Goal: Task Accomplishment & Management: Manage account settings

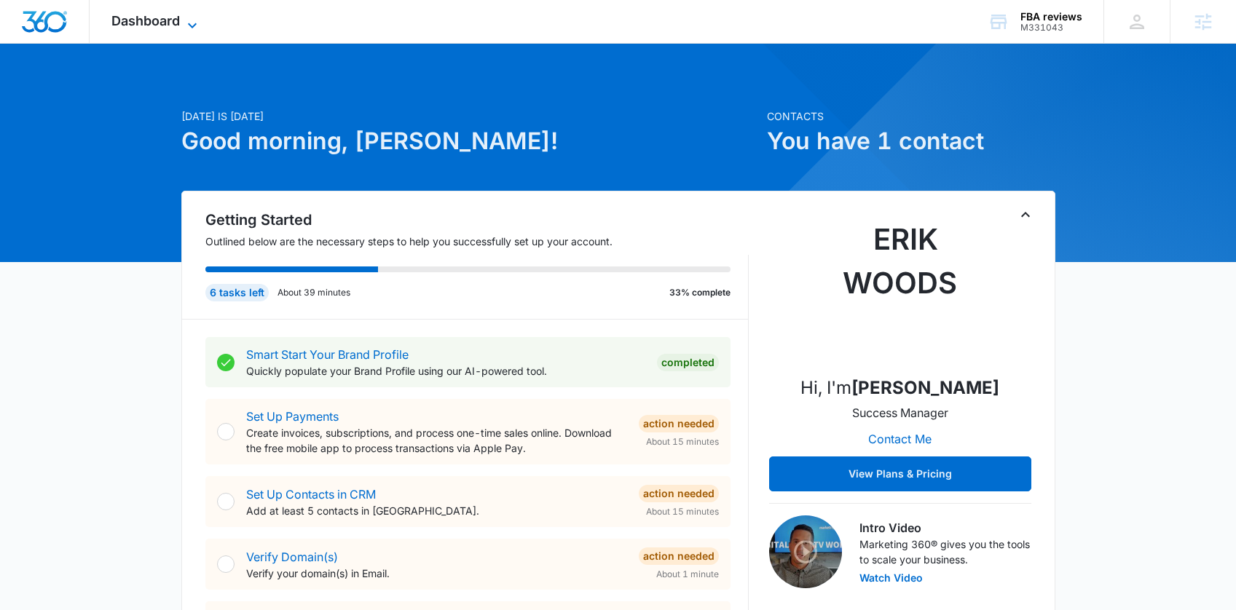
click at [115, 20] on span "Dashboard" at bounding box center [145, 20] width 68 height 15
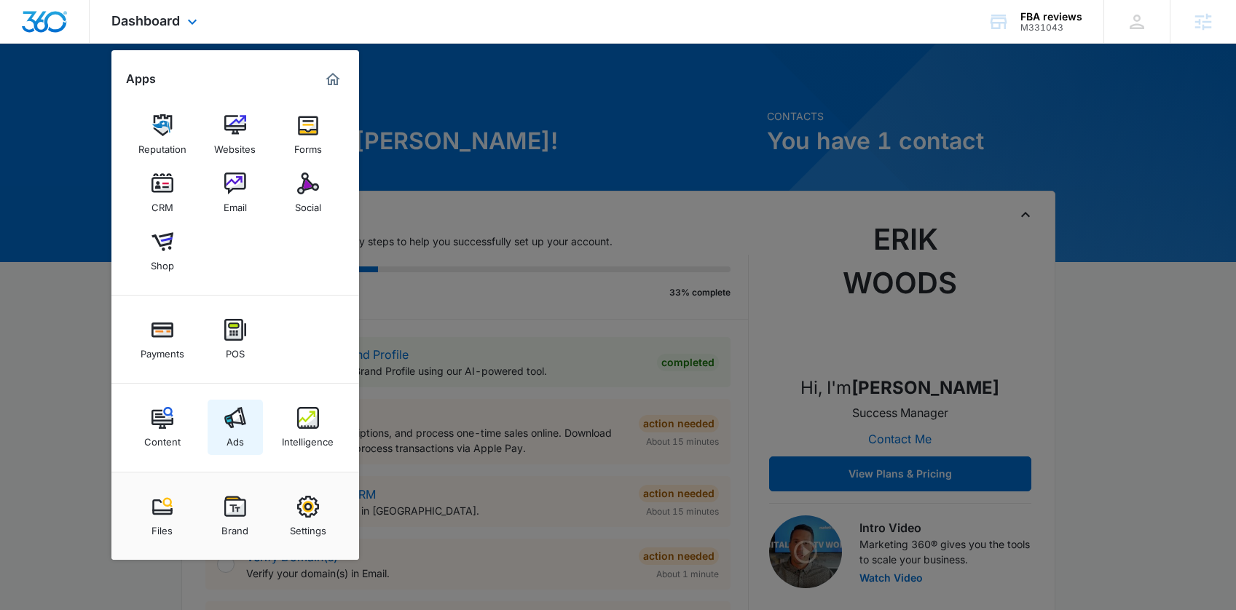
click at [237, 436] on div "Ads" at bounding box center [235, 438] width 17 height 19
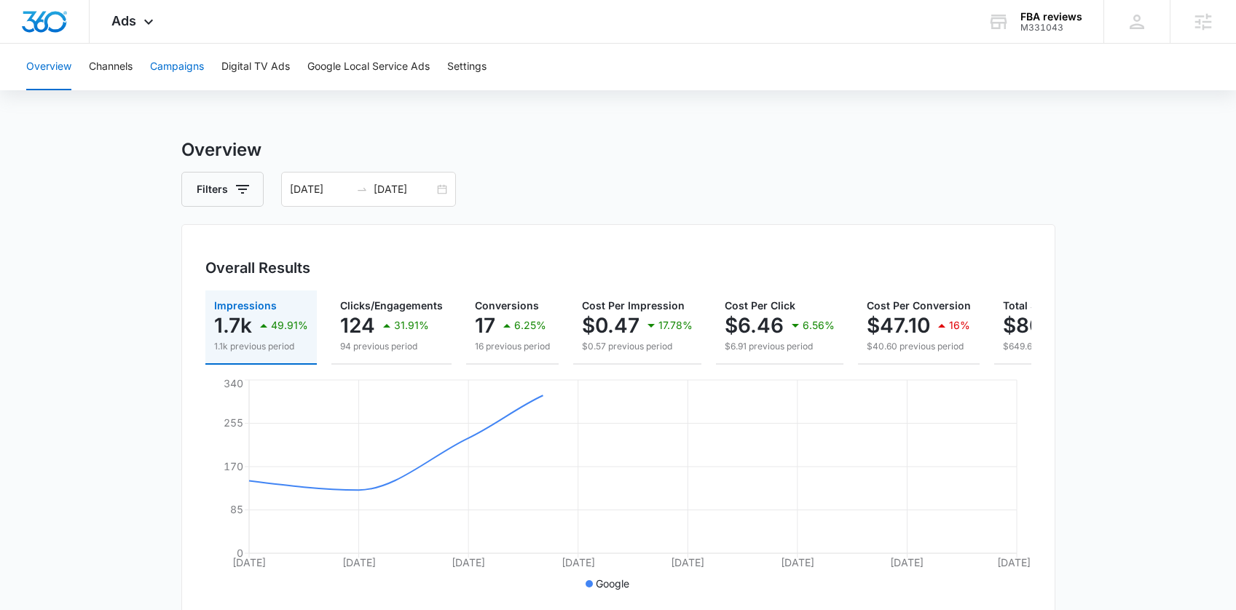
click at [166, 60] on button "Campaigns" at bounding box center [177, 67] width 54 height 47
click at [380, 192] on input "09/18/2025" at bounding box center [404, 189] width 60 height 16
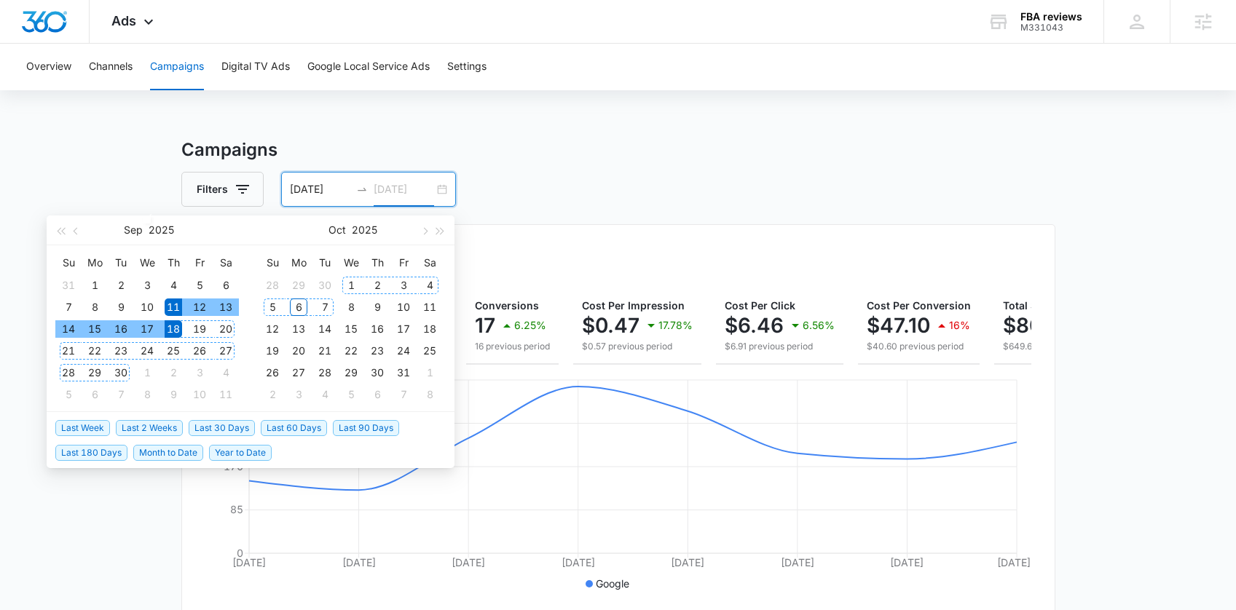
type input "09/18/2025"
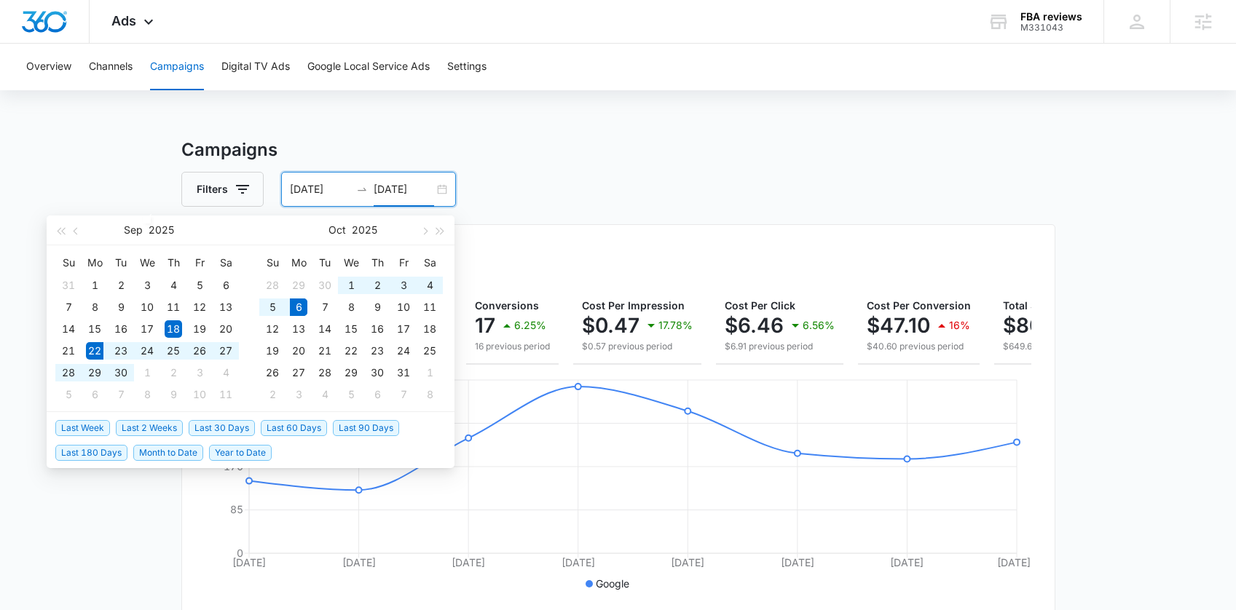
click at [141, 424] on span "Last 2 Weeks" at bounding box center [149, 428] width 67 height 16
type input "09/22/2025"
type input "10/06/2025"
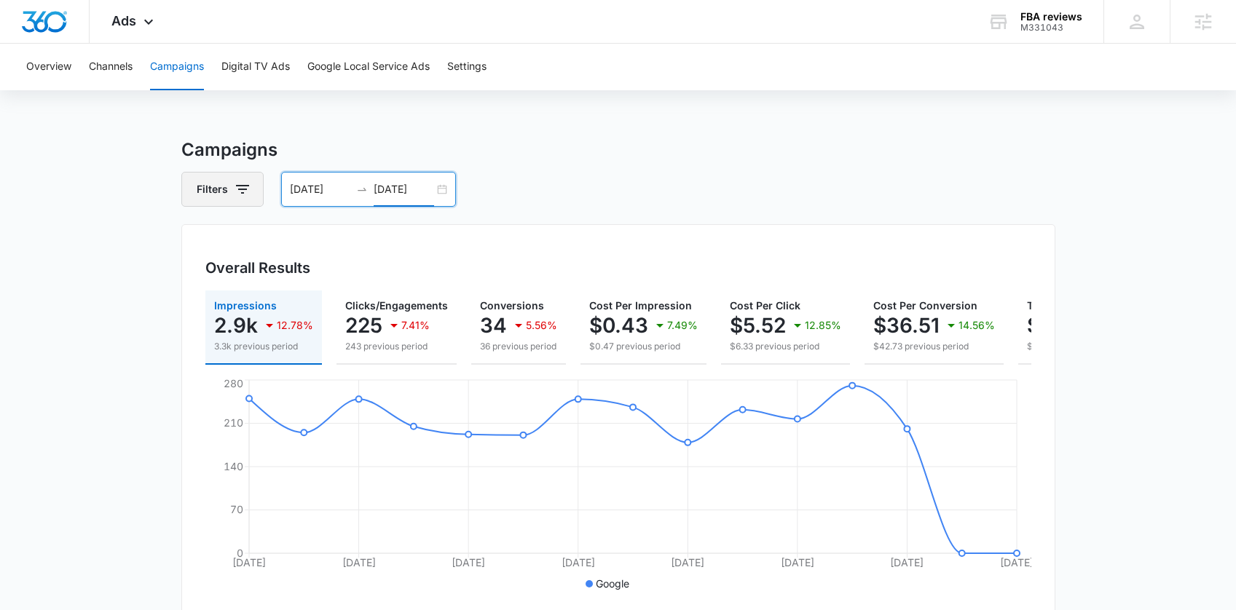
click at [213, 186] on button "Filters" at bounding box center [222, 189] width 82 height 35
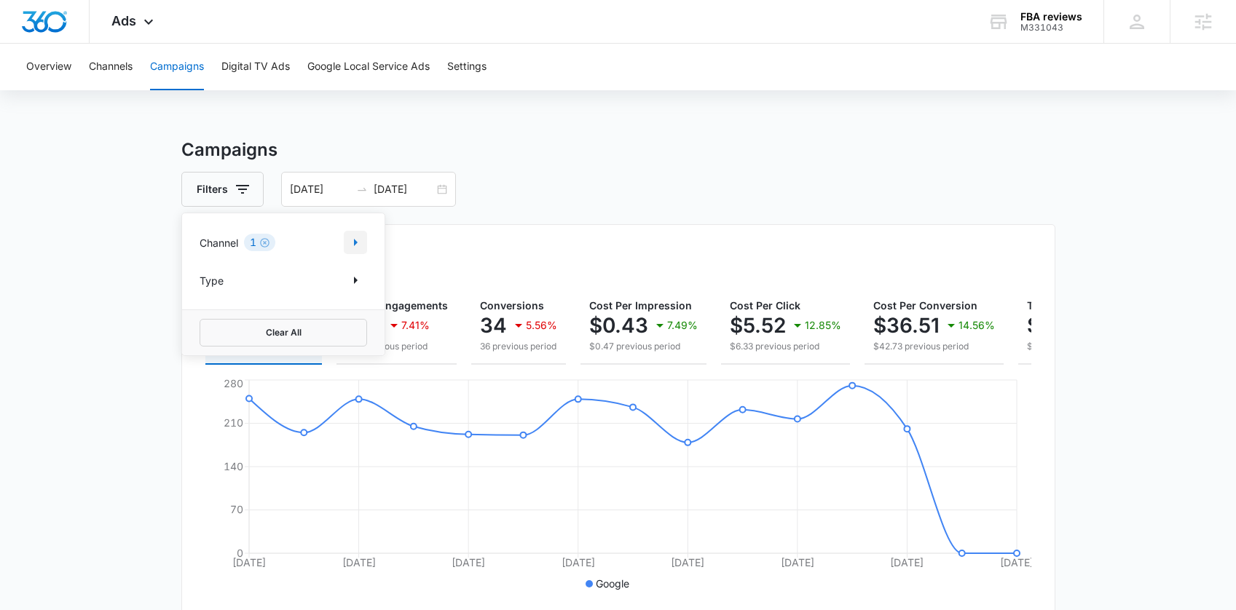
click at [353, 242] on icon "Show Channel filters" at bounding box center [355, 242] width 17 height 17
drag, startPoint x: 214, startPoint y: 320, endPoint x: 237, endPoint y: 310, distance: 24.5
click at [214, 319] on div at bounding box center [207, 315] width 15 height 15
click at [200, 315] on input "Facebook / Instagram" at bounding box center [200, 315] width 1 height 1
checkbox input "true"
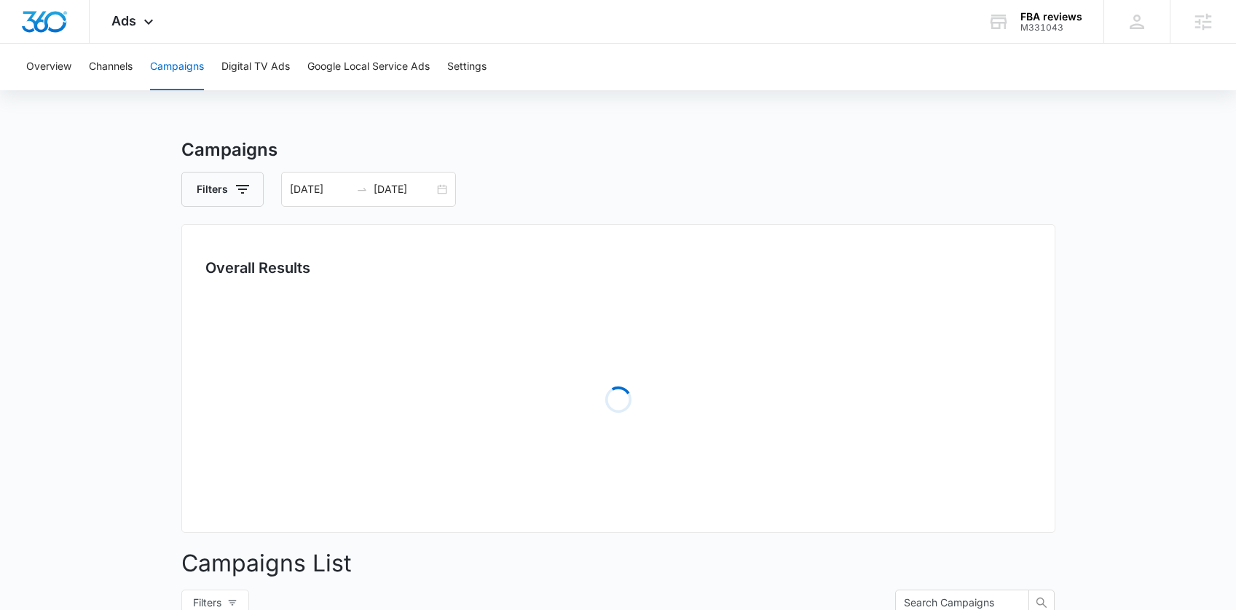
click at [629, 226] on div "Overall Results Loading" at bounding box center [618, 378] width 874 height 309
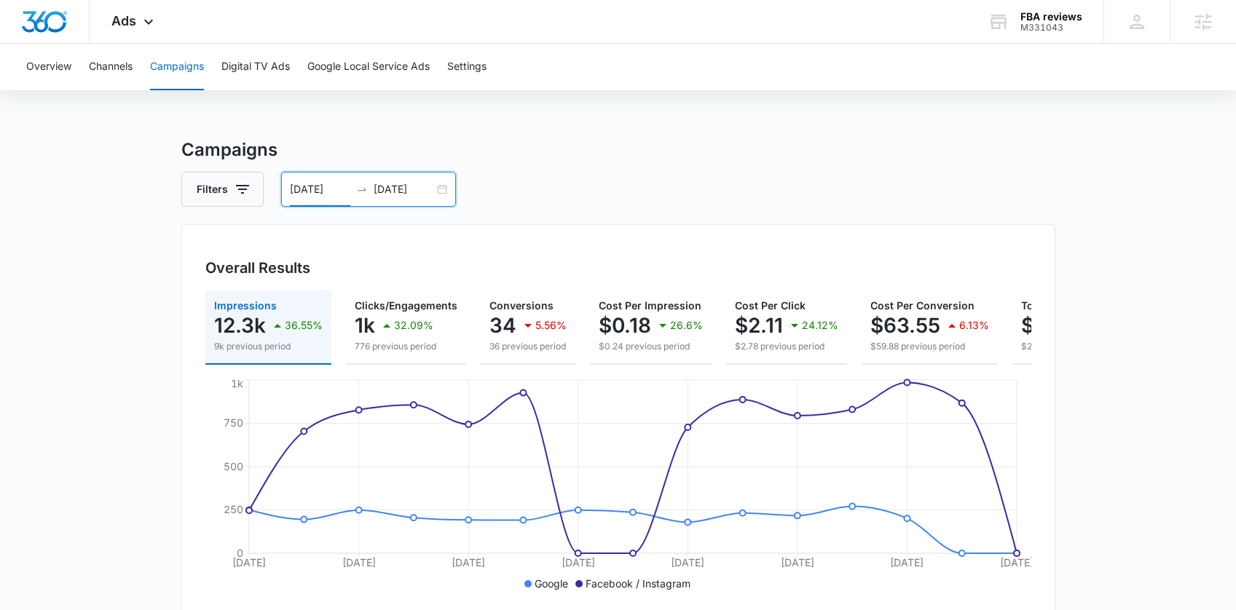
click at [341, 186] on input "09/22/2025" at bounding box center [320, 189] width 60 height 16
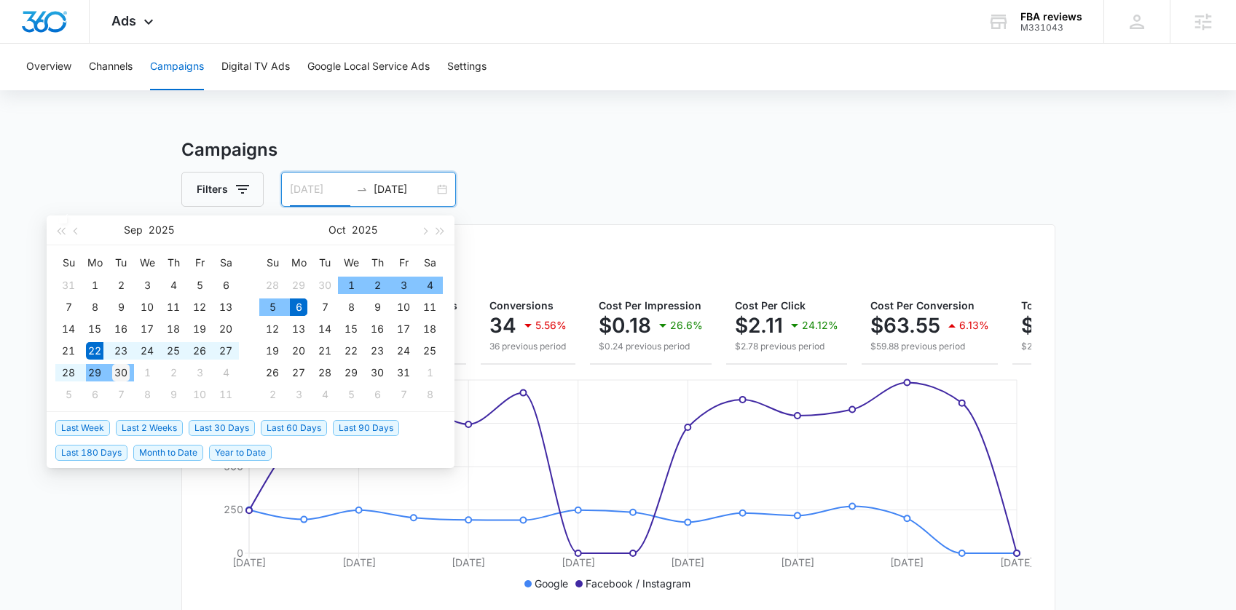
type input "09/30/2025"
click at [123, 378] on div "30" at bounding box center [120, 372] width 17 height 17
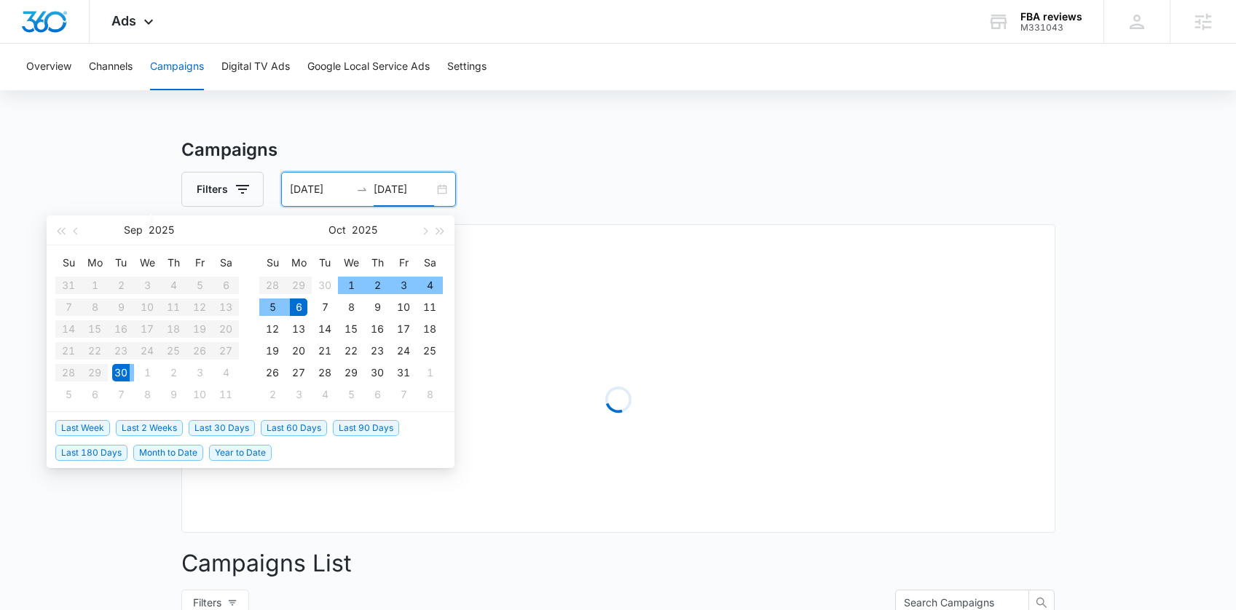
type input "10/06/2025"
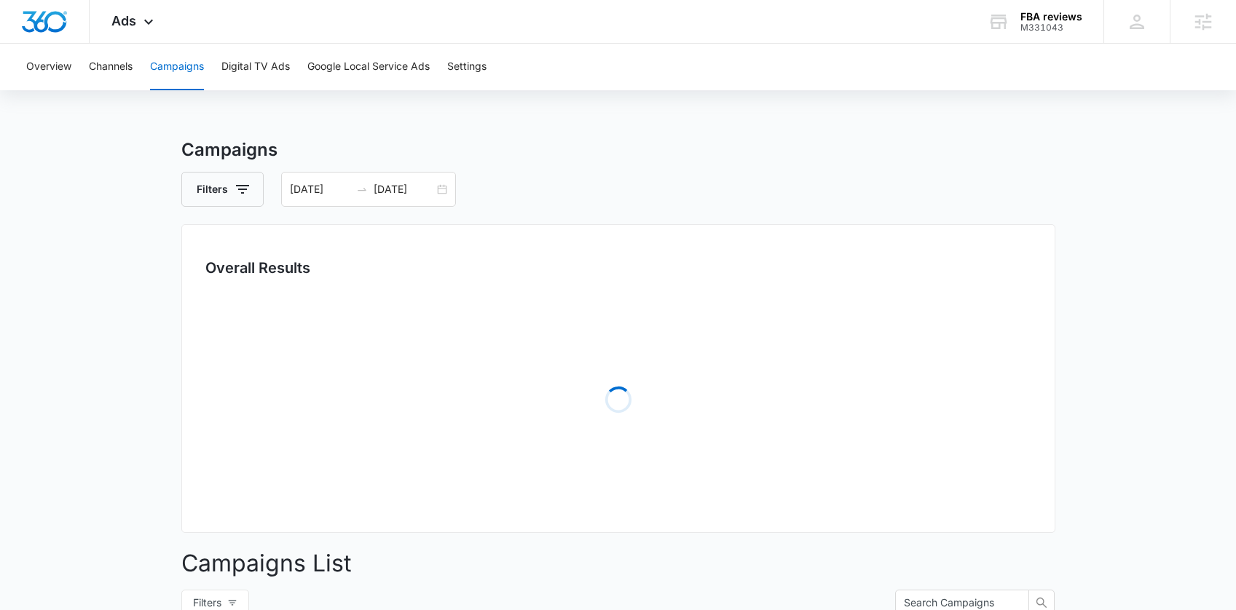
click at [791, 139] on h3 "Campaigns" at bounding box center [618, 150] width 874 height 26
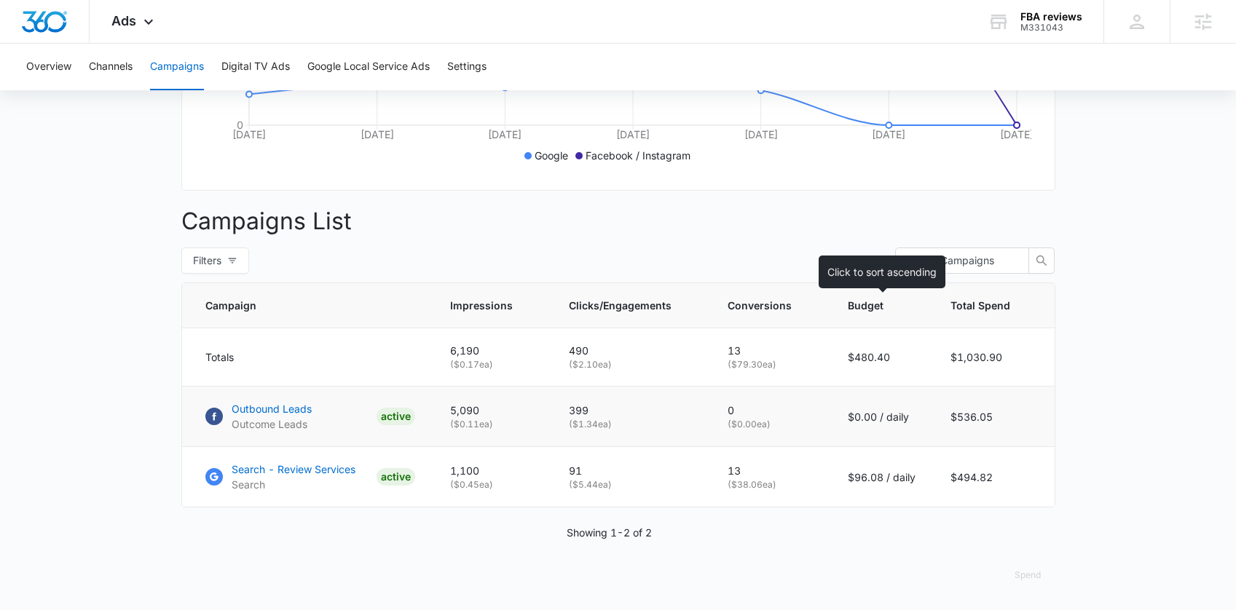
scroll to position [439, 0]
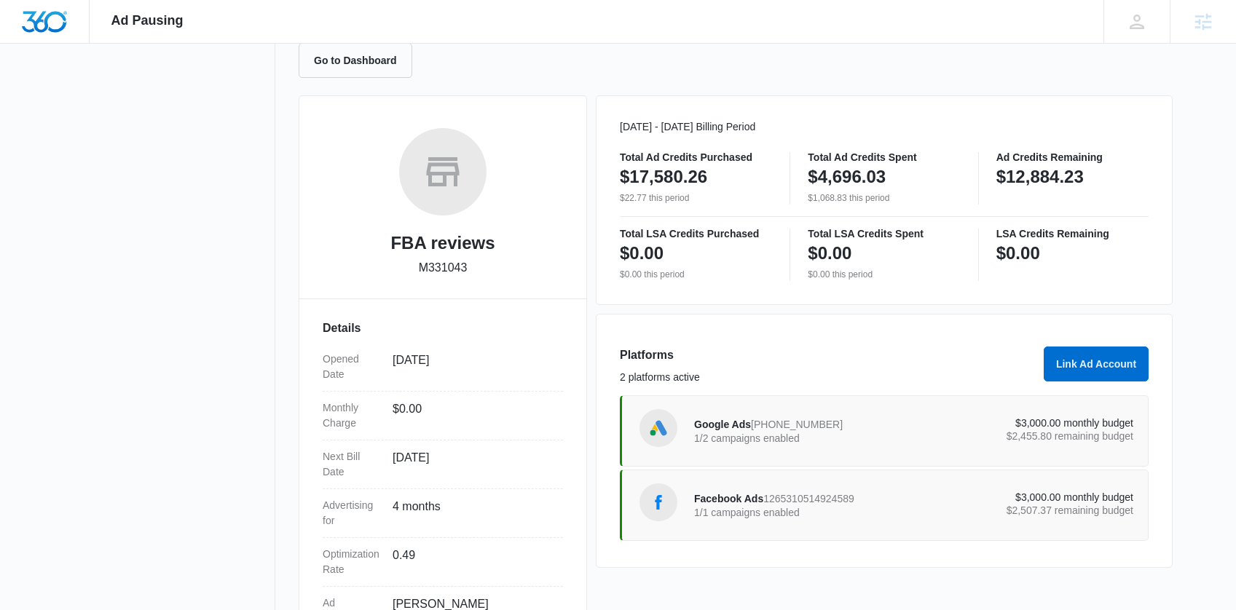
scroll to position [267, 0]
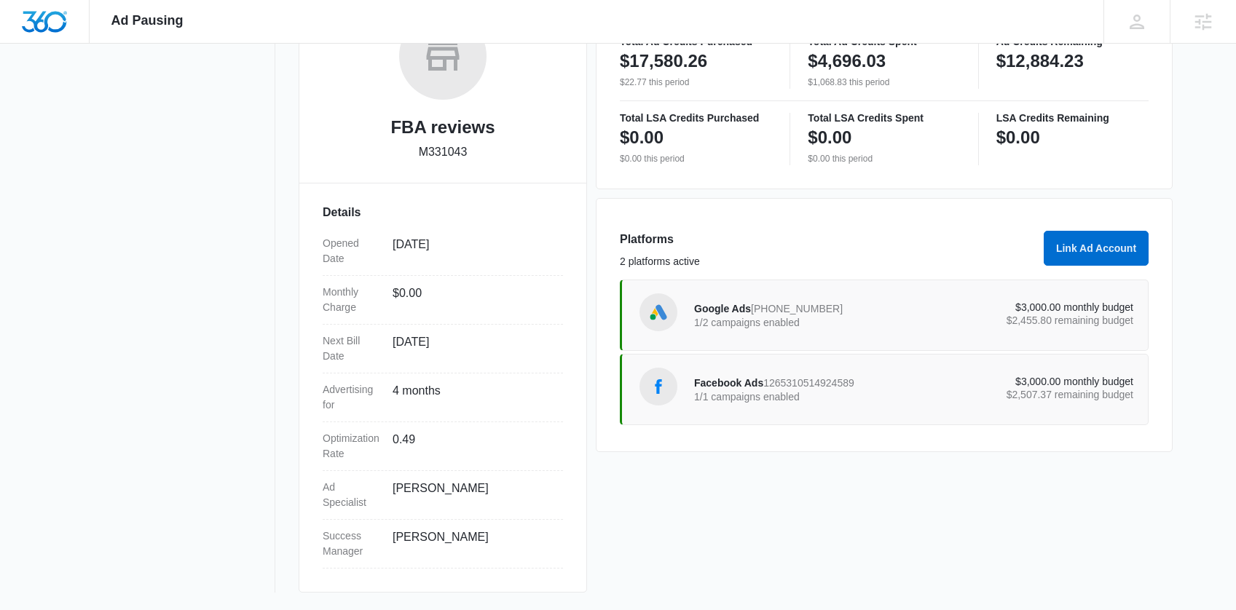
click at [766, 322] on p "1/2 campaigns enabled" at bounding box center [804, 323] width 220 height 10
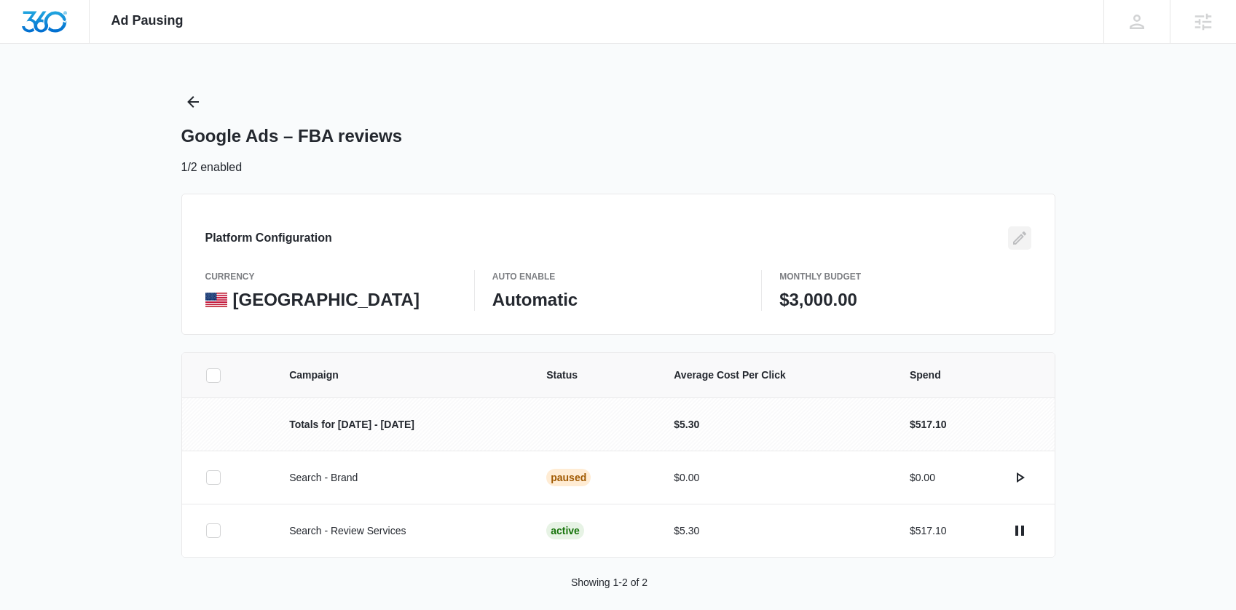
click at [1013, 230] on icon "Edit" at bounding box center [1019, 237] width 17 height 17
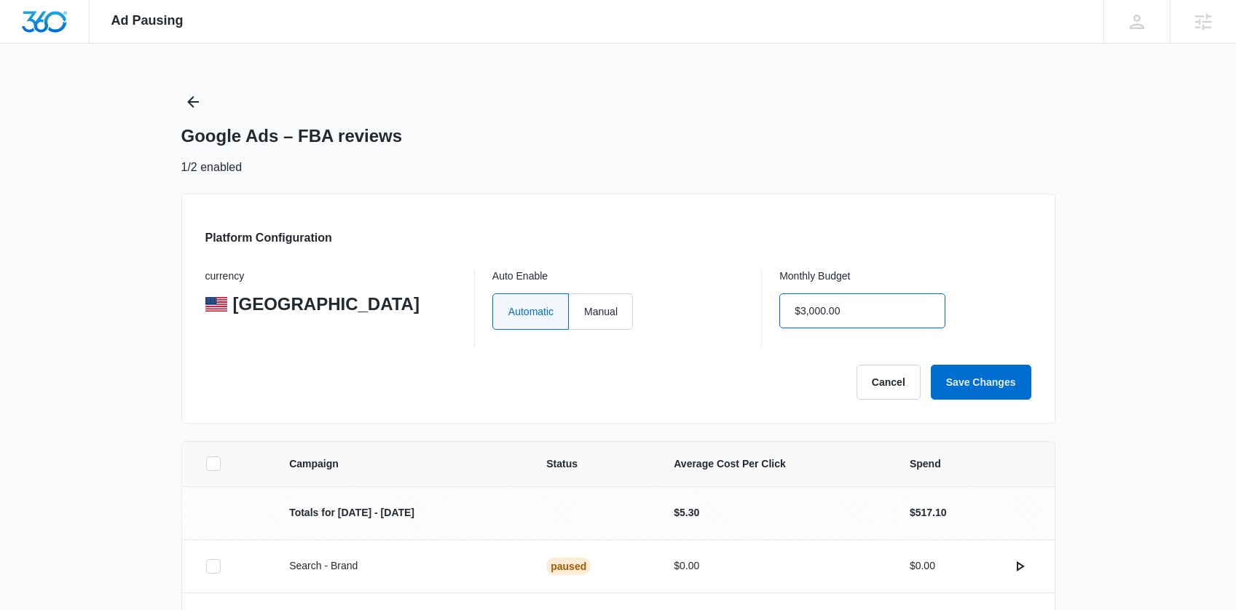
drag, startPoint x: 887, startPoint y: 305, endPoint x: 782, endPoint y: 306, distance: 104.2
click at [782, 306] on input "$3,000.00" at bounding box center [863, 311] width 166 height 35
drag, startPoint x: 782, startPoint y: 306, endPoint x: 812, endPoint y: 308, distance: 29.2
click at [803, 308] on input "$3,000.00" at bounding box center [863, 311] width 166 height 35
click at [856, 309] on input "$3,000.00" at bounding box center [863, 311] width 166 height 35
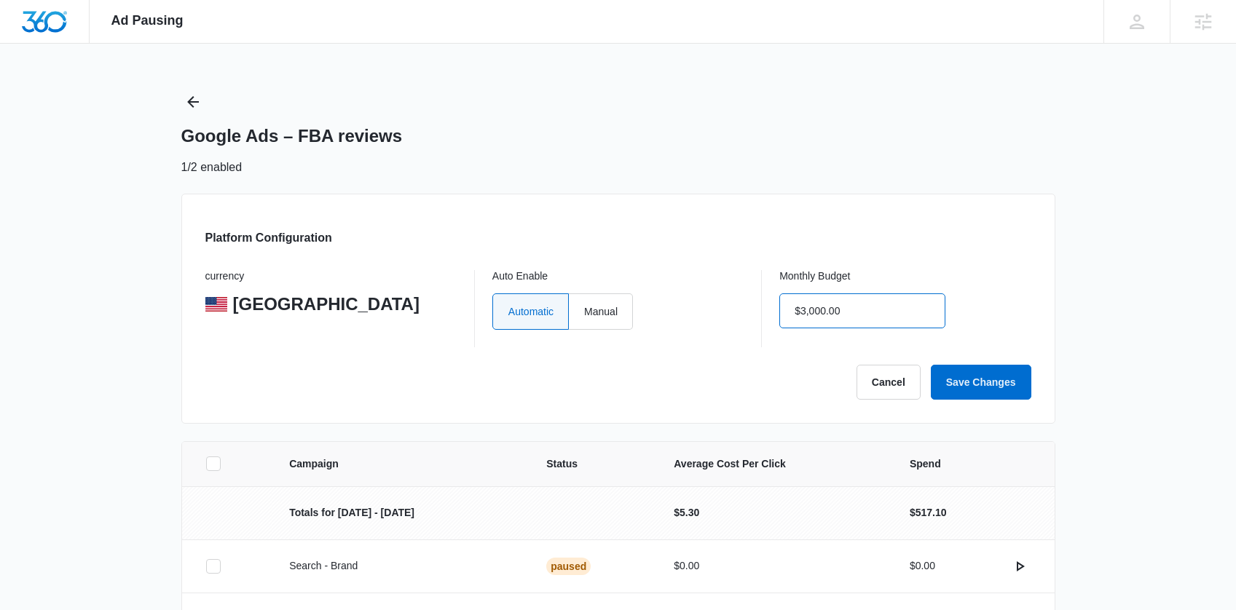
click at [849, 309] on input "$3,000.00" at bounding box center [863, 311] width 166 height 35
type input "$2,000.00"
click at [952, 368] on button "Save Changes" at bounding box center [981, 382] width 101 height 35
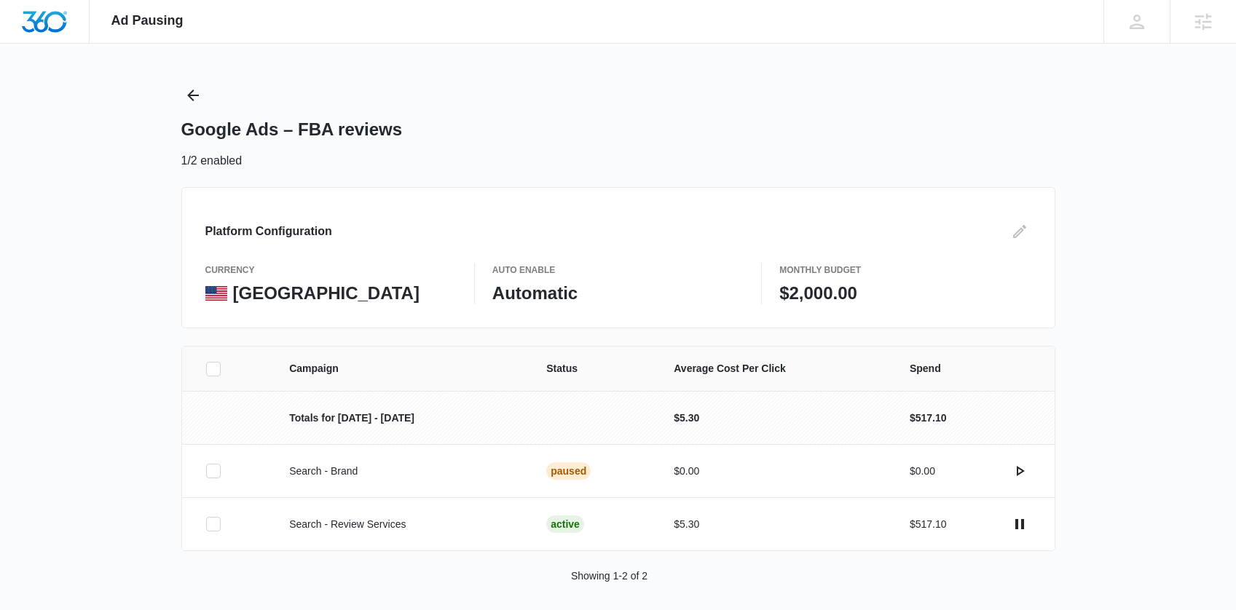
scroll to position [15, 0]
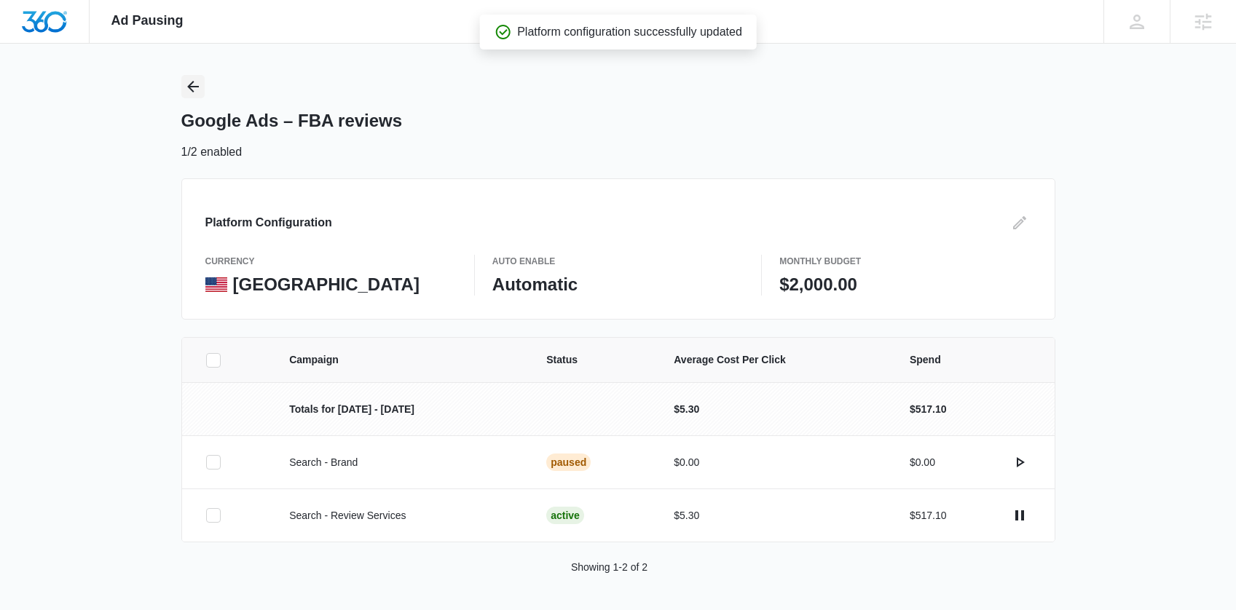
click at [191, 85] on icon "Back" at bounding box center [192, 86] width 17 height 17
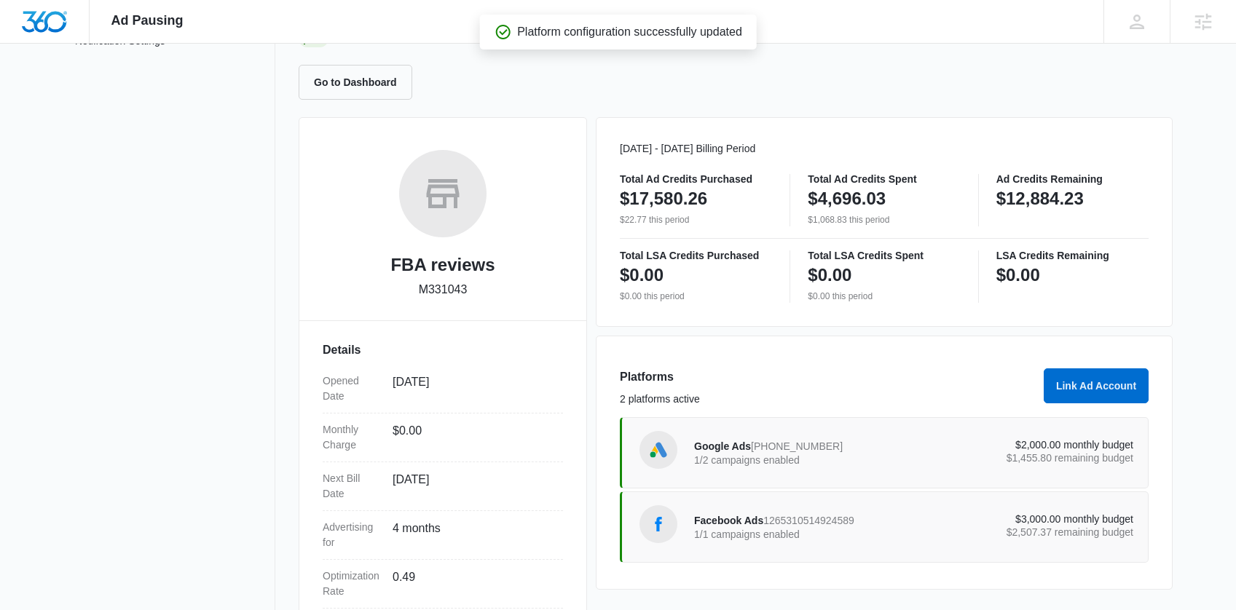
scroll to position [267, 0]
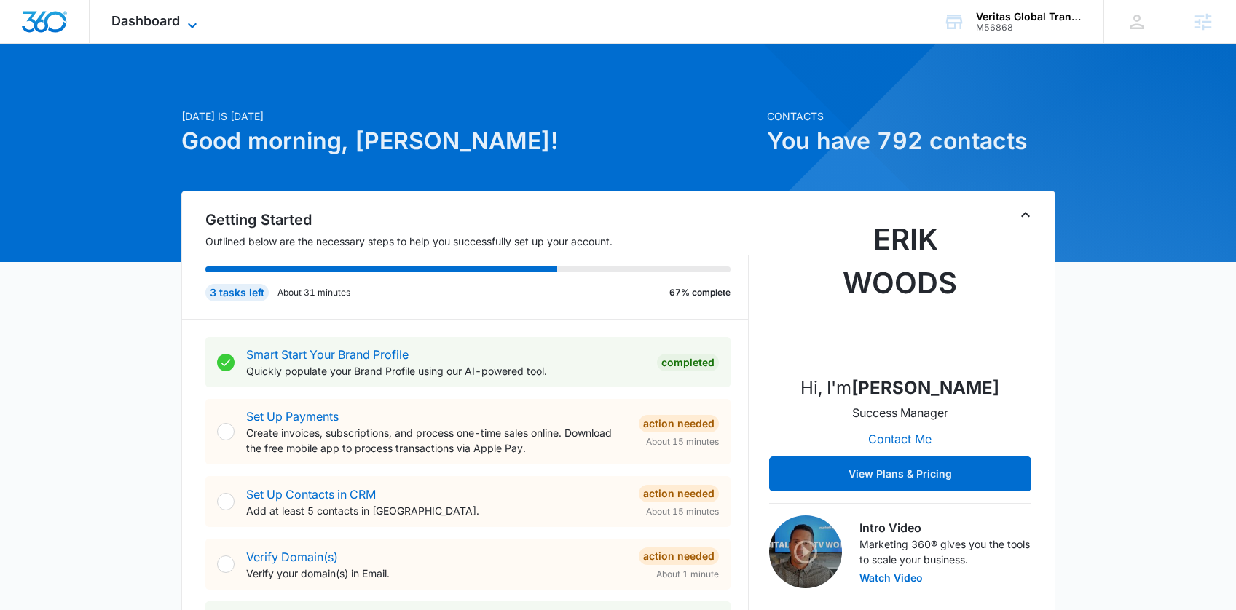
click at [168, 19] on span "Dashboard" at bounding box center [145, 20] width 68 height 15
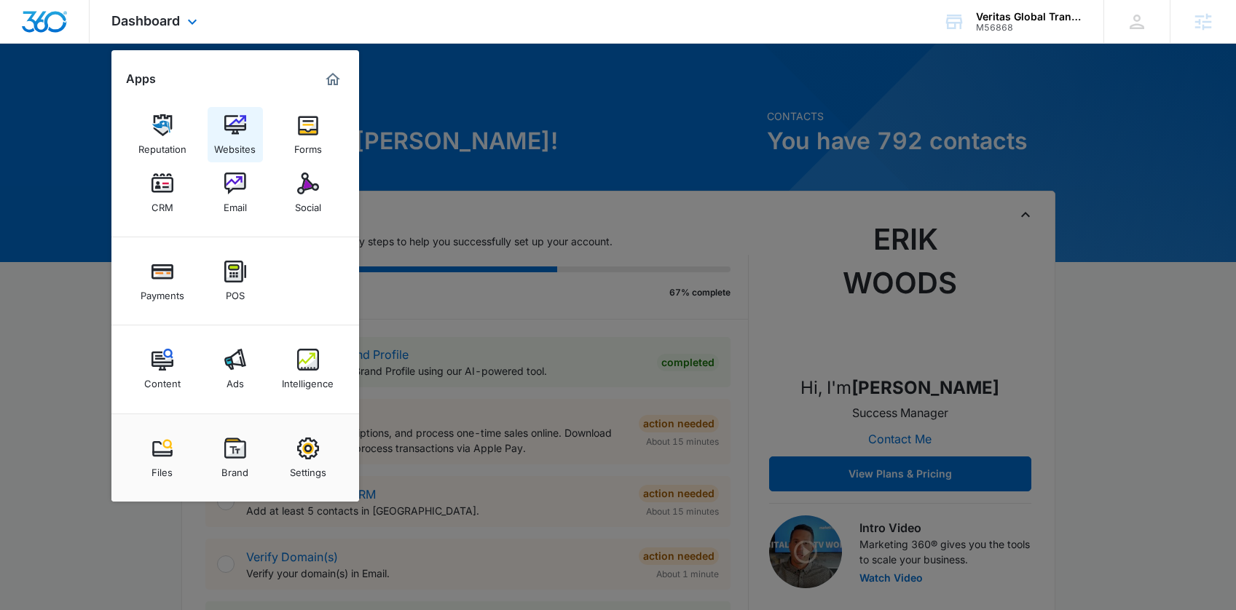
click at [227, 129] on img at bounding box center [235, 125] width 22 height 22
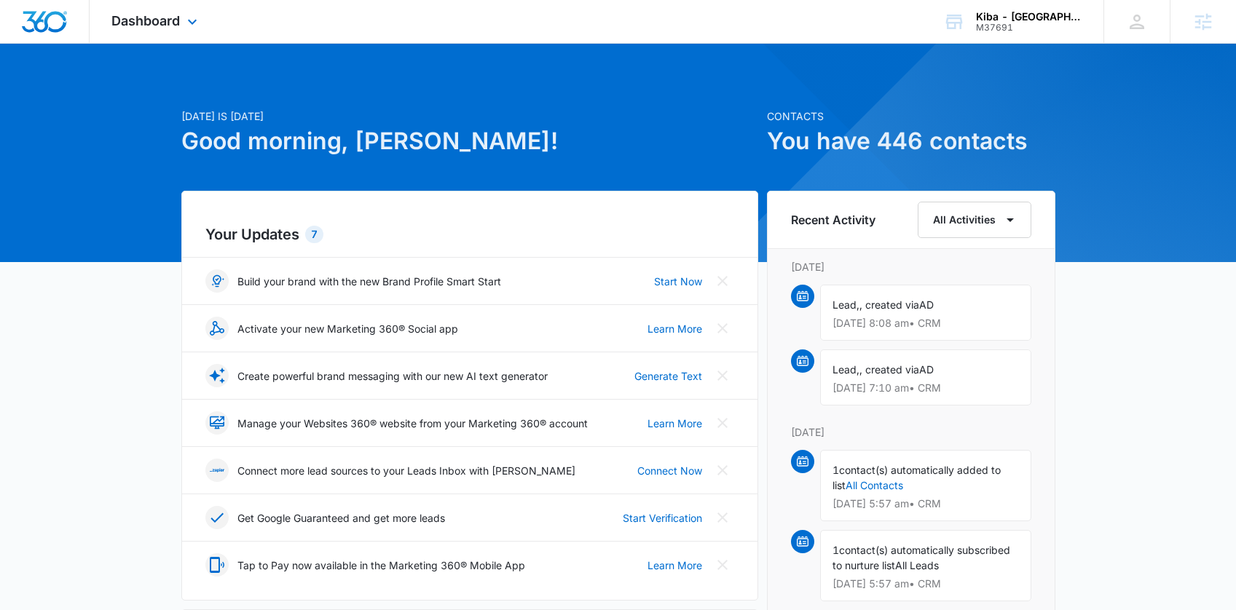
scroll to position [304, 0]
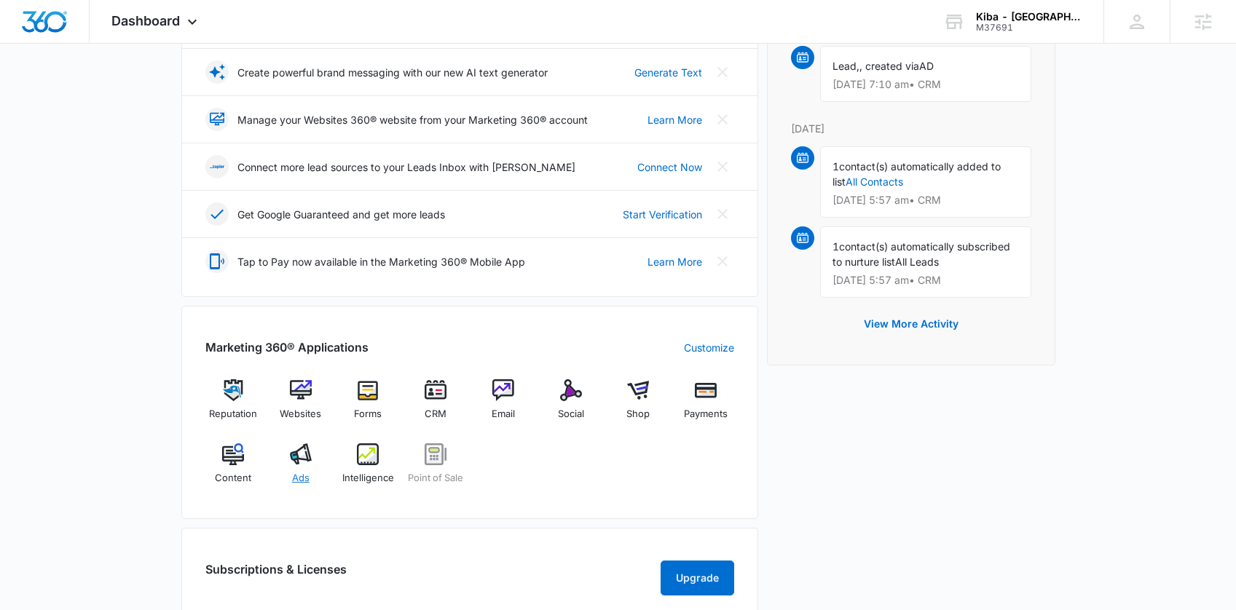
click at [297, 454] on img at bounding box center [301, 455] width 22 height 22
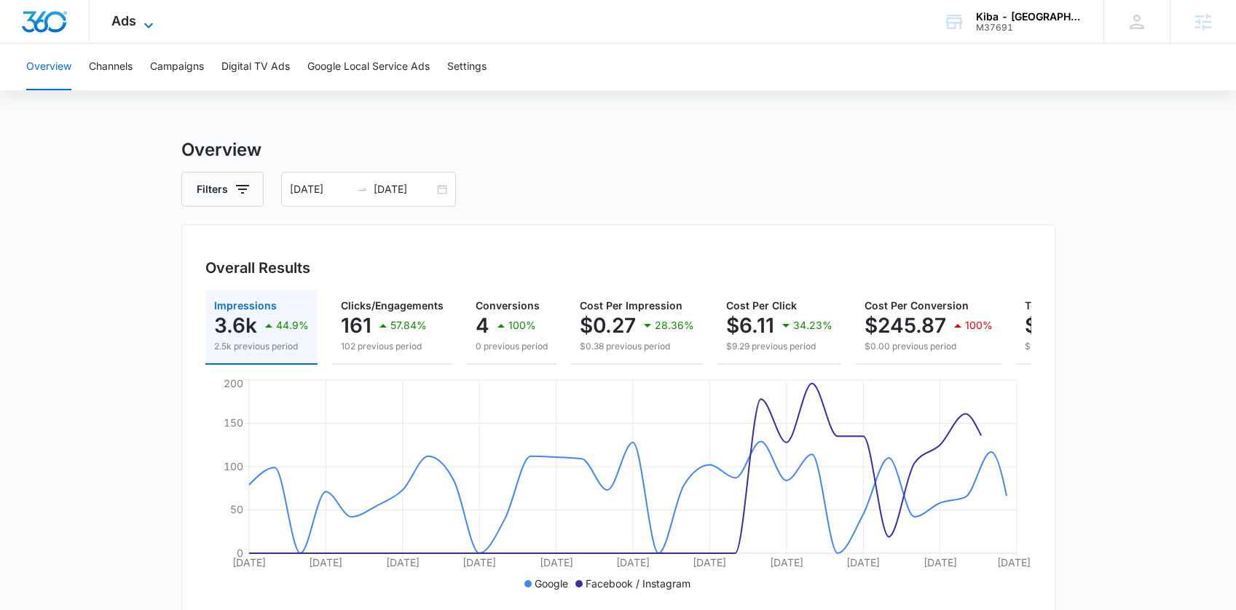
click at [151, 28] on icon at bounding box center [148, 25] width 17 height 17
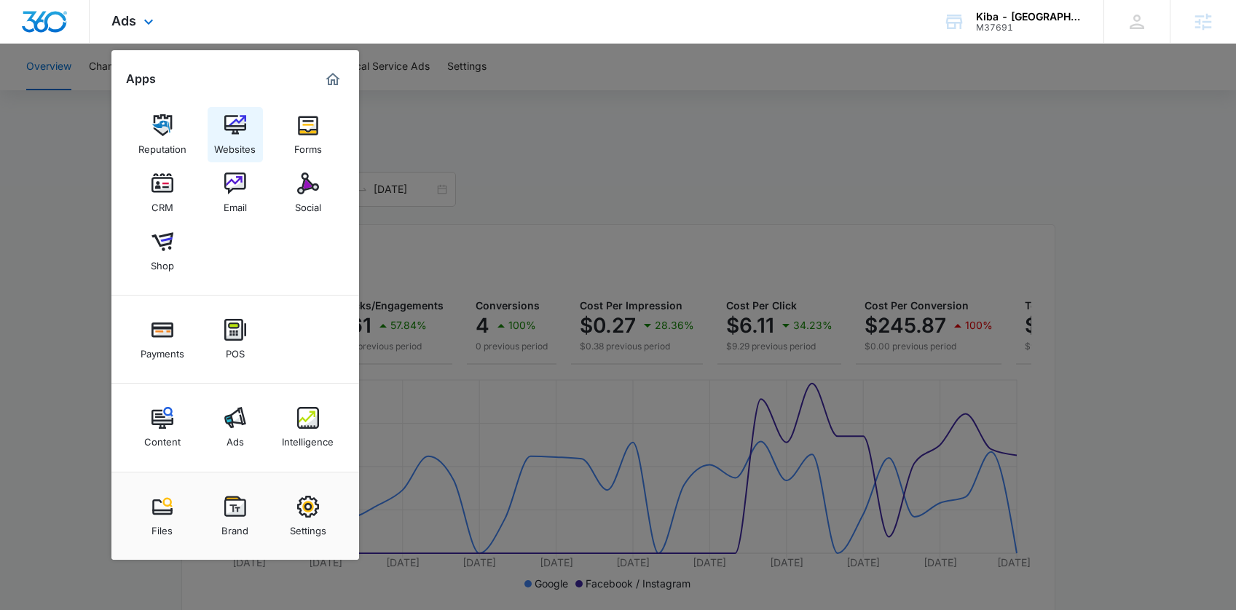
click at [230, 136] on div "Websites" at bounding box center [235, 145] width 42 height 19
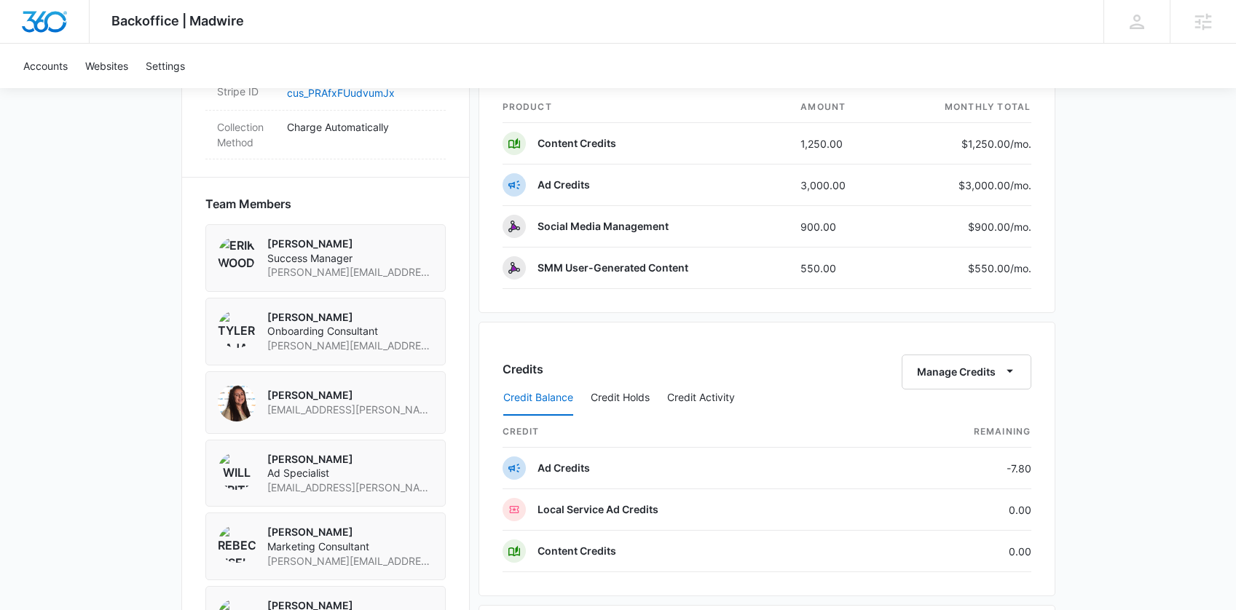
scroll to position [683, 0]
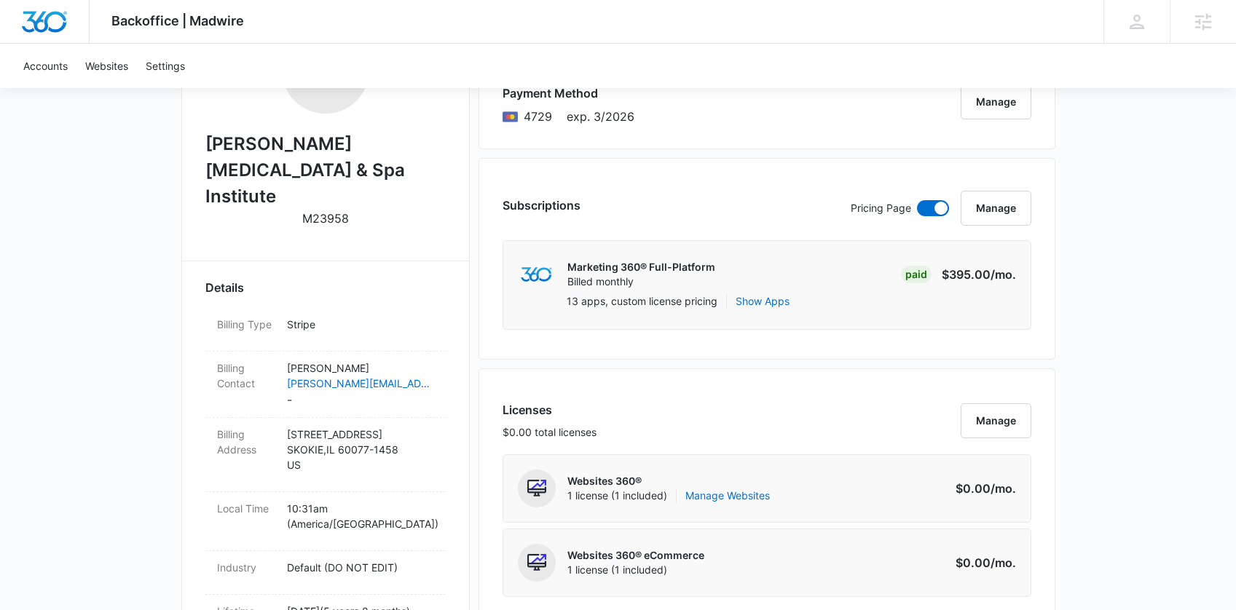
scroll to position [544, 0]
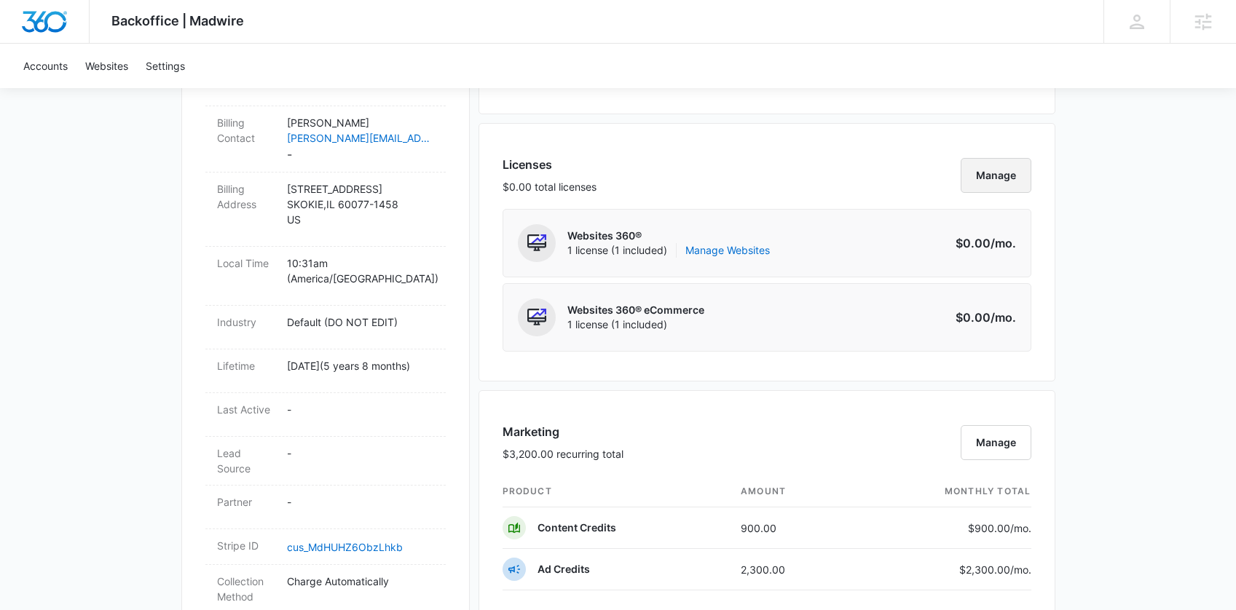
click at [1008, 186] on button "Manage" at bounding box center [996, 175] width 71 height 35
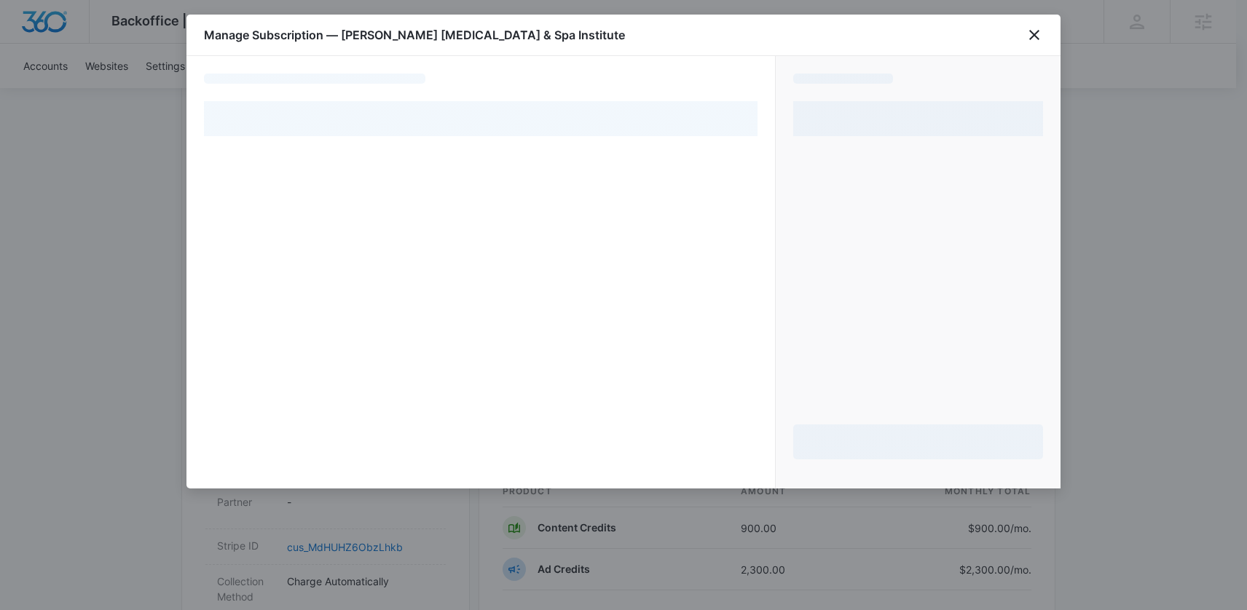
select select "pm_1Rg90DA4n8RTgNjUOSacuXyz"
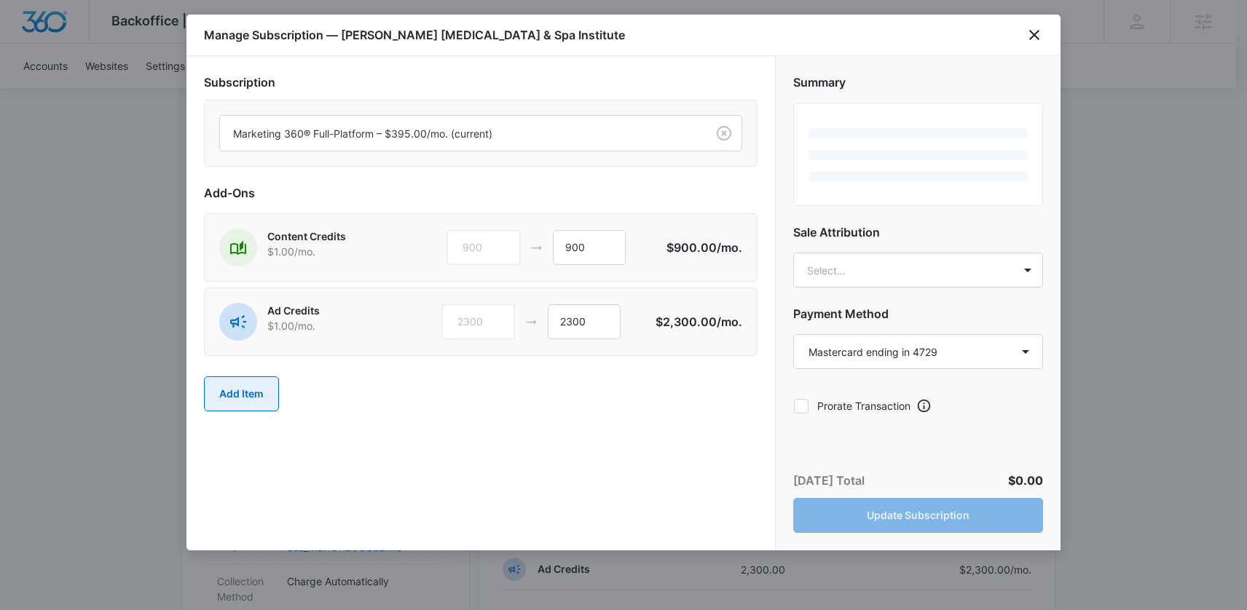
click at [247, 396] on button "Add Item" at bounding box center [241, 394] width 75 height 35
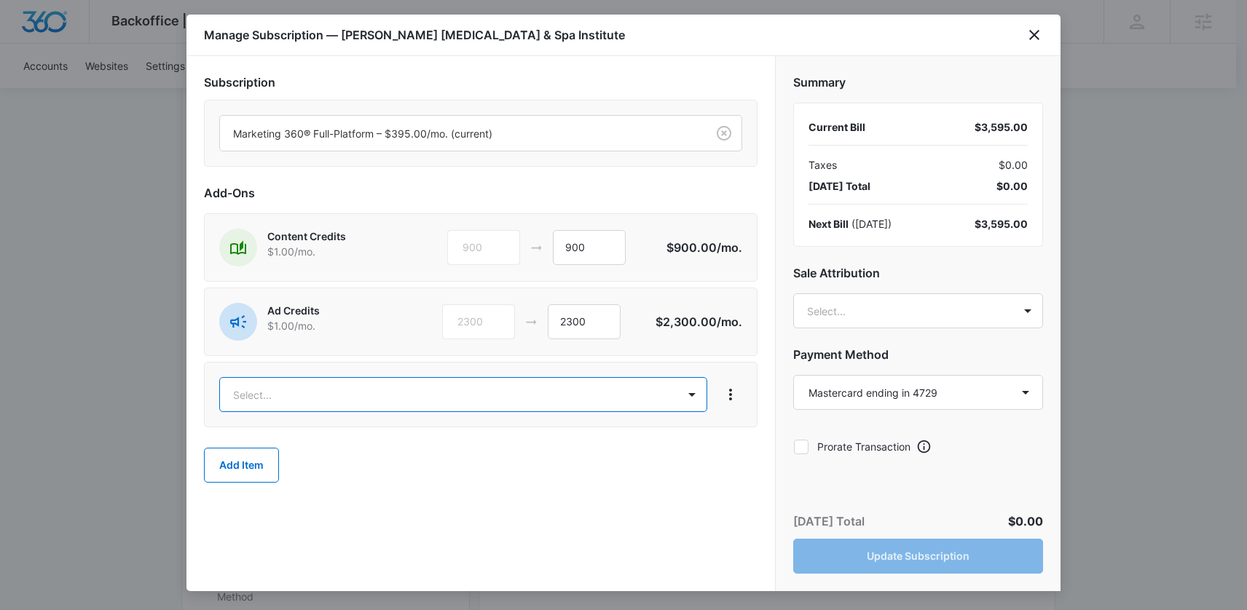
click at [279, 398] on body "Backoffice | Madwire Apps Settings EW Erik Woods erik.woods@madwire.com My Prof…" at bounding box center [623, 437] width 1247 height 1963
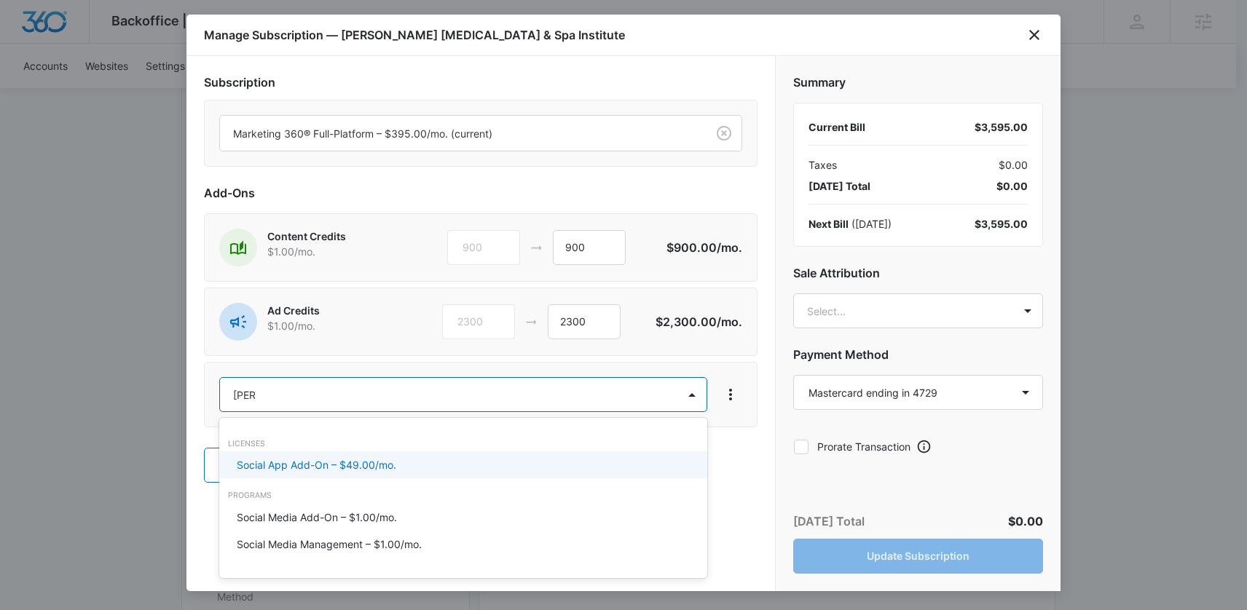
type input "social"
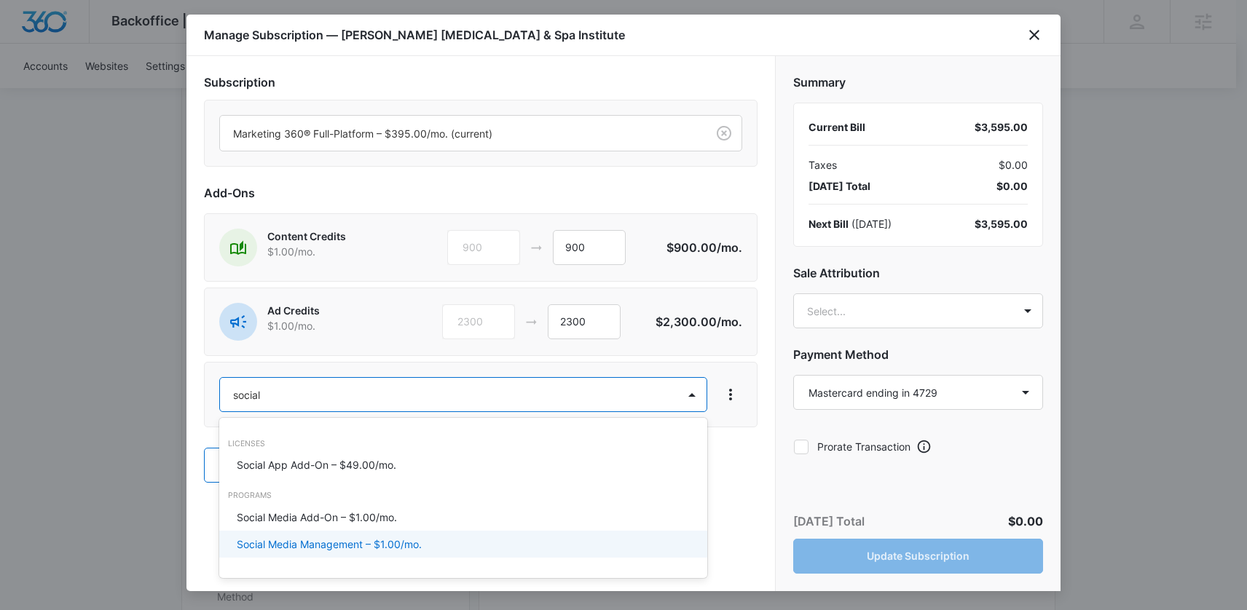
click at [294, 540] on p "Social Media Management – $1.00/mo." at bounding box center [329, 544] width 185 height 15
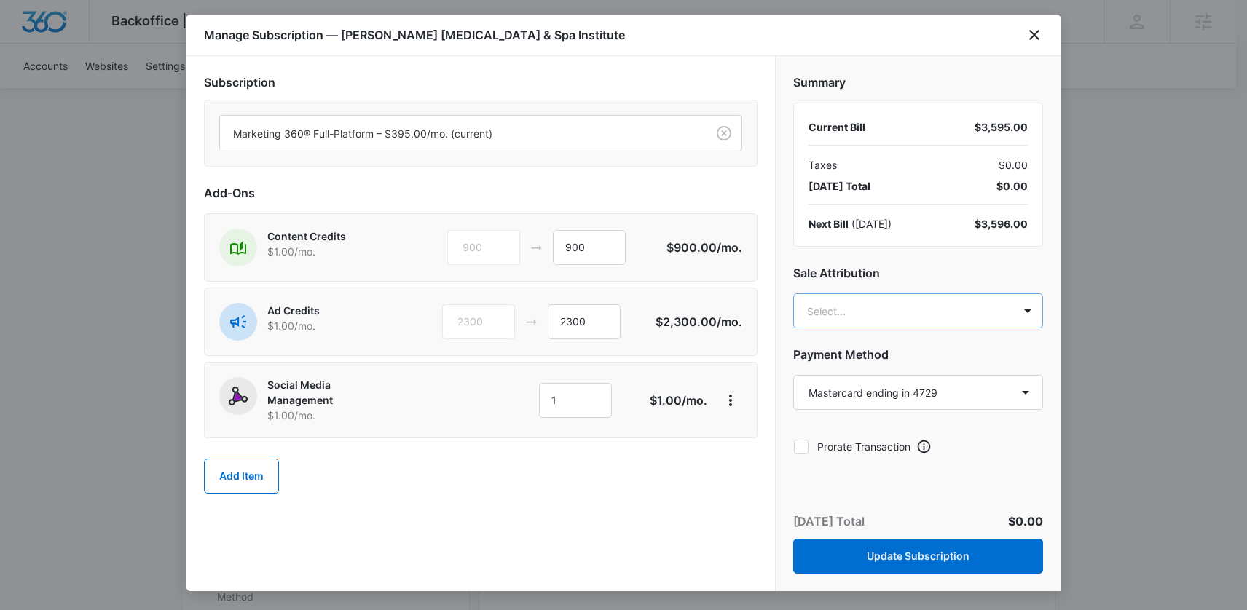
click at [825, 307] on body "Backoffice | Madwire Apps Settings EW Erik Woods erik.woods@madwire.com My Prof…" at bounding box center [623, 437] width 1247 height 1963
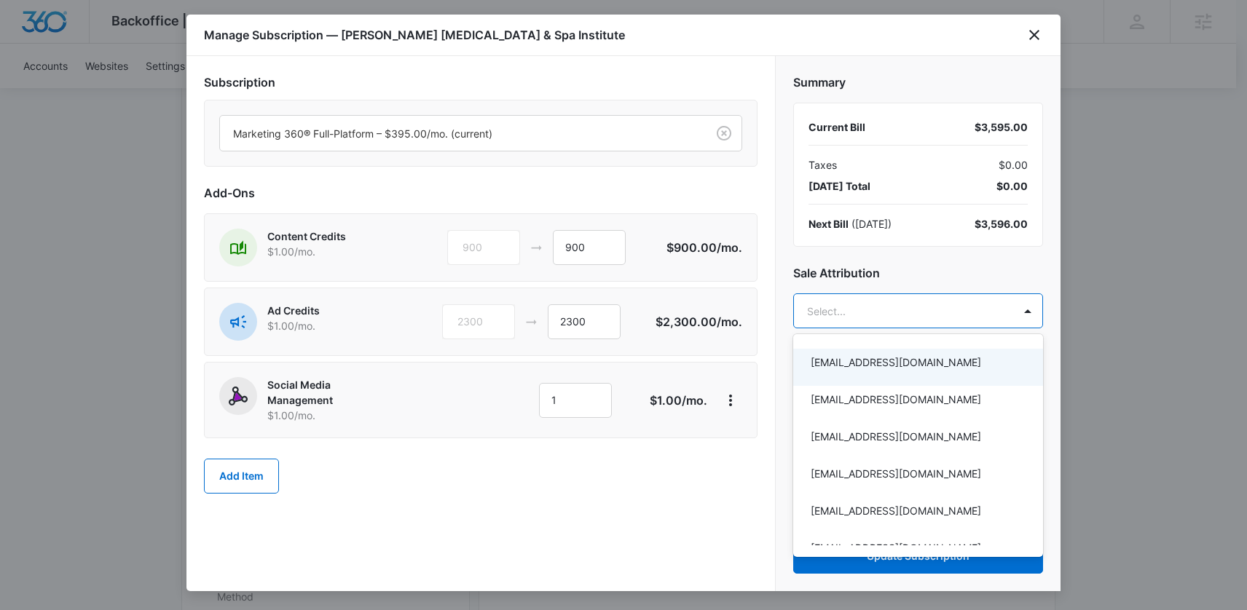
click at [911, 268] on div at bounding box center [623, 305] width 1247 height 610
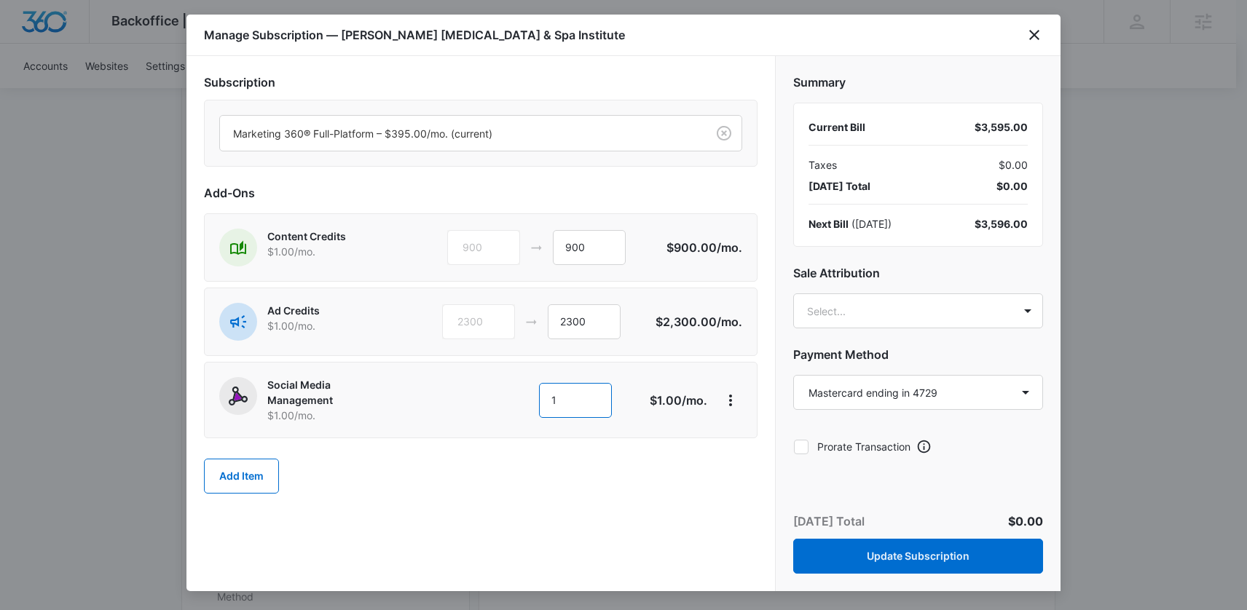
click at [544, 396] on input "1" at bounding box center [575, 400] width 73 height 35
click at [547, 394] on input "1" at bounding box center [575, 400] width 73 height 35
click at [799, 452] on icon at bounding box center [801, 447] width 13 height 13
click at [794, 447] on input "Prorate Transaction" at bounding box center [793, 447] width 1 height 1
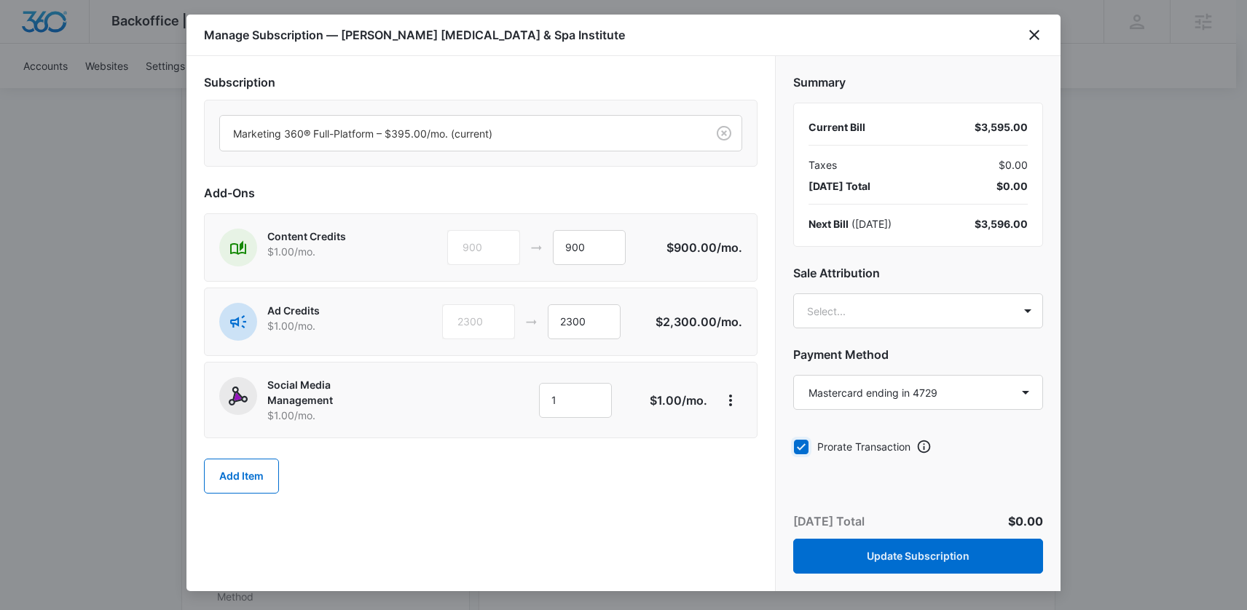
checkbox input "true"
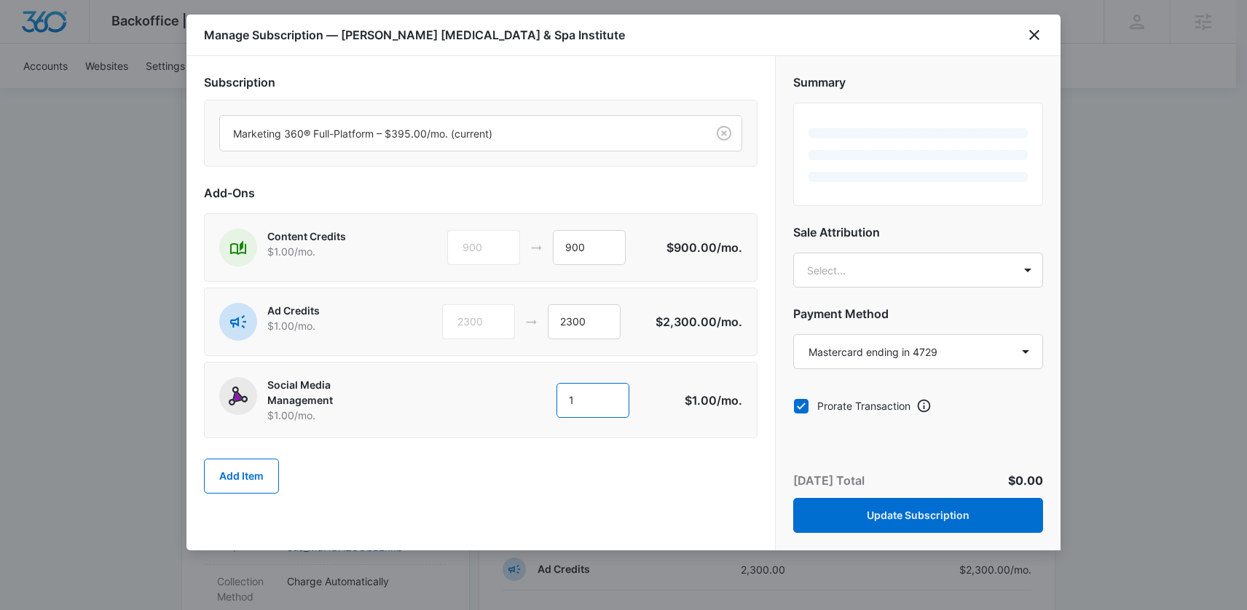
click at [570, 399] on input "1" at bounding box center [593, 400] width 73 height 35
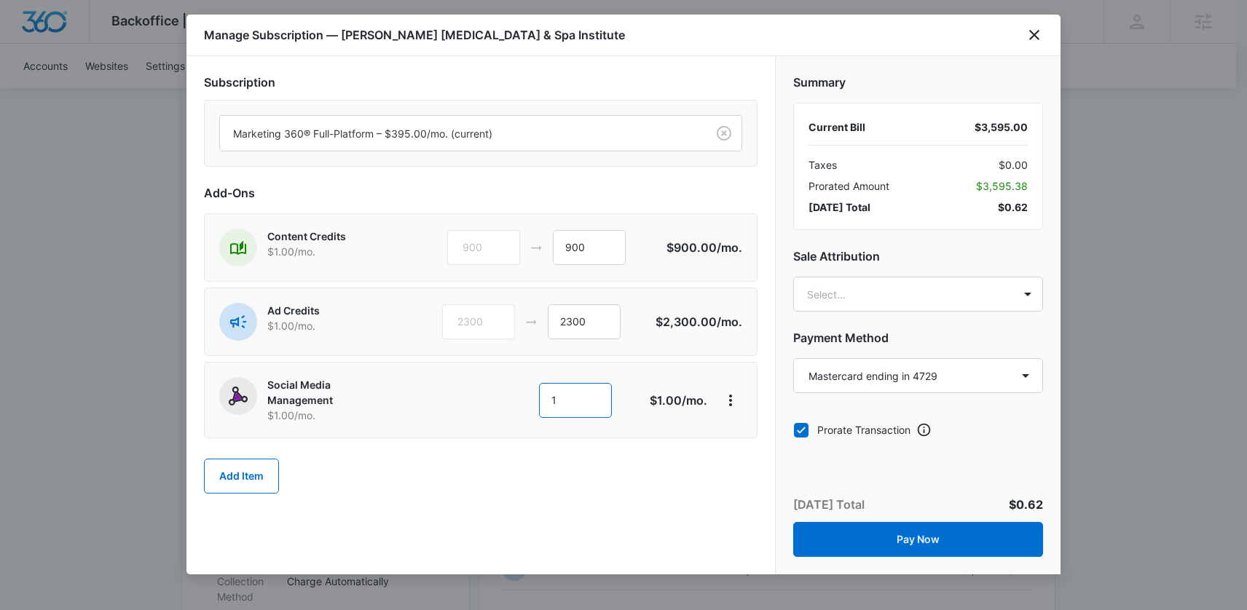
drag, startPoint x: 582, startPoint y: 404, endPoint x: 526, endPoint y: 404, distance: 56.1
click at [526, 404] on div "1 1" at bounding box center [535, 400] width 205 height 35
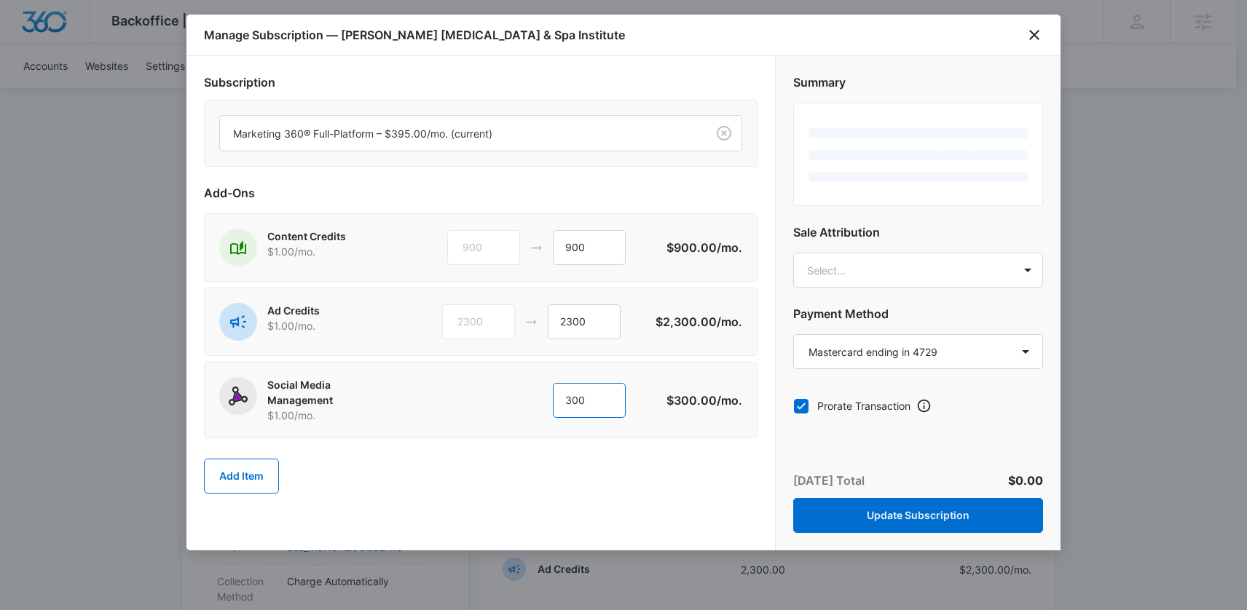
type input "300"
click at [583, 578] on div at bounding box center [623, 305] width 1247 height 610
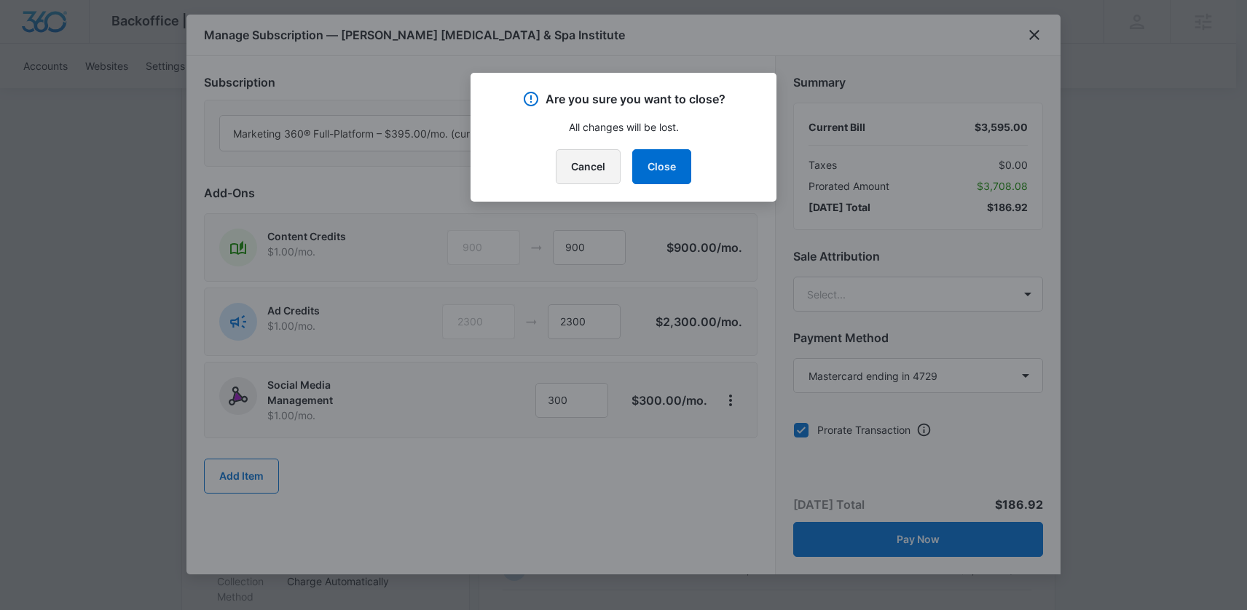
drag, startPoint x: 607, startPoint y: 166, endPoint x: 608, endPoint y: 175, distance: 8.8
click at [608, 165] on button "Cancel" at bounding box center [588, 166] width 65 height 35
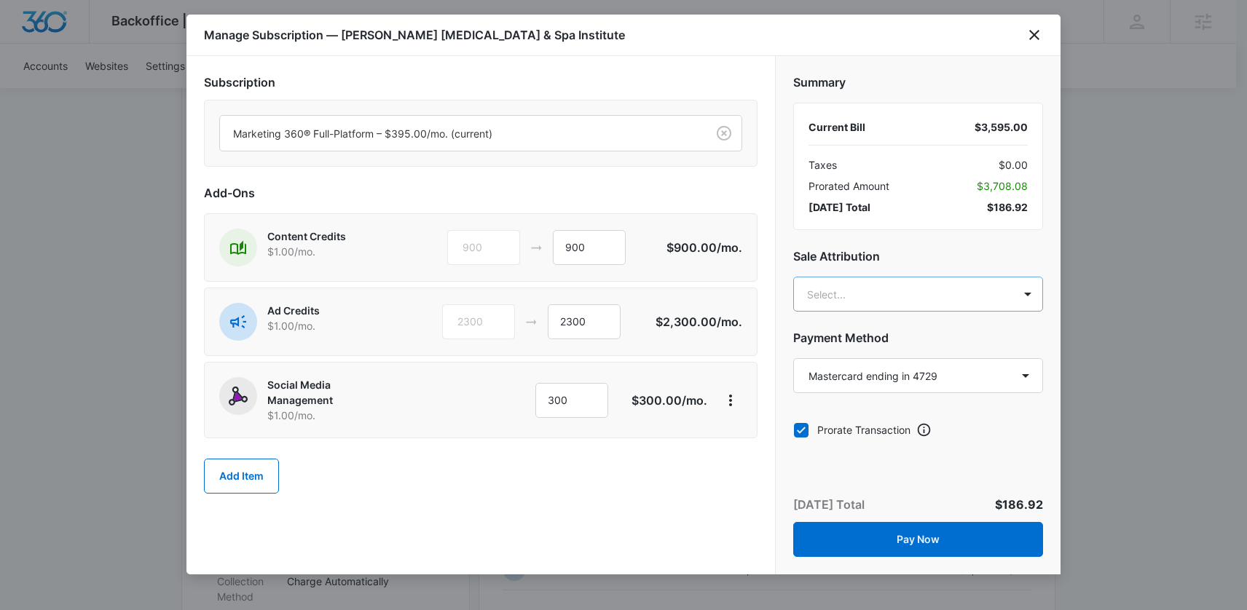
click at [911, 290] on body "Backoffice | Madwire Apps Settings EW Erik Woods erik.woods@madwire.com My Prof…" at bounding box center [623, 437] width 1247 height 1963
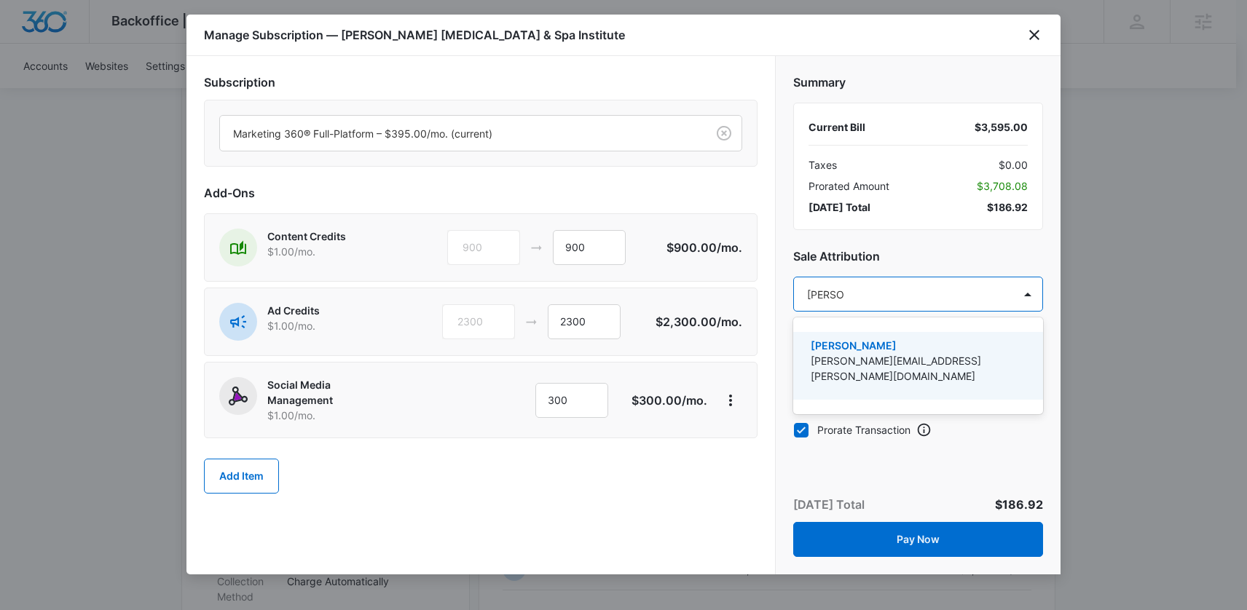
type input "erik woo"
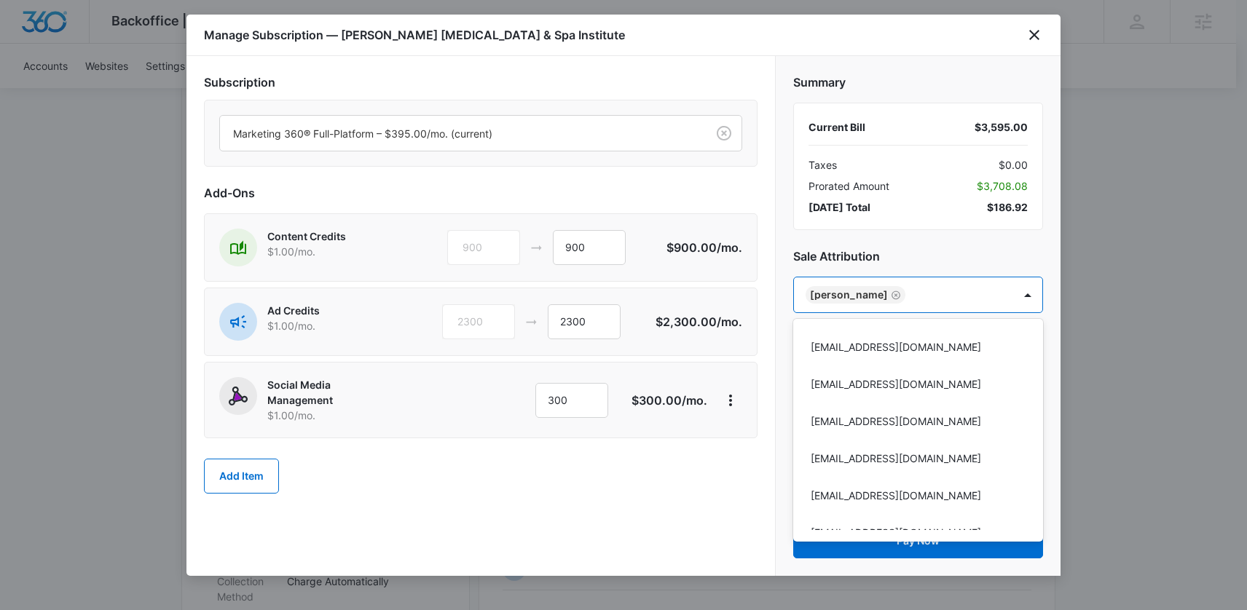
click at [968, 255] on div at bounding box center [623, 305] width 1247 height 610
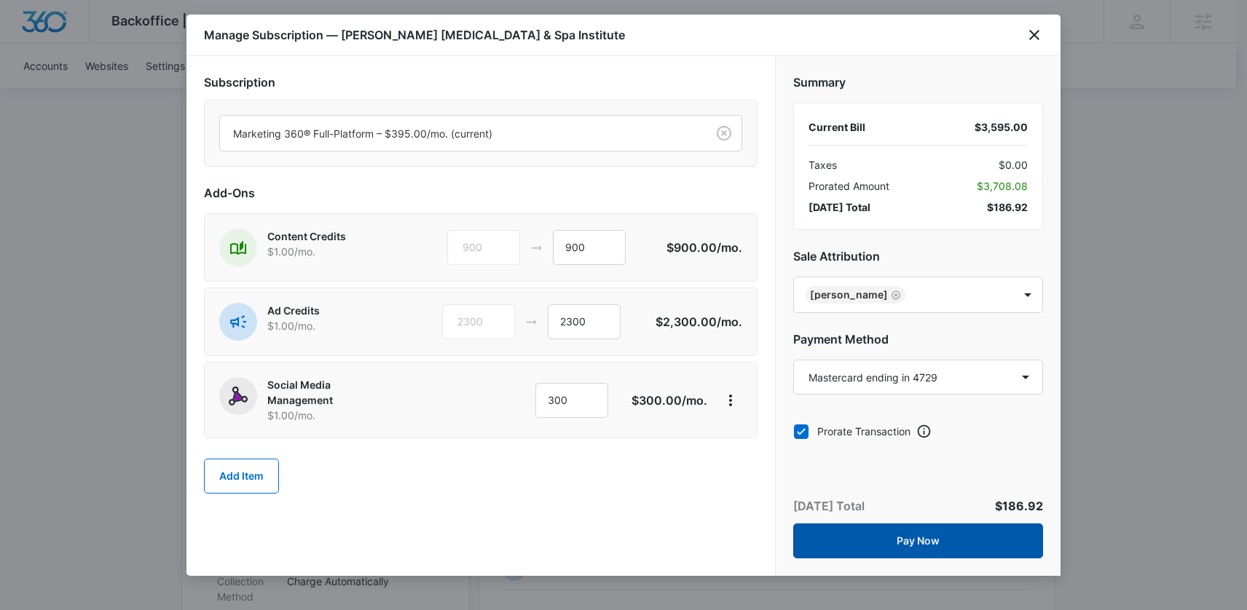
click at [864, 543] on button "Pay Now" at bounding box center [918, 541] width 250 height 35
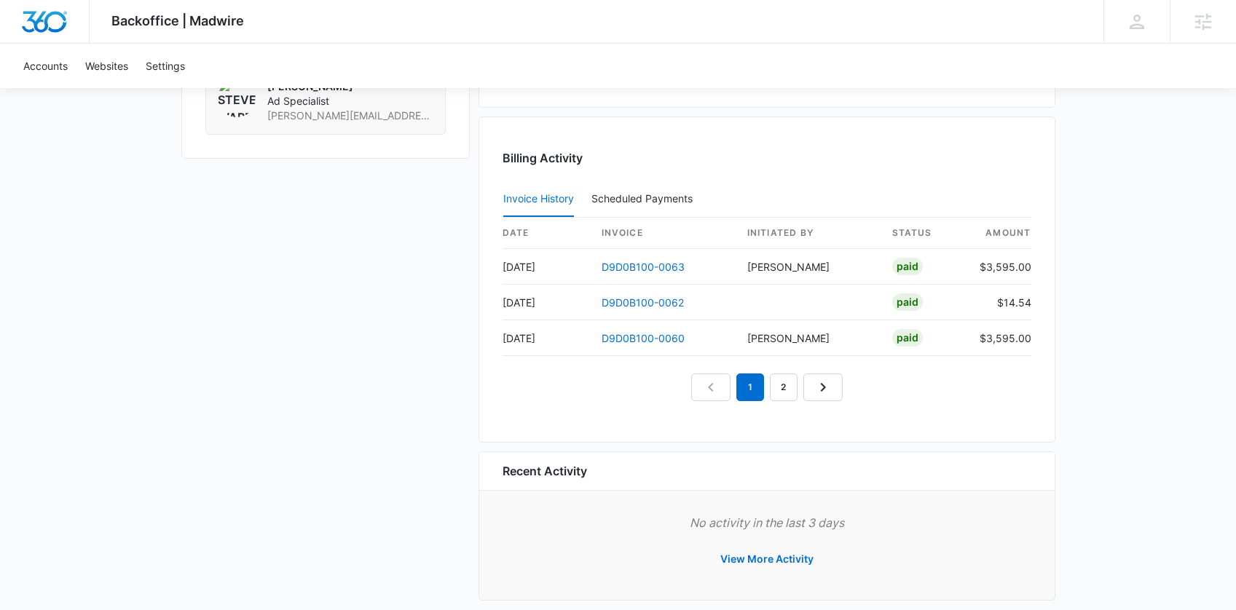
scroll to position [1367, 0]
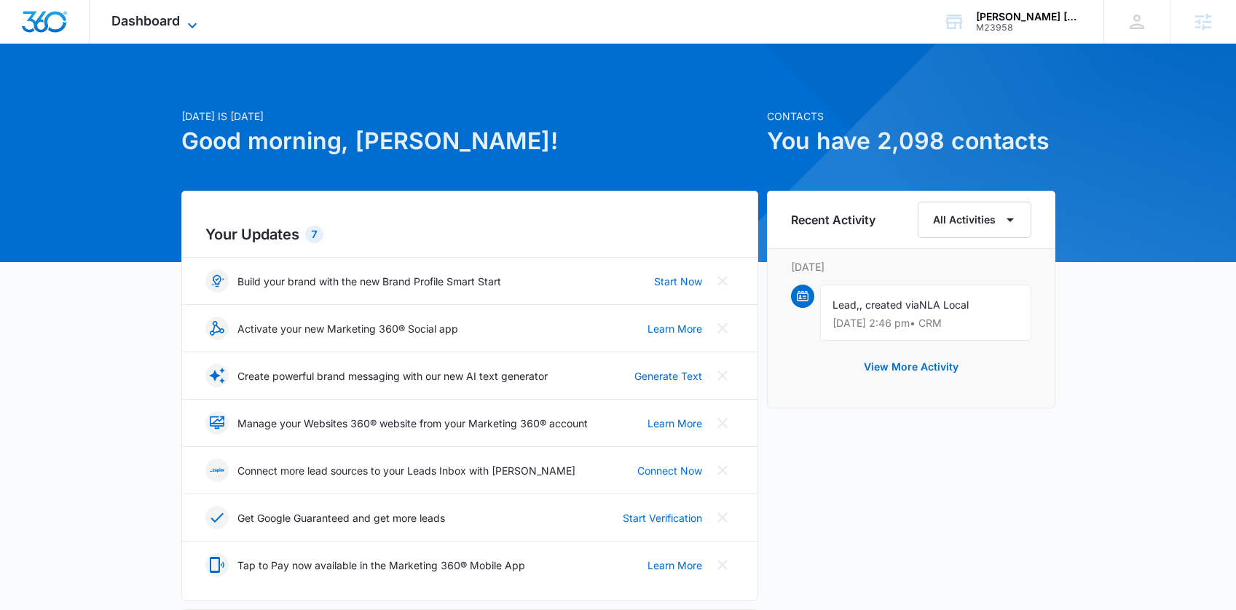
click at [144, 20] on span "Dashboard" at bounding box center [145, 20] width 68 height 15
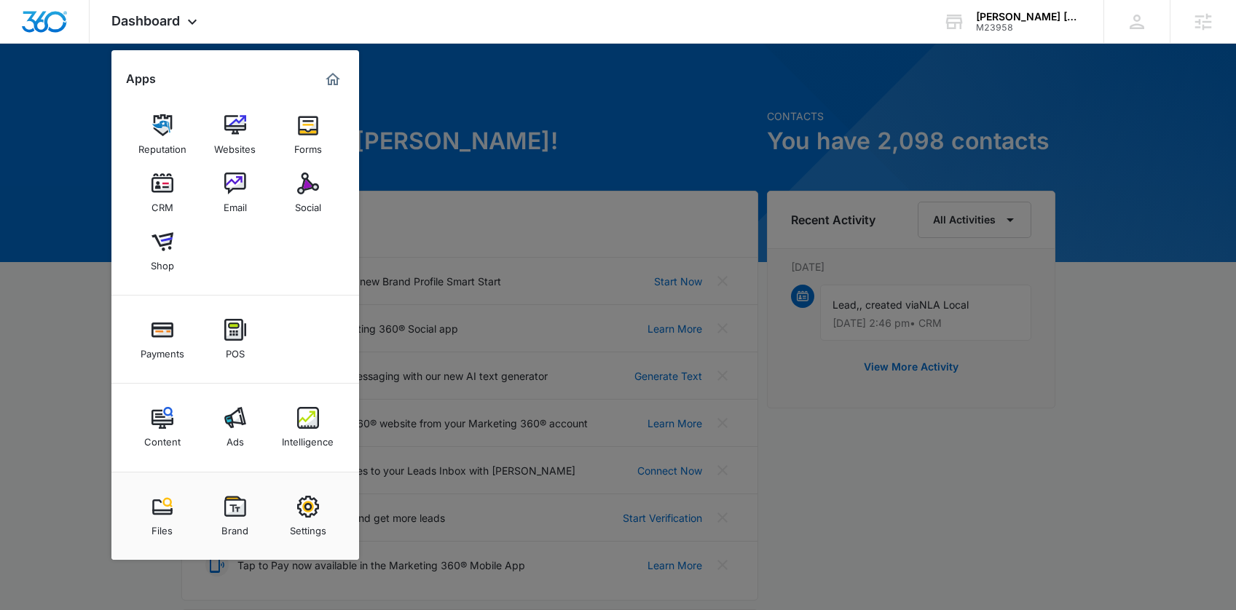
click at [216, 420] on link "Ads" at bounding box center [235, 427] width 55 height 55
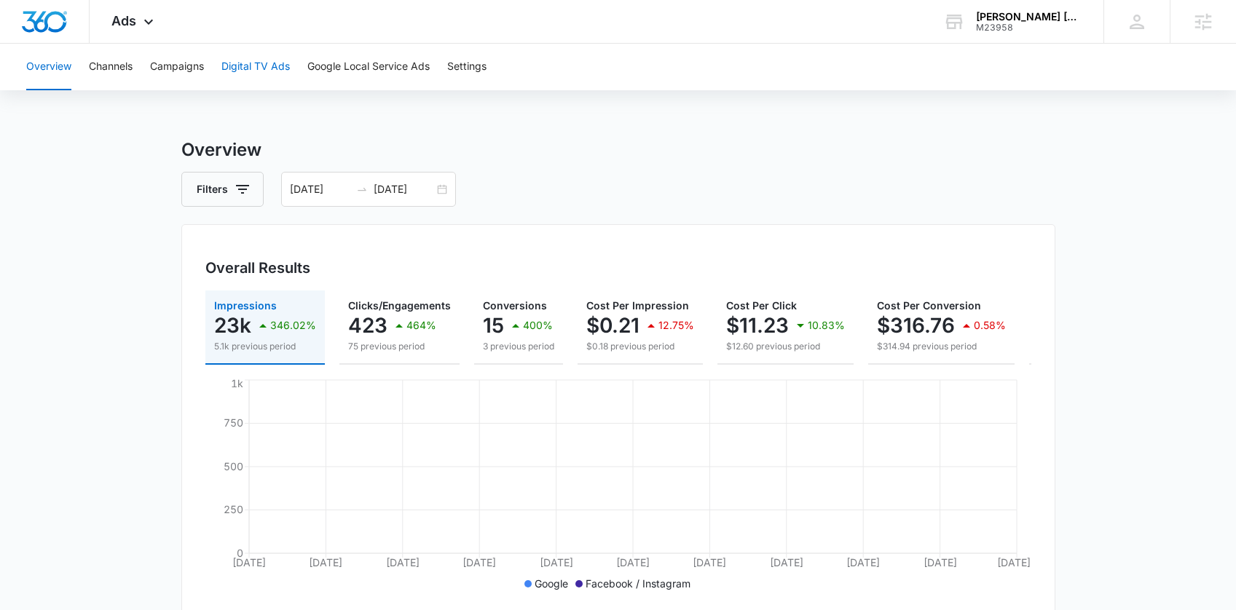
click at [255, 70] on button "Digital TV Ads" at bounding box center [255, 67] width 68 height 47
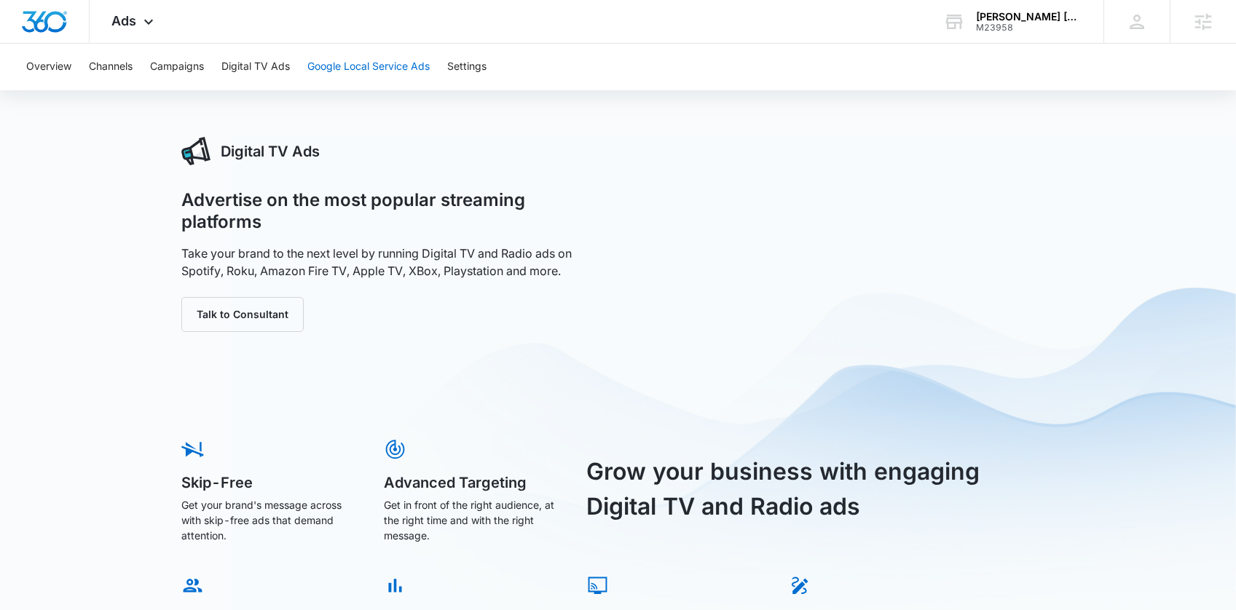
click at [323, 69] on button "Google Local Service Ads" at bounding box center [368, 67] width 122 height 47
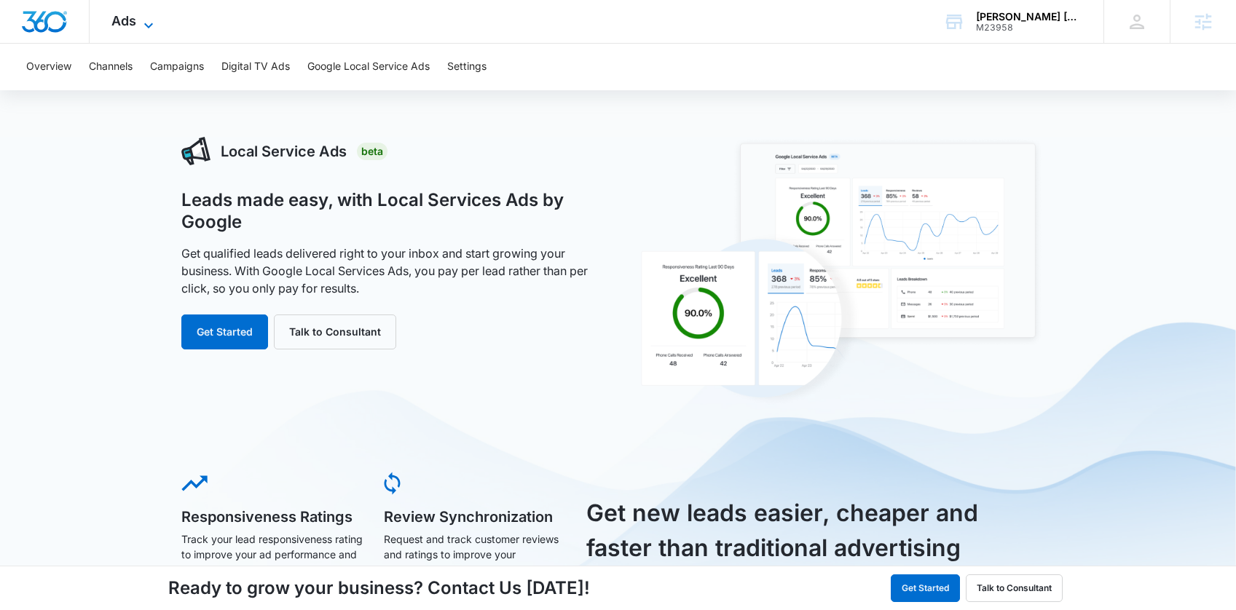
click at [134, 26] on span "Ads" at bounding box center [123, 20] width 25 height 15
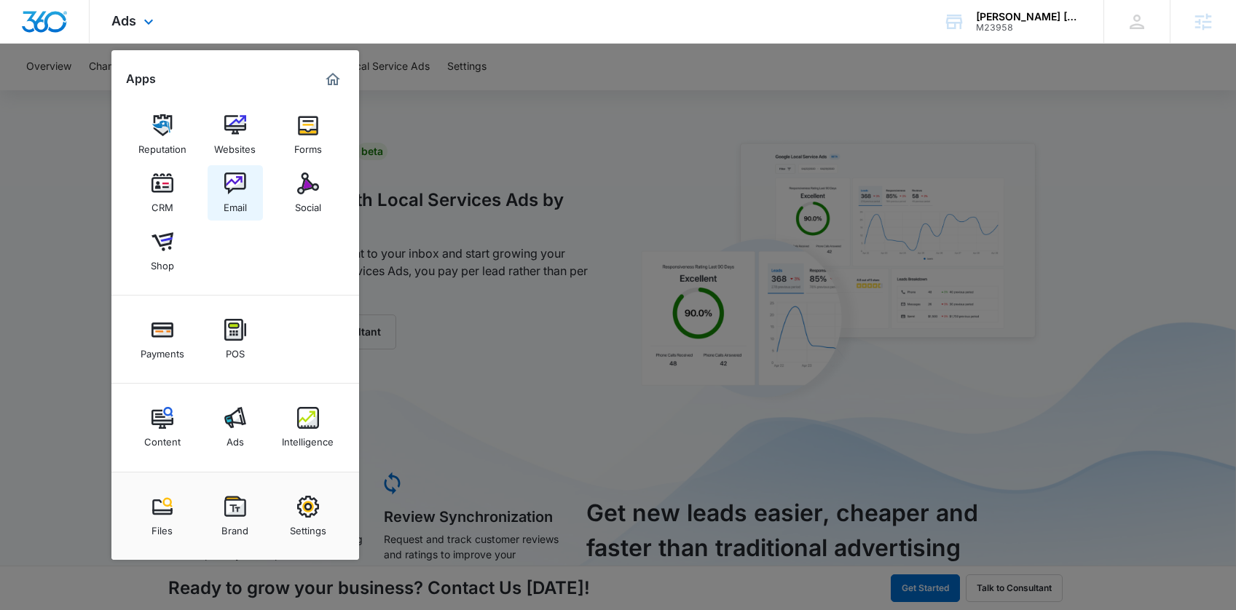
click at [240, 176] on img at bounding box center [235, 184] width 22 height 22
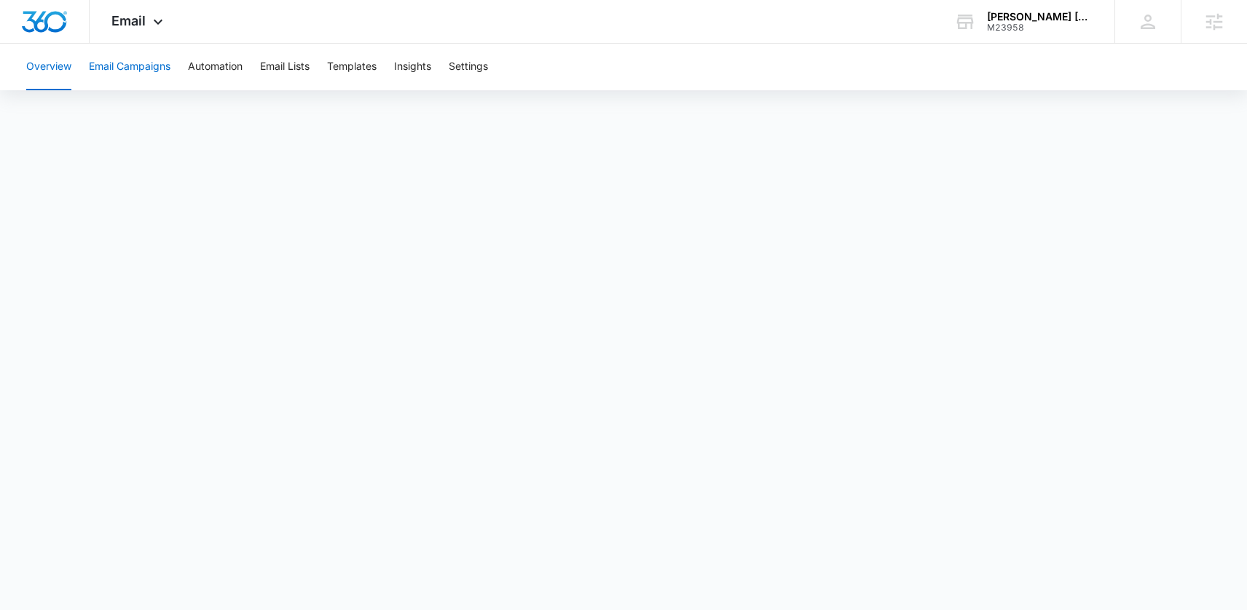
click at [140, 67] on button "Email Campaigns" at bounding box center [130, 67] width 82 height 47
click at [29, 22] on img "Dashboard" at bounding box center [44, 22] width 47 height 22
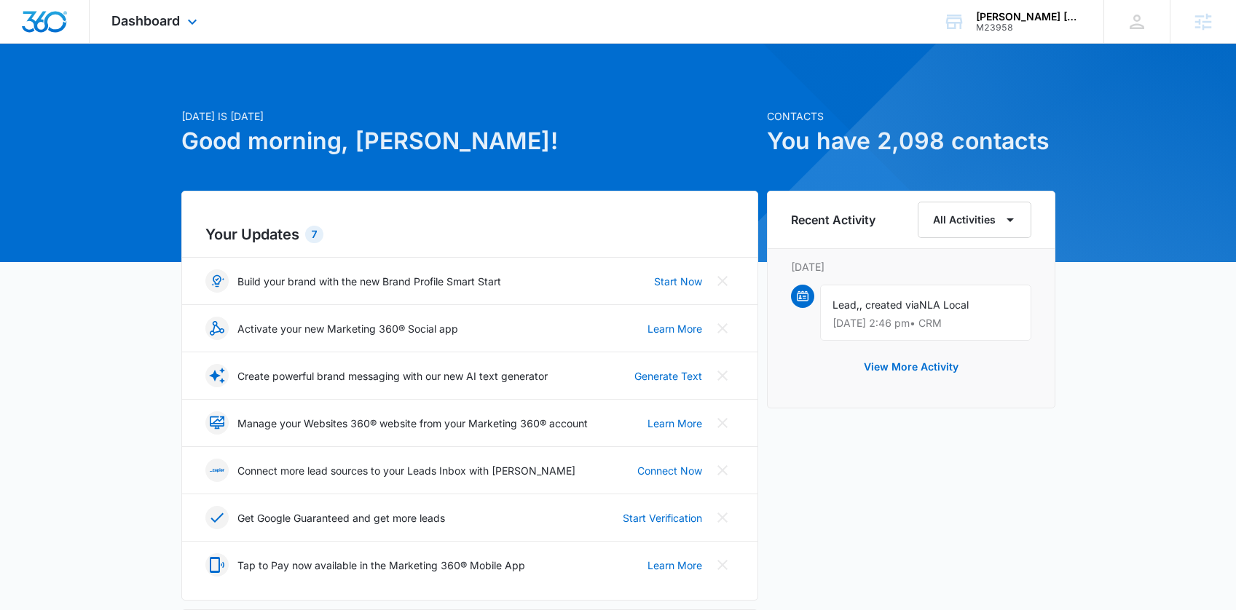
click at [178, 30] on div "Dashboard Apps Reputation Websites Forms CRM Email Social Shop Payments POS Con…" at bounding box center [156, 21] width 133 height 43
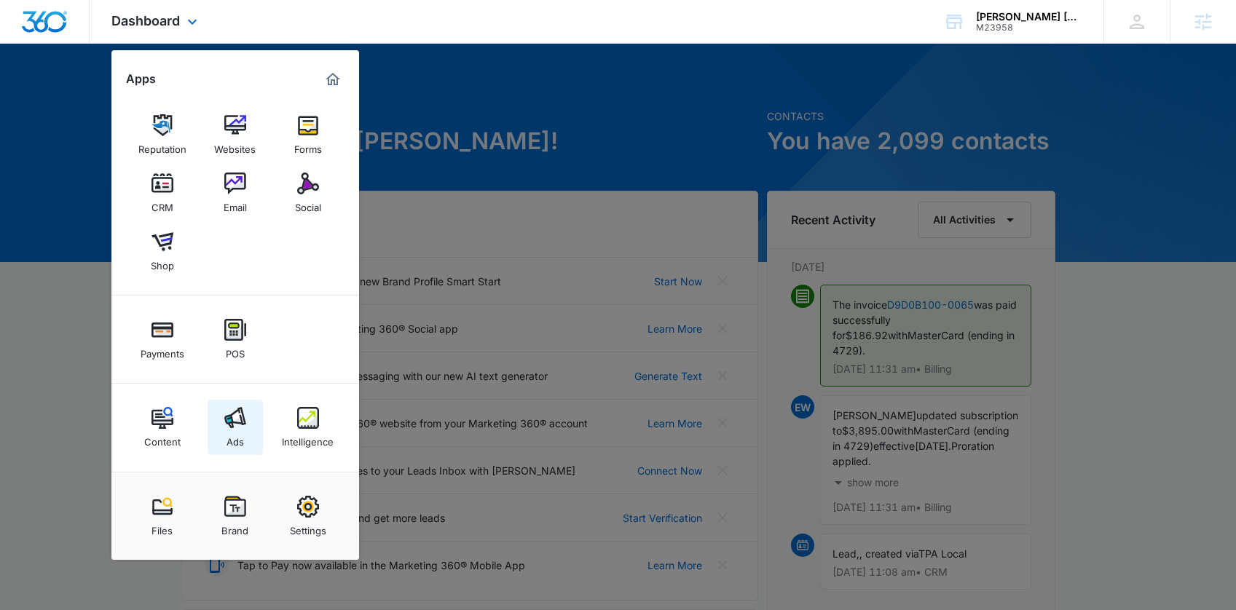
click at [239, 418] on img at bounding box center [235, 418] width 22 height 22
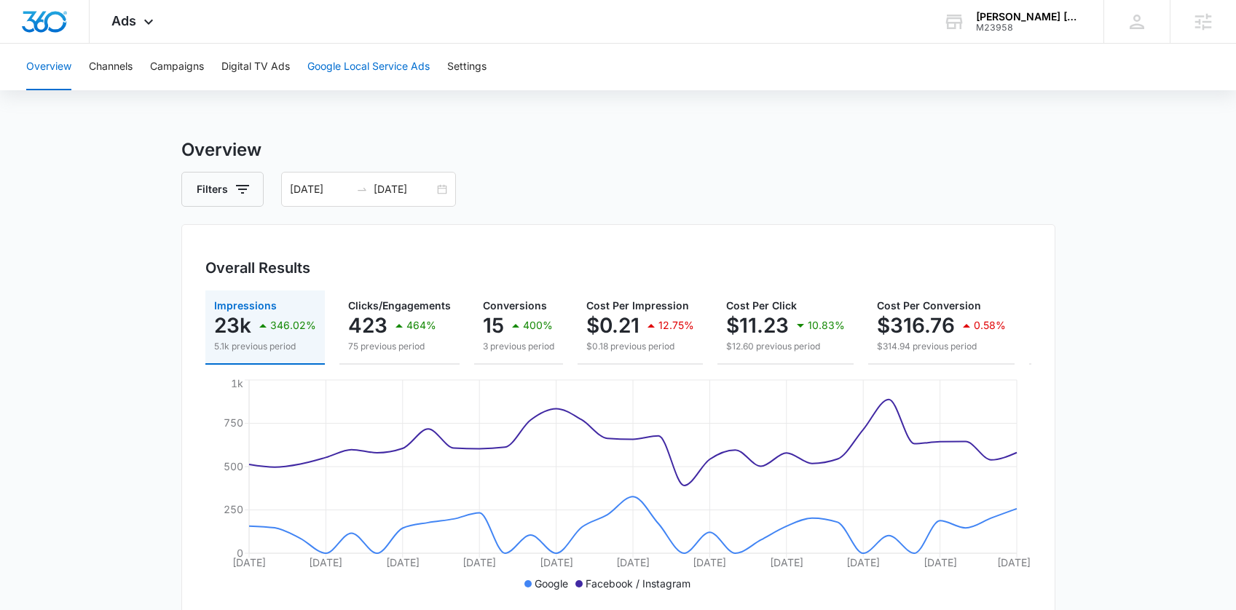
click at [387, 68] on button "Google Local Service Ads" at bounding box center [368, 67] width 122 height 47
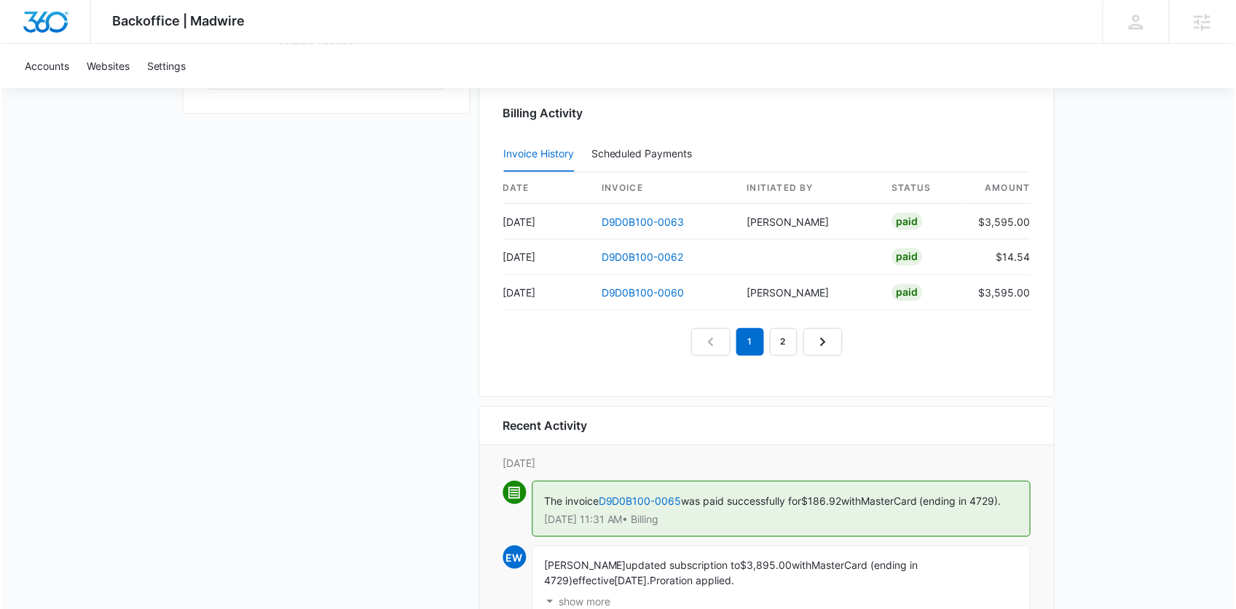
scroll to position [1552, 0]
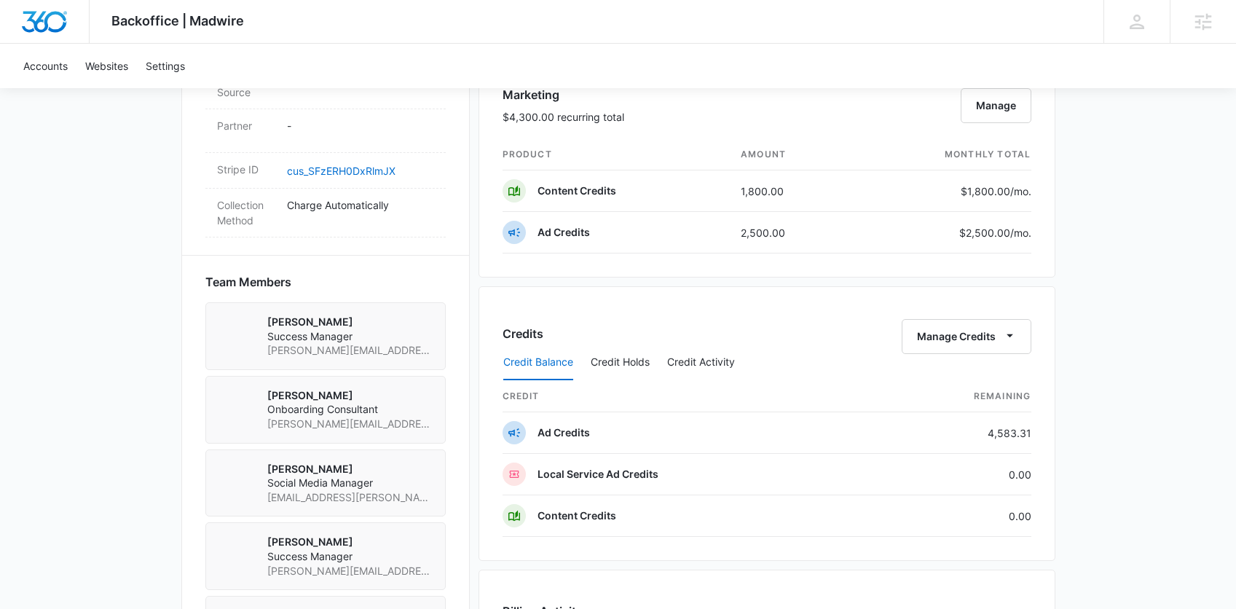
scroll to position [864, 0]
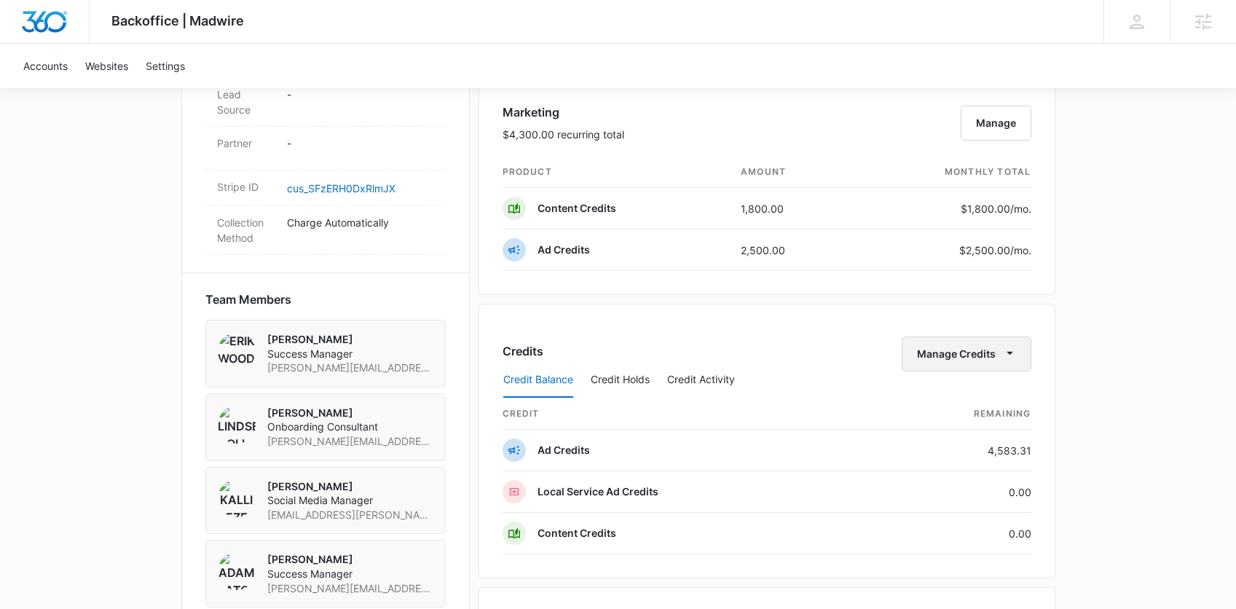
click at [959, 359] on button "Manage Credits" at bounding box center [967, 354] width 130 height 35
click at [860, 334] on div "Credits Manage Credits Transfer Credits Credit Balance Credit Holds Credit Acti…" at bounding box center [767, 441] width 577 height 275
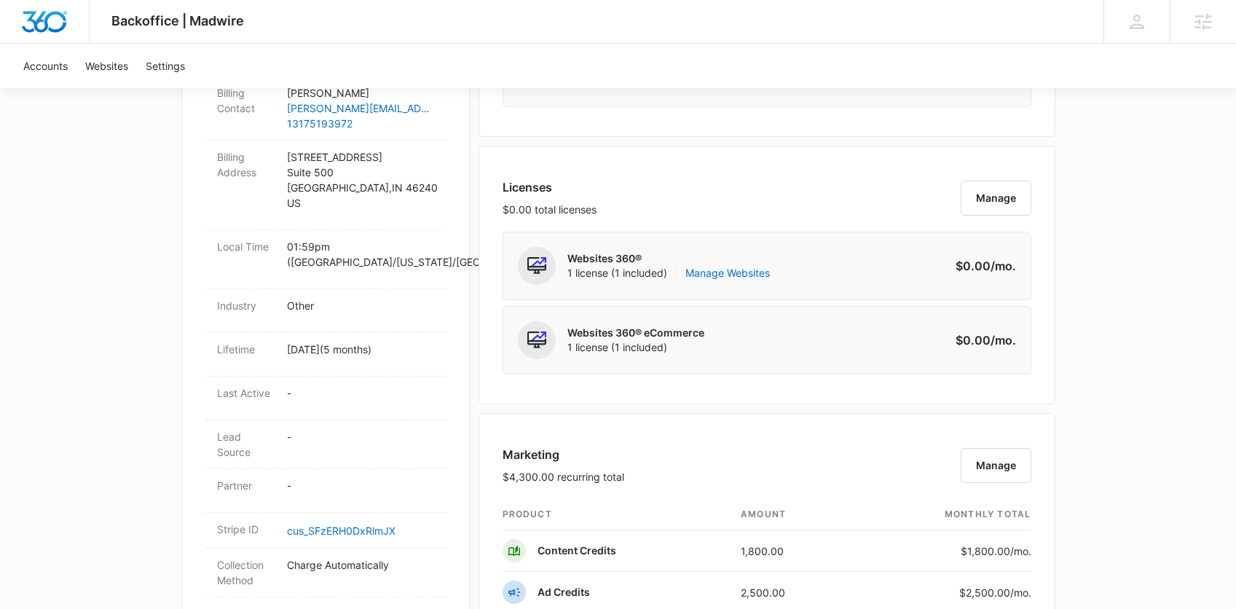
scroll to position [682, 0]
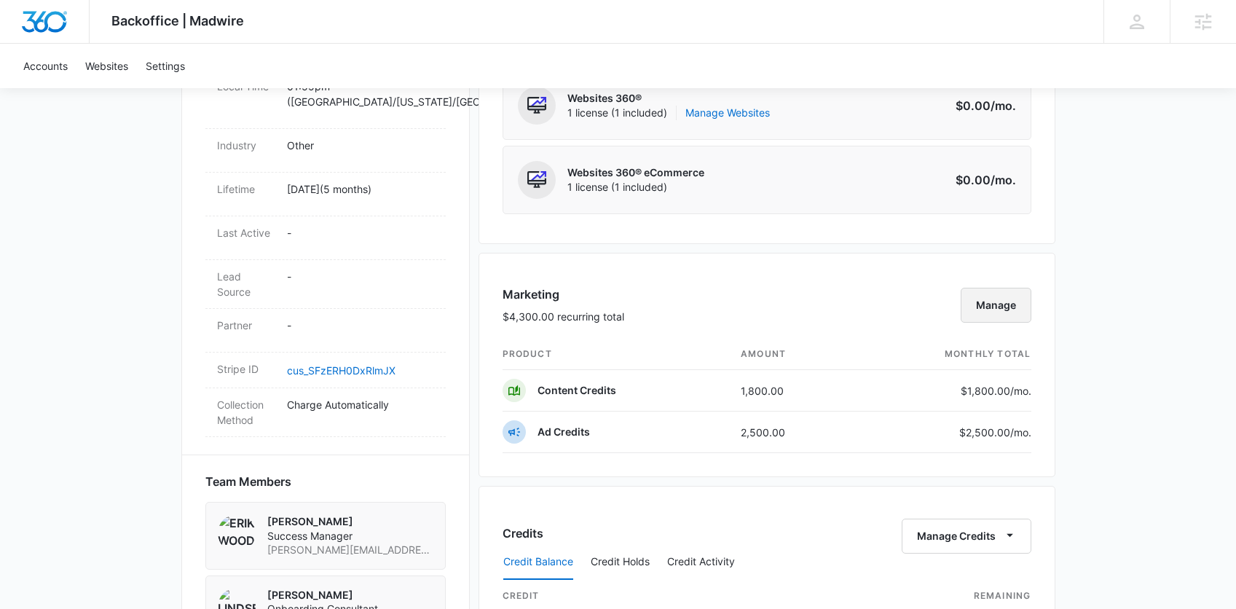
click at [989, 301] on button "Manage" at bounding box center [996, 305] width 71 height 35
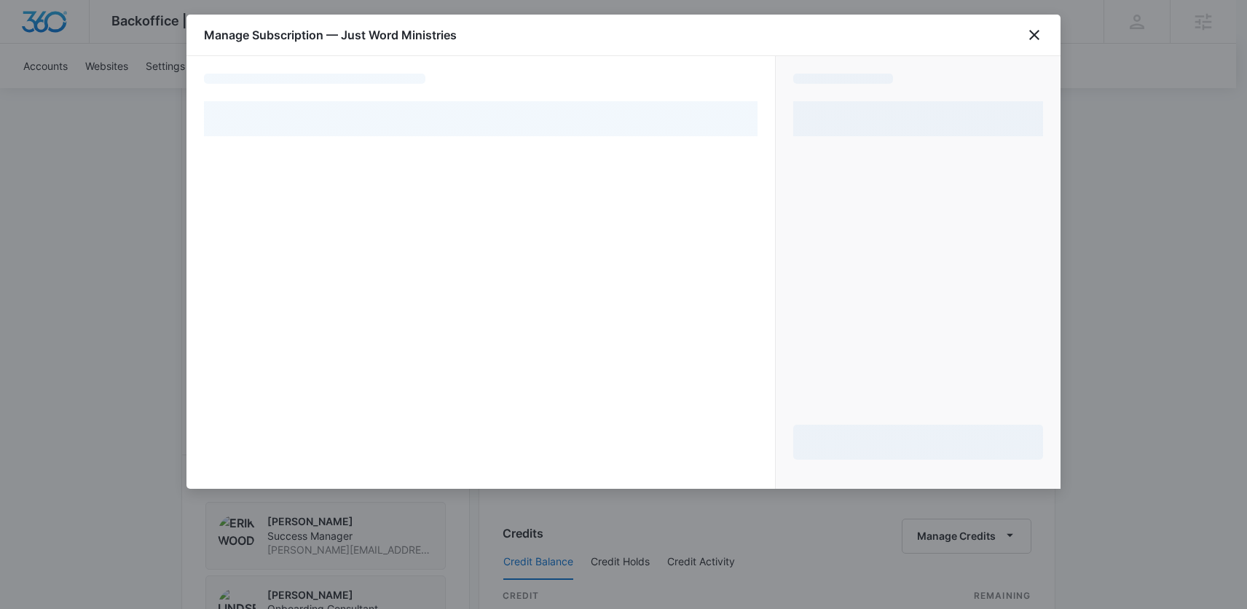
select select "pm_1RYVQBA4n8RTgNjU8L7yAuok"
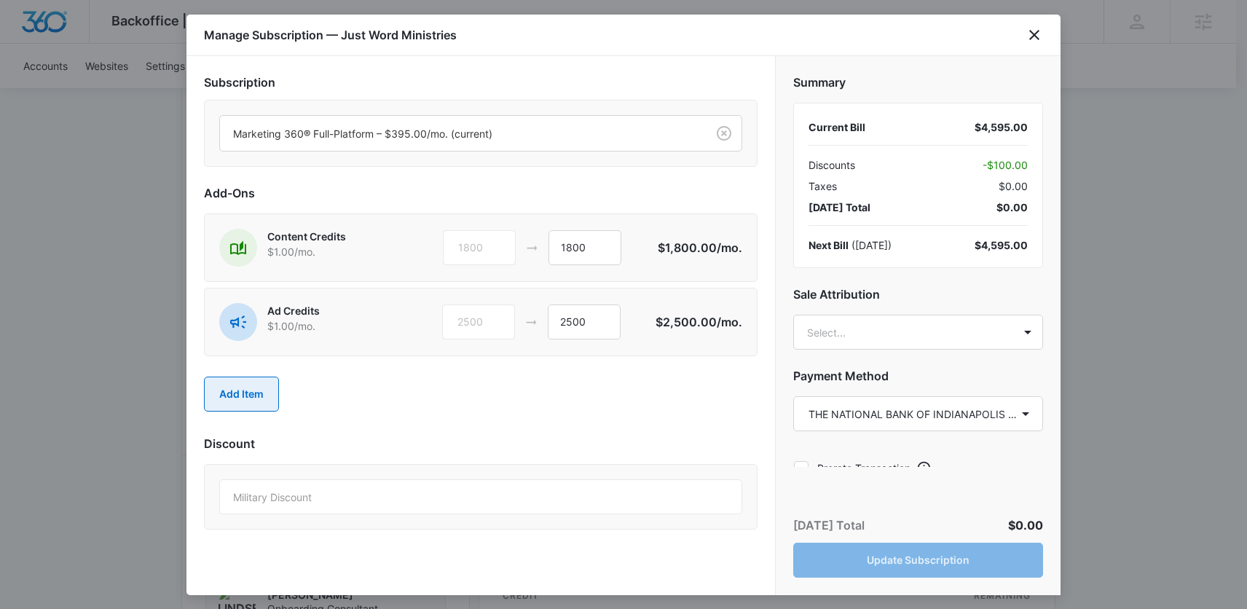
click at [256, 392] on button "Add Item" at bounding box center [241, 394] width 75 height 35
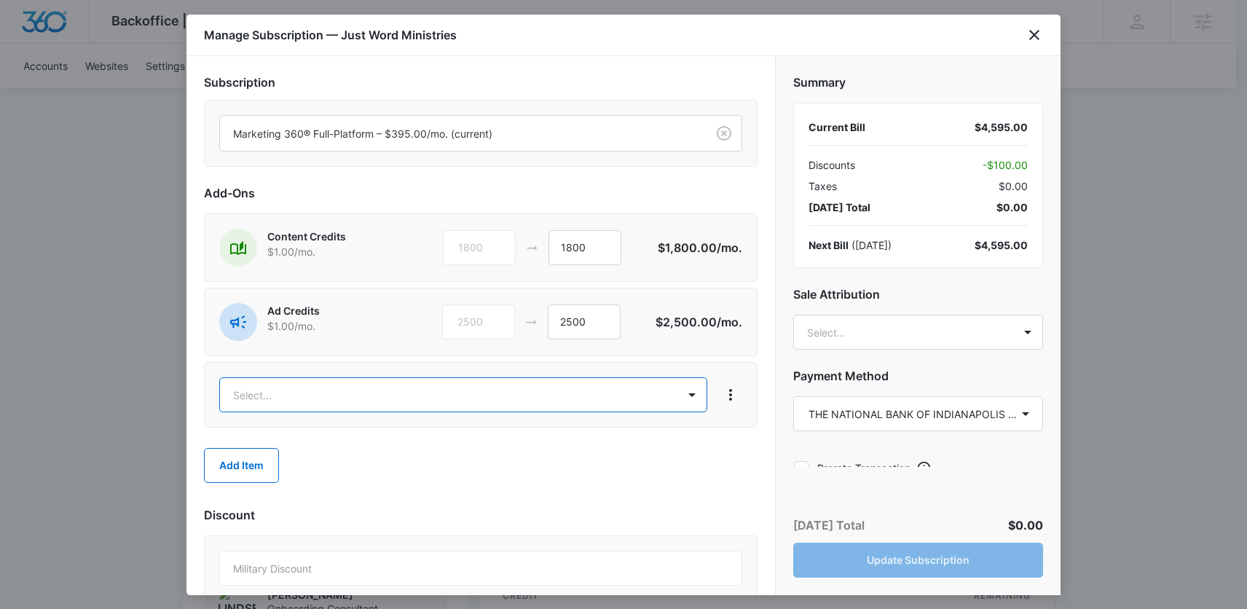
click at [300, 391] on body "Backoffice | Madwire Apps Settings EW Erik Woods erik.woods@madwire.com My Prof…" at bounding box center [623, 299] width 1247 height 1963
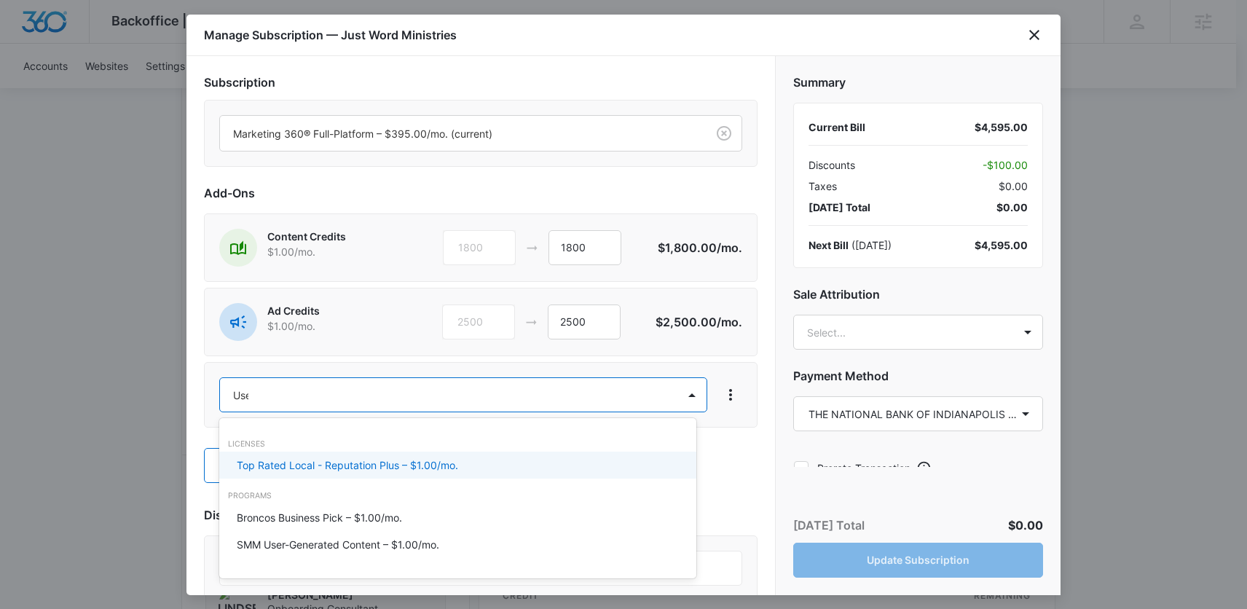
type input "User"
click at [329, 447] on div "Programs" at bounding box center [457, 445] width 477 height 12
click at [333, 458] on p "SMM User-Generated Content – $1.00/mo." at bounding box center [338, 465] width 203 height 15
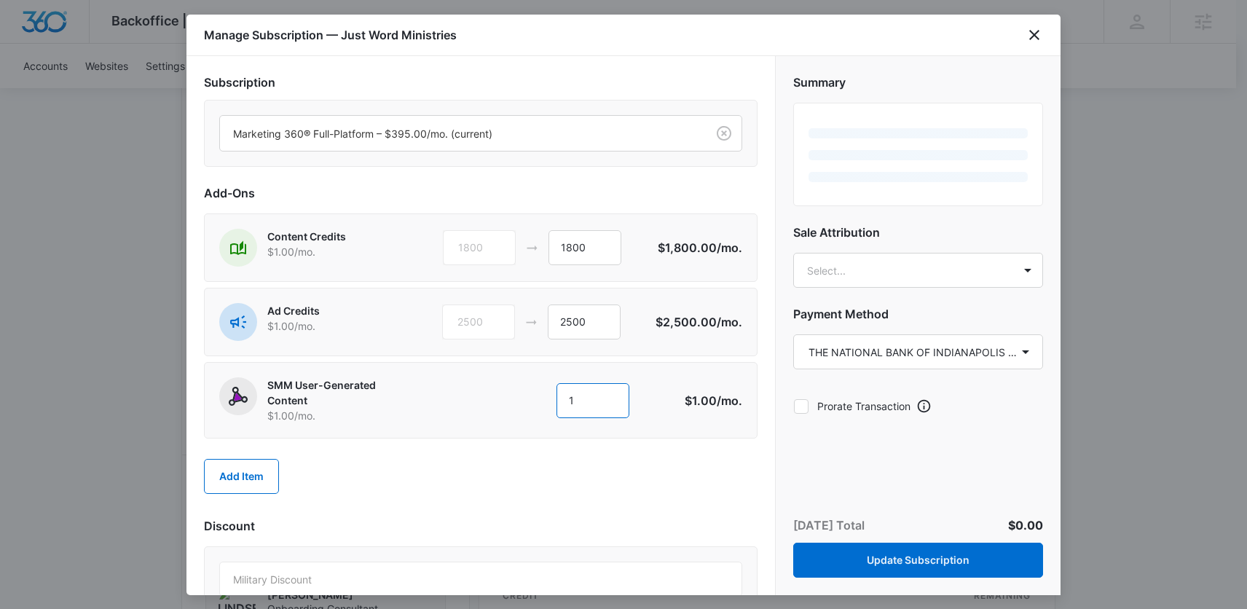
drag, startPoint x: 574, startPoint y: 401, endPoint x: 545, endPoint y: 404, distance: 29.3
click at [545, 404] on div "1 1" at bounding box center [562, 400] width 223 height 35
type input "1000"
click at [443, 508] on div "Subscription Marketing 360® Full-Platform – $395.00/mo. (current) Add-Ons Conte…" at bounding box center [481, 346] width 554 height 544
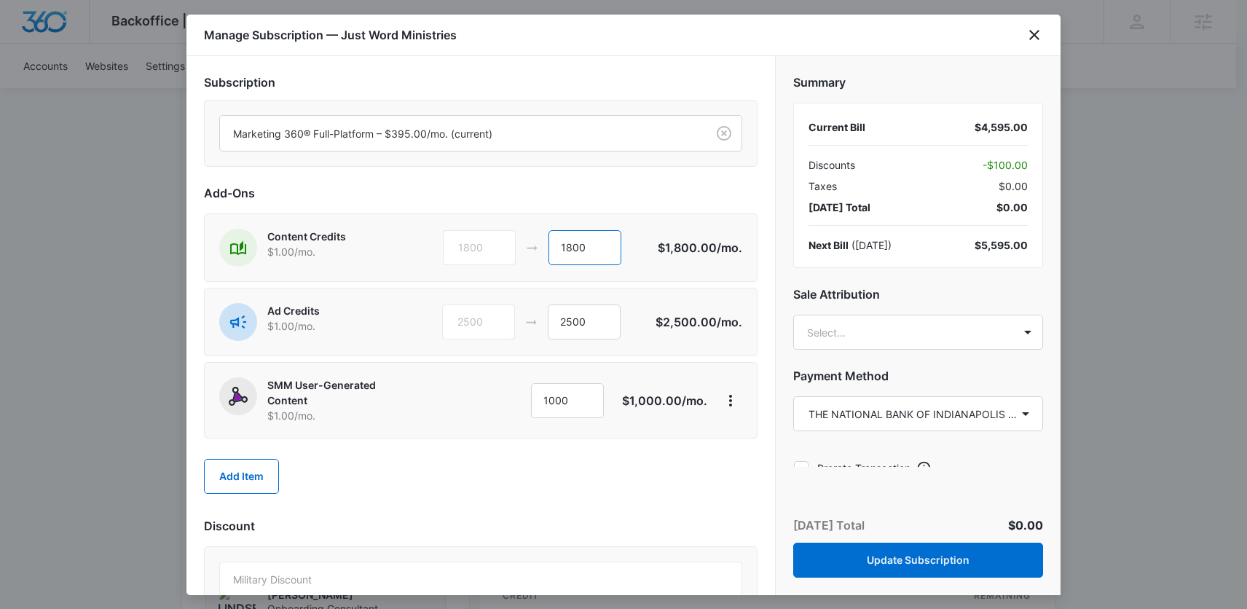
drag, startPoint x: 562, startPoint y: 245, endPoint x: 541, endPoint y: 248, distance: 22.0
click at [541, 248] on div "1800 1800" at bounding box center [550, 247] width 215 height 35
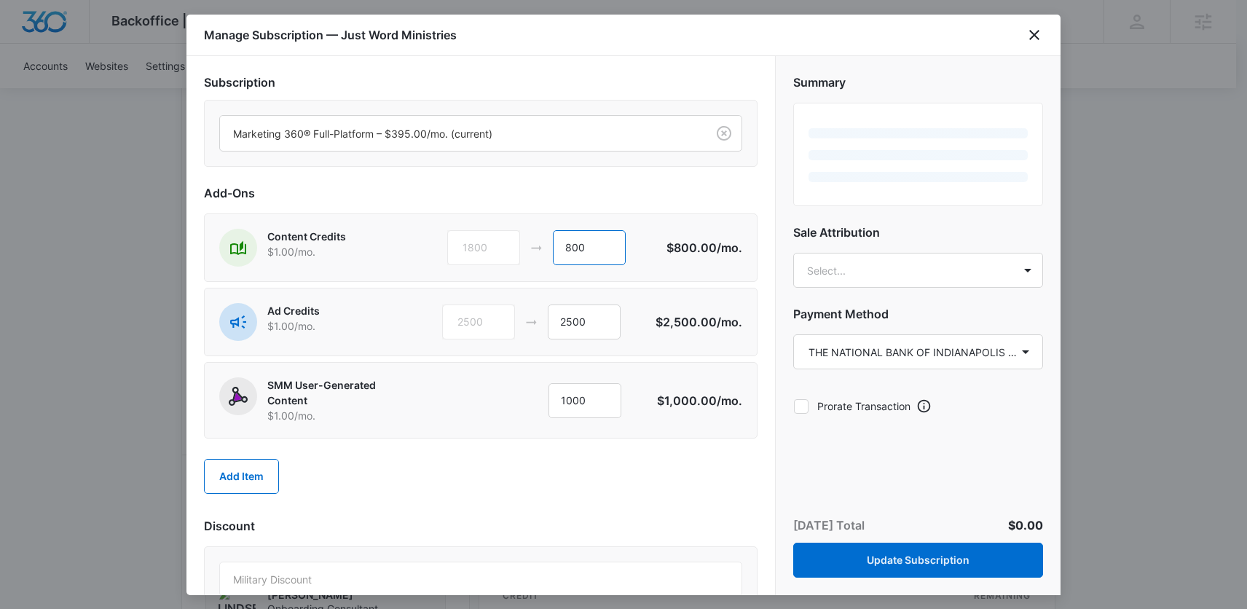
type input "800"
click at [546, 484] on div "Add Item" at bounding box center [481, 476] width 554 height 64
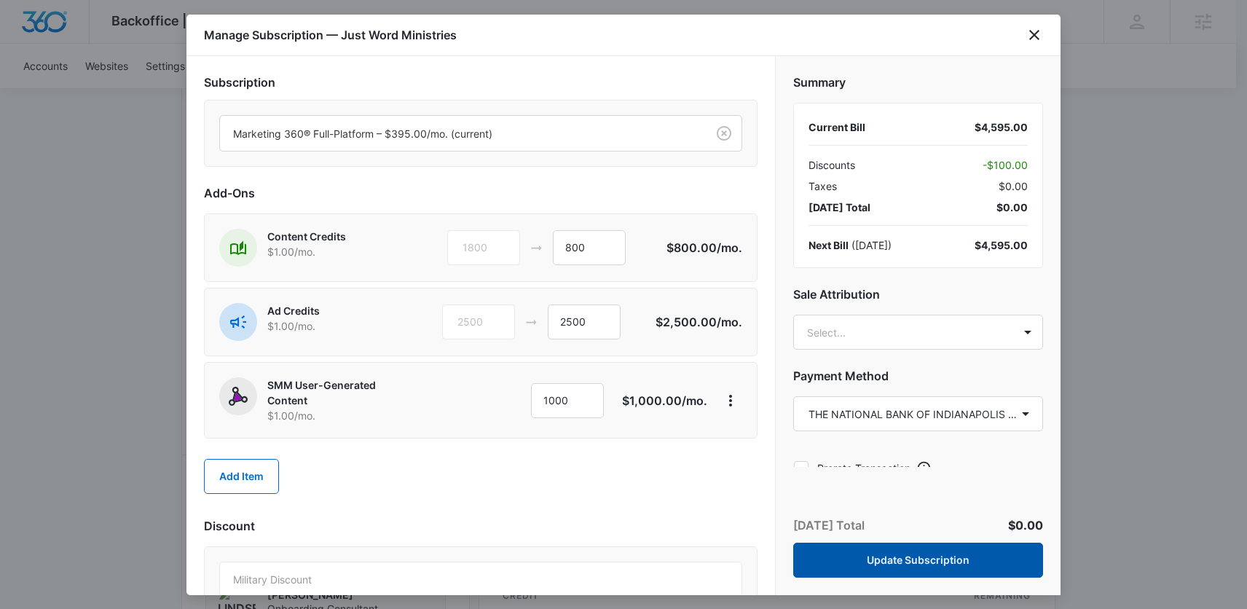
click at [896, 560] on button "Update Subscription" at bounding box center [918, 560] width 250 height 35
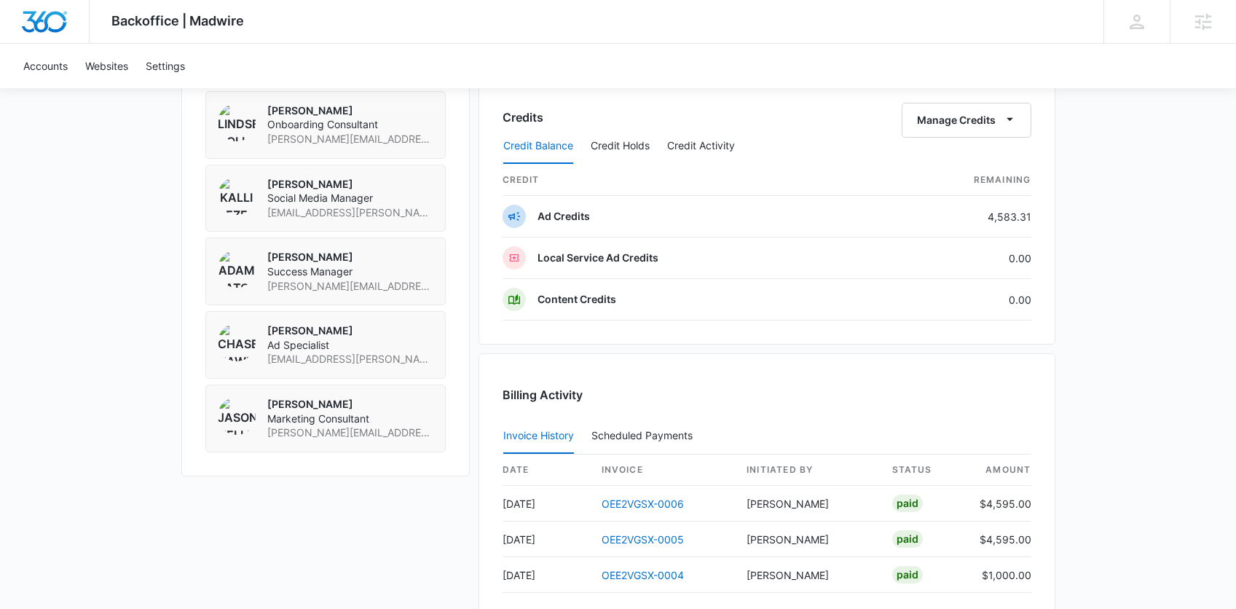
scroll to position [1097, 0]
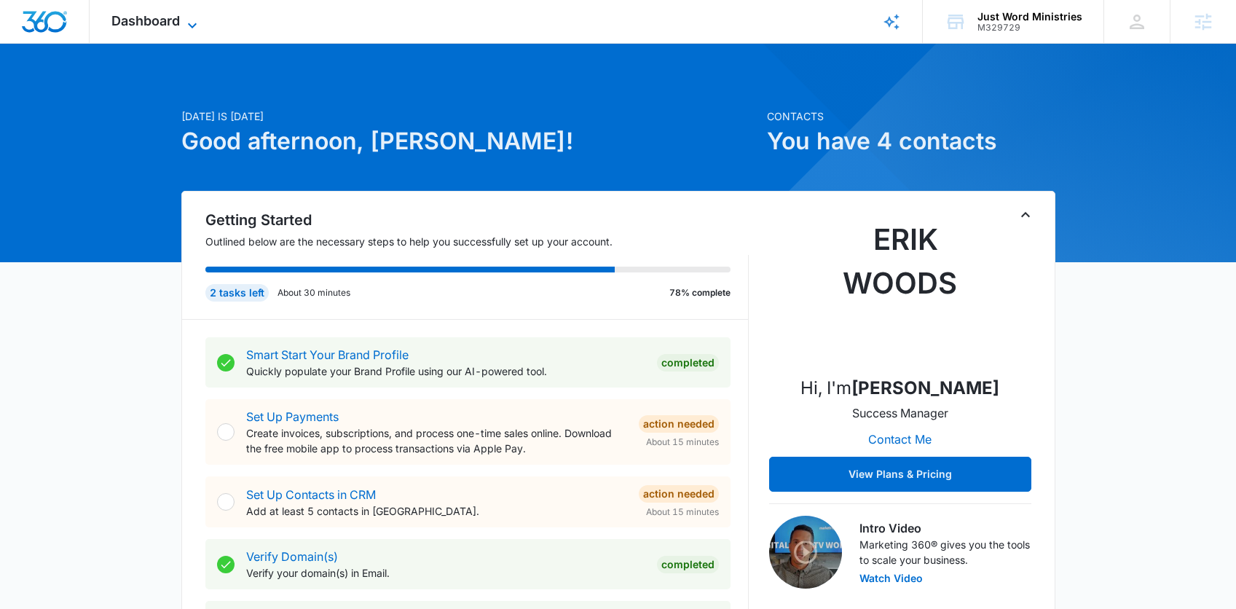
click at [160, 23] on span "Dashboard" at bounding box center [145, 20] width 68 height 15
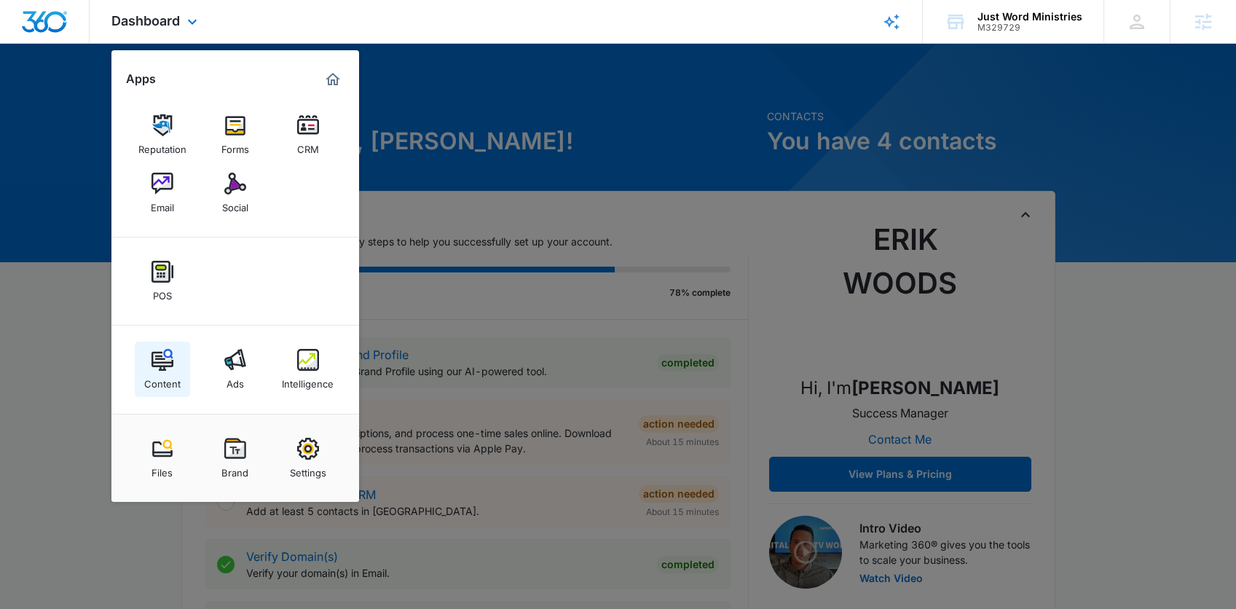
click at [176, 360] on link "Content" at bounding box center [162, 369] width 55 height 55
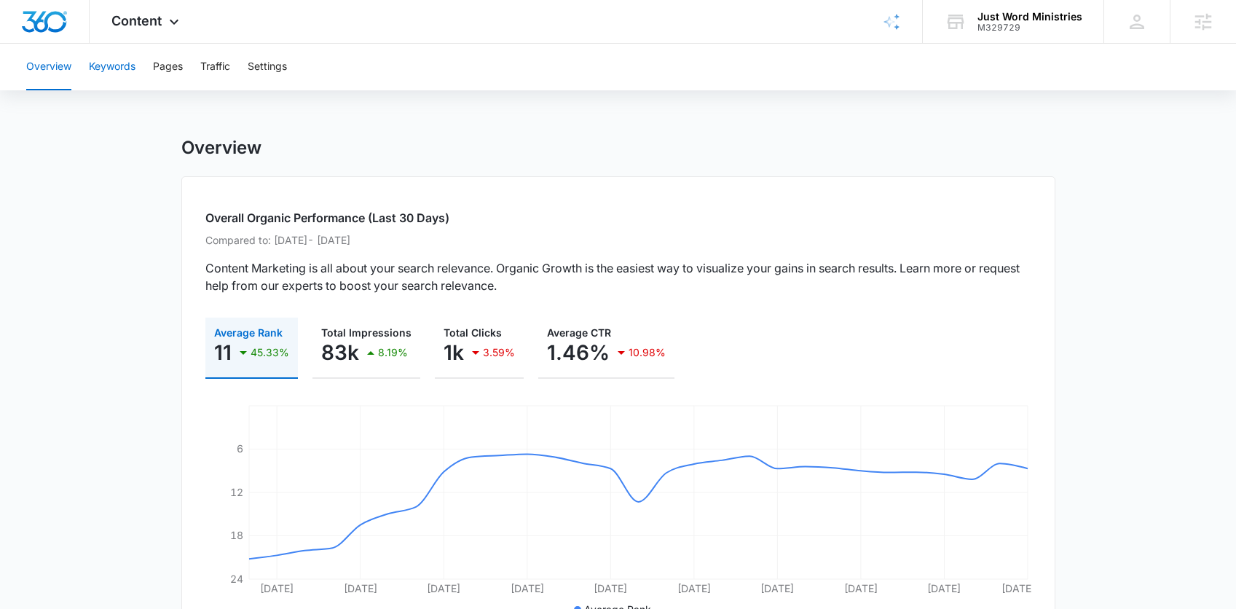
click at [106, 63] on button "Keywords" at bounding box center [112, 67] width 47 height 47
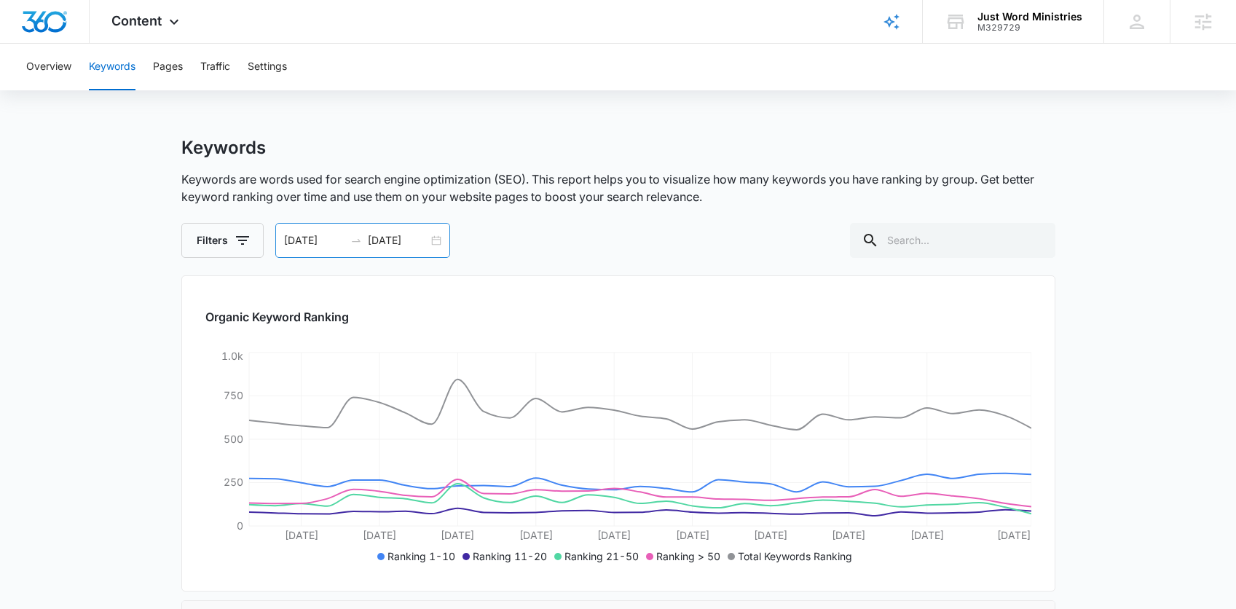
click at [322, 242] on input "[DATE]" at bounding box center [314, 240] width 60 height 16
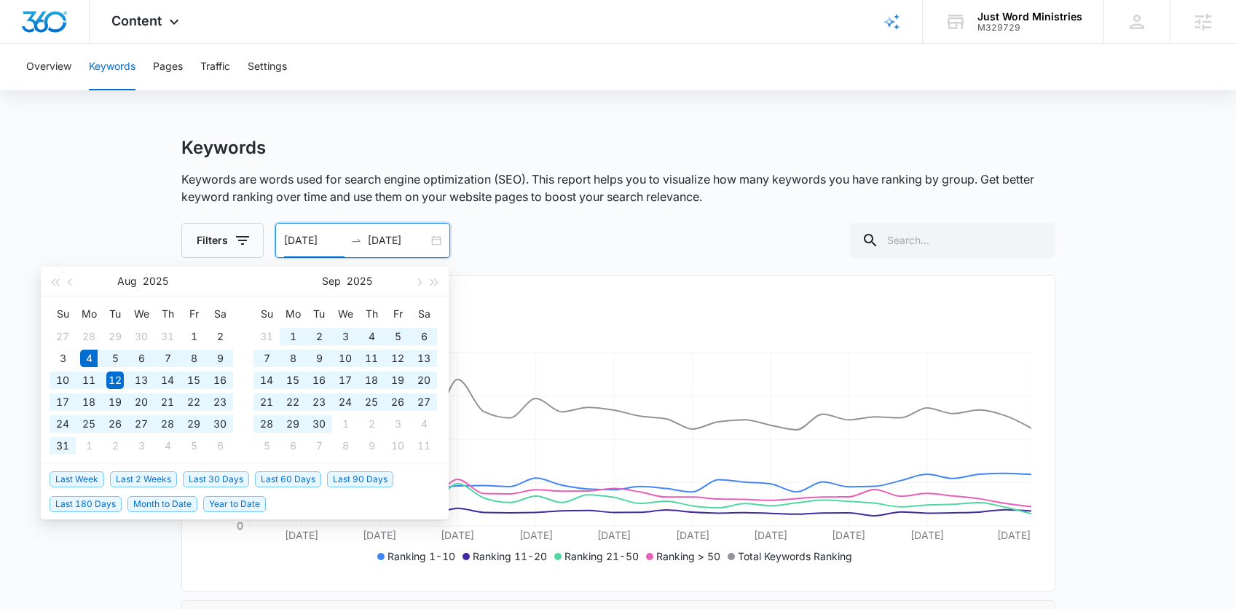
click at [290, 480] on span "Last 60 Days" at bounding box center [288, 479] width 66 height 16
type input "[DATE]"
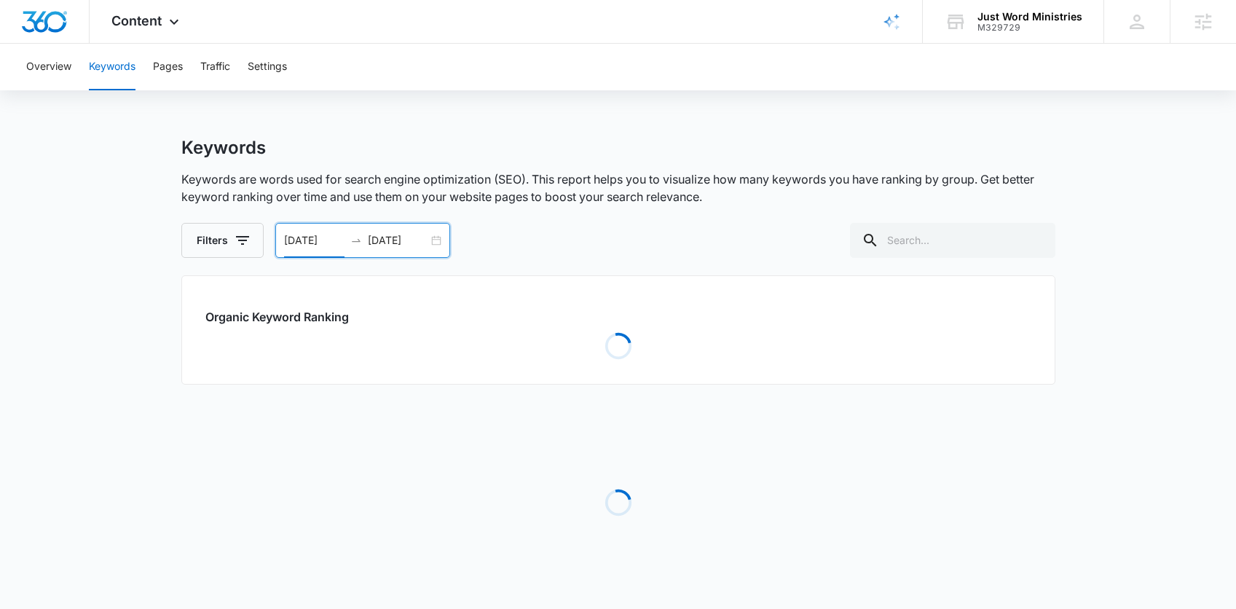
click at [635, 198] on p "Keywords are words used for search engine optimization (SEO). This report helps…" at bounding box center [618, 187] width 874 height 35
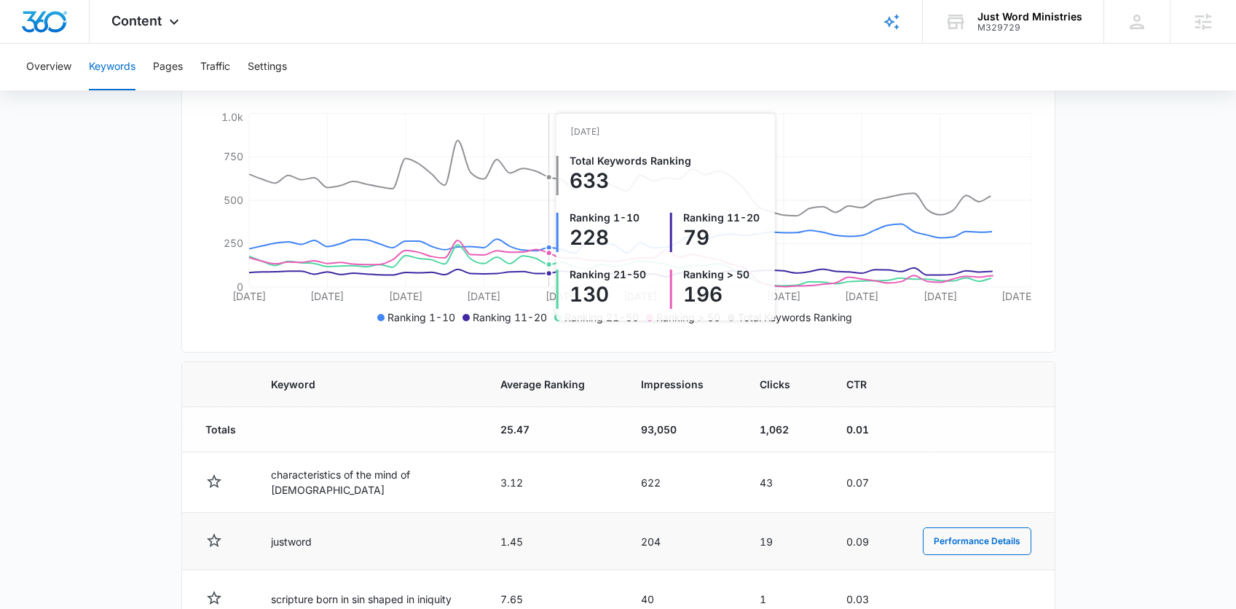
scroll to position [493, 0]
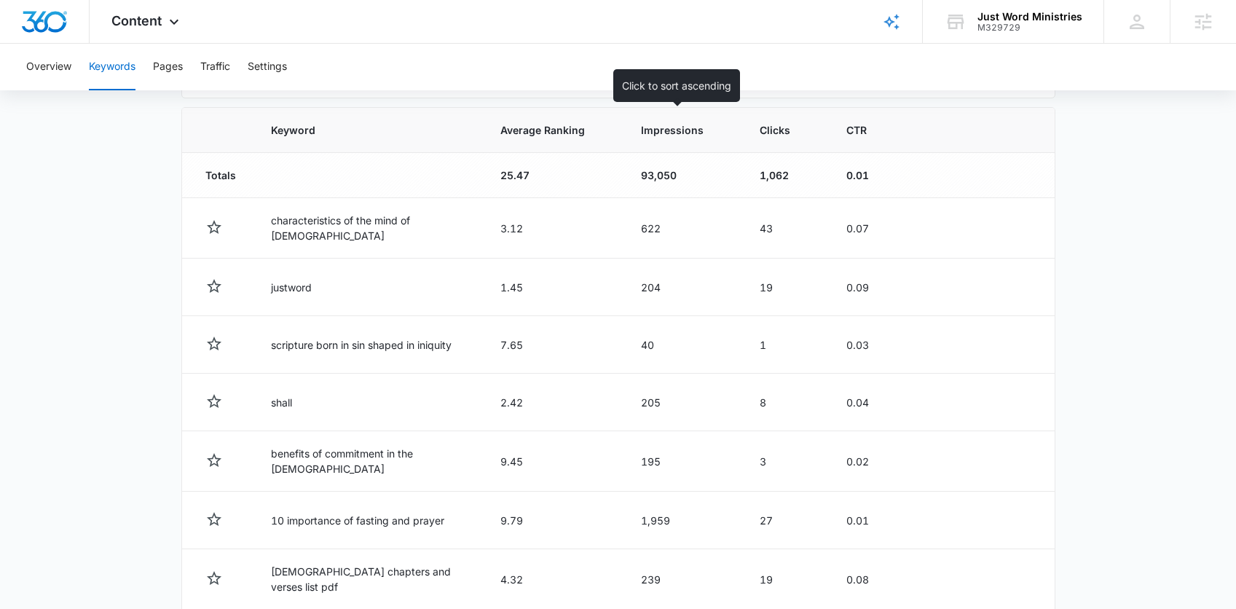
click at [660, 133] on span "Impressions" at bounding box center [672, 129] width 63 height 15
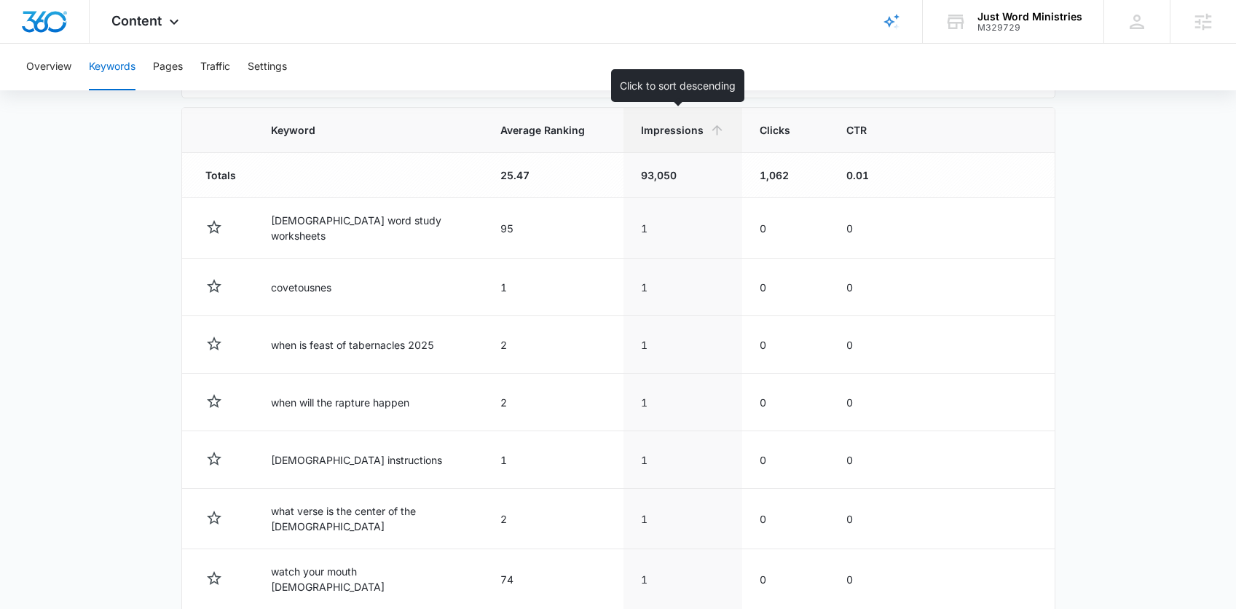
click at [649, 141] on th "Impressions" at bounding box center [683, 130] width 119 height 45
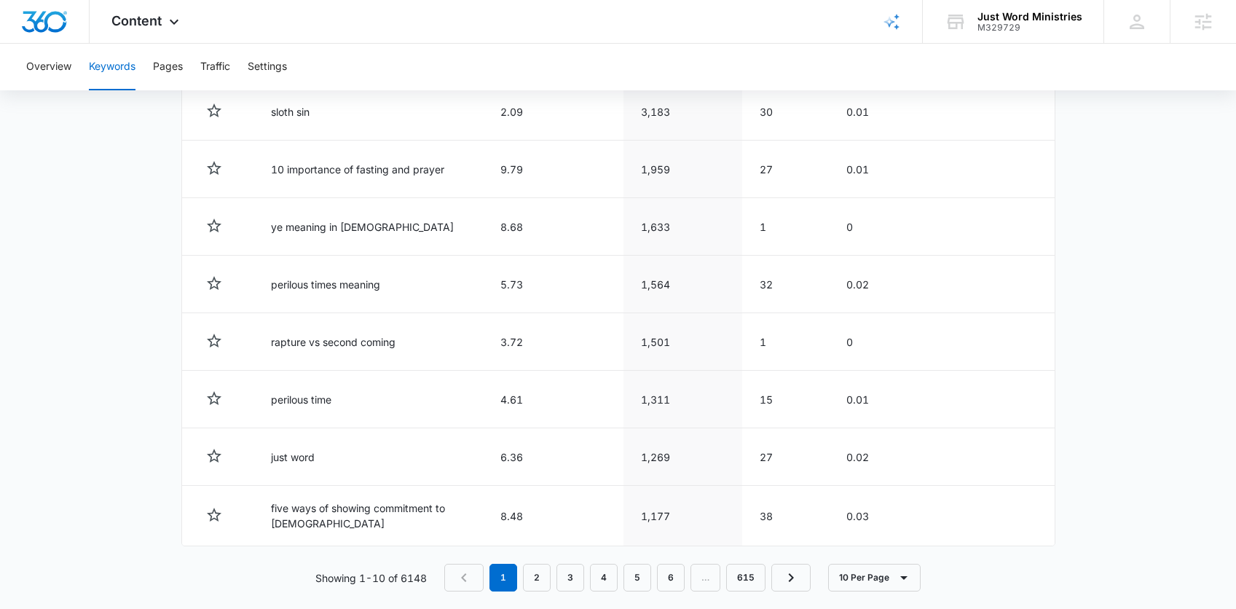
scroll to position [738, 0]
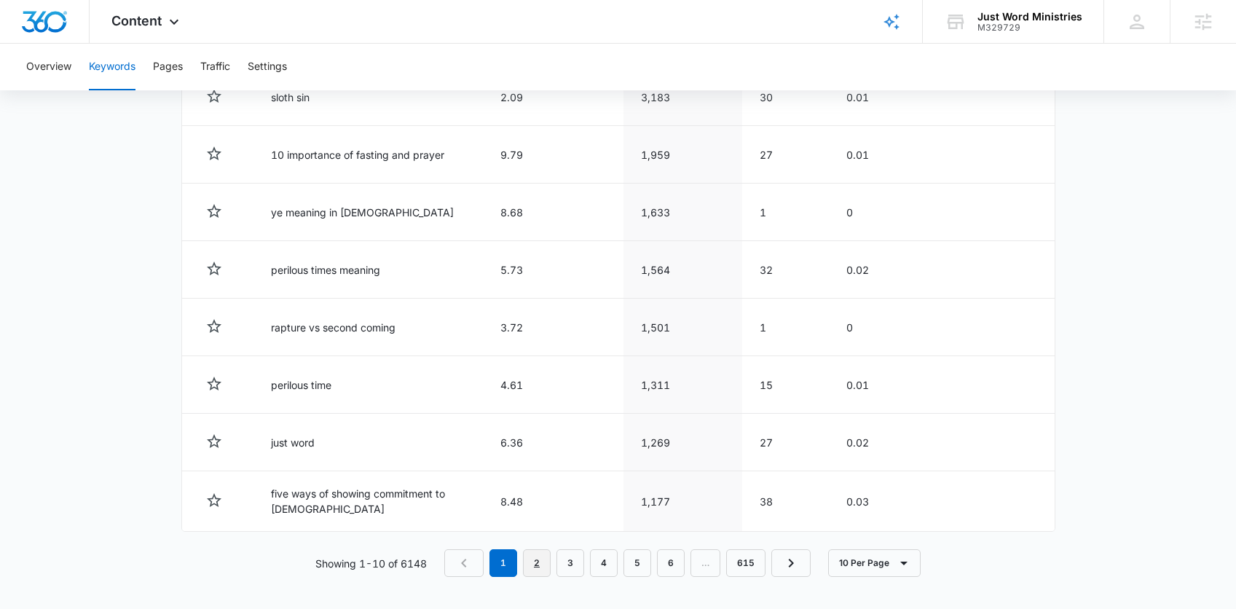
click at [539, 562] on link "2" at bounding box center [537, 563] width 28 height 28
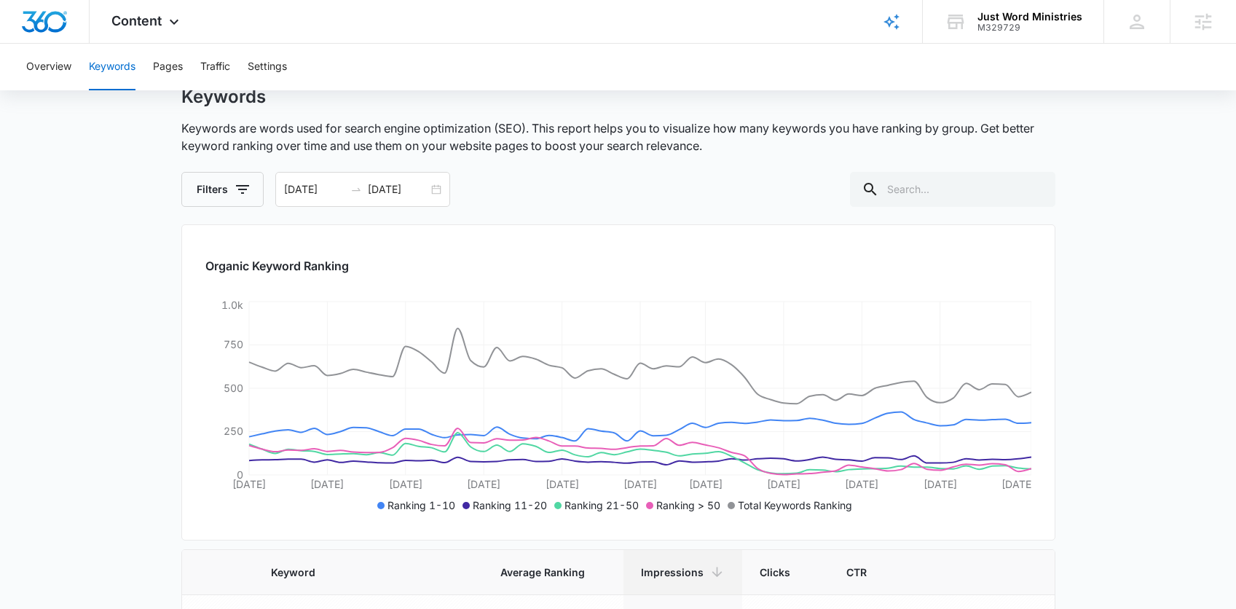
scroll to position [0, 0]
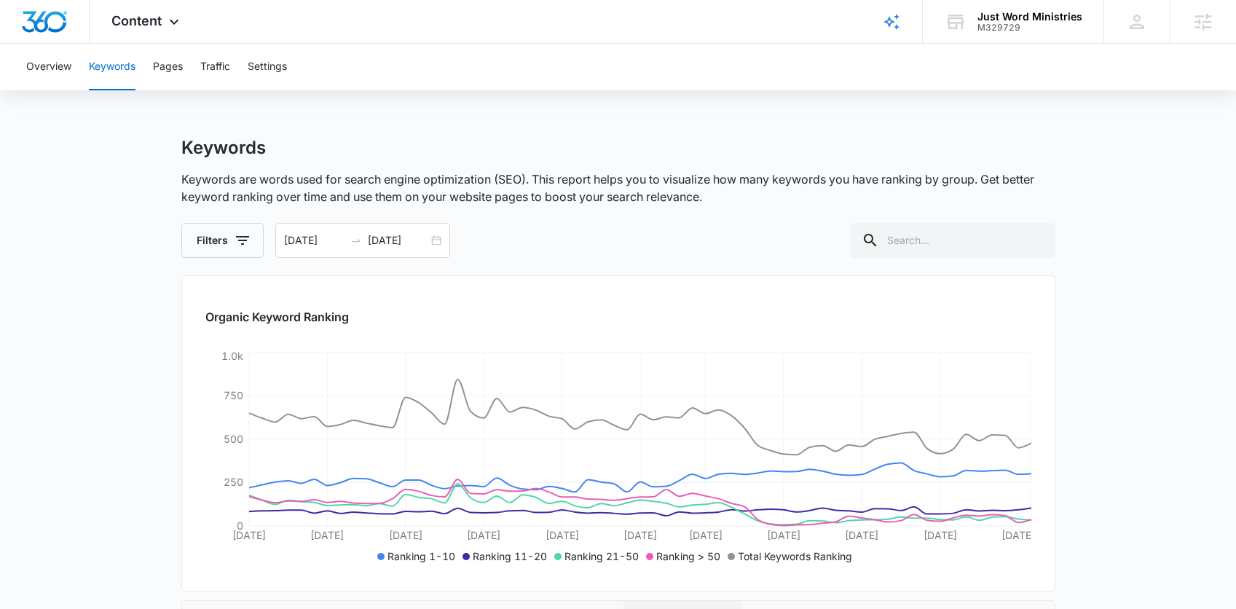
click at [946, 213] on div "Keywords Keywords are words used for search engine optimization (SEO). This rep…" at bounding box center [618, 197] width 874 height 121
click at [942, 227] on input "text" at bounding box center [952, 240] width 205 height 35
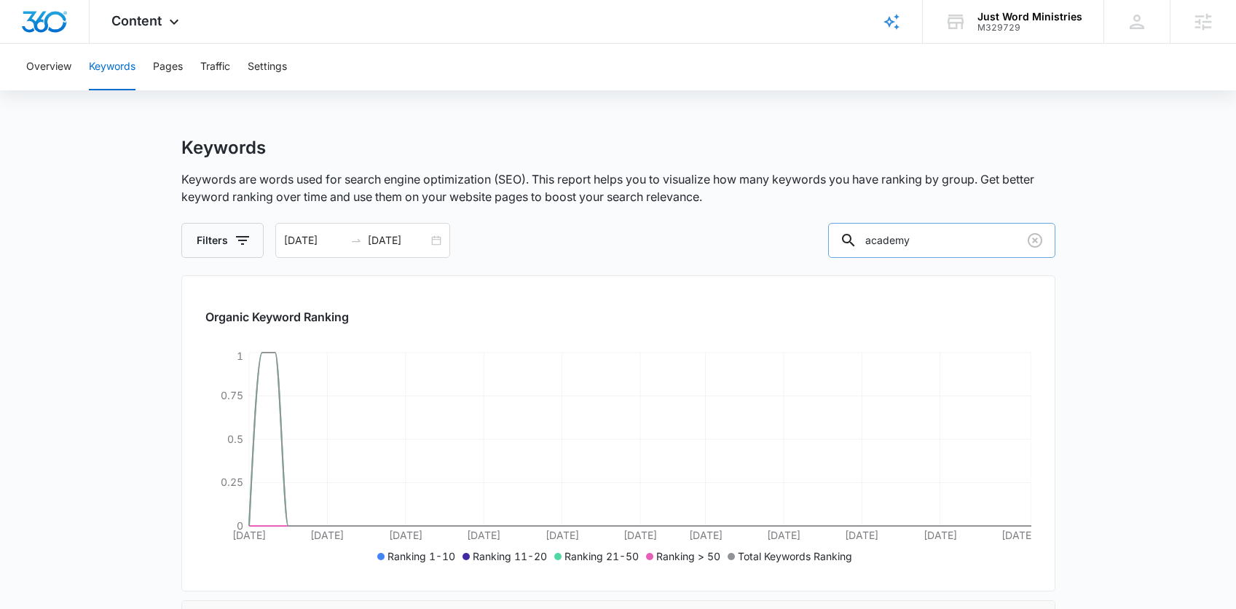
click at [899, 243] on input "academy" at bounding box center [941, 240] width 227 height 35
click at [900, 243] on input "academy" at bounding box center [941, 240] width 227 height 35
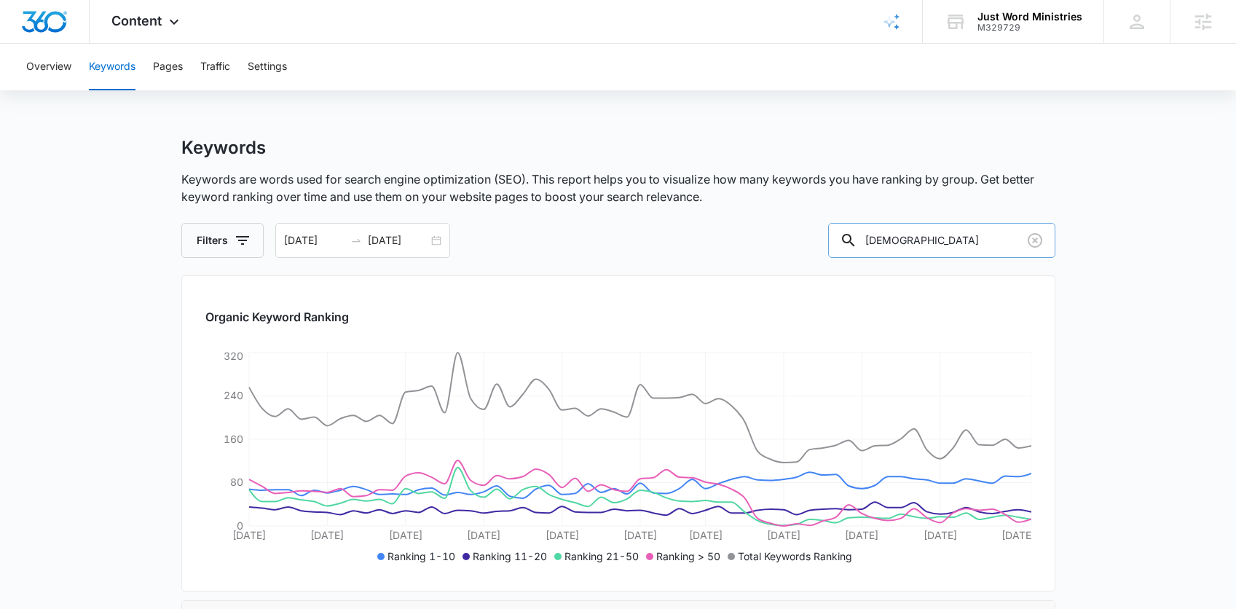
click at [895, 243] on input "[DEMOGRAPHIC_DATA]" at bounding box center [941, 240] width 227 height 35
click at [896, 242] on input "[DEMOGRAPHIC_DATA]" at bounding box center [941, 240] width 227 height 35
type input "online"
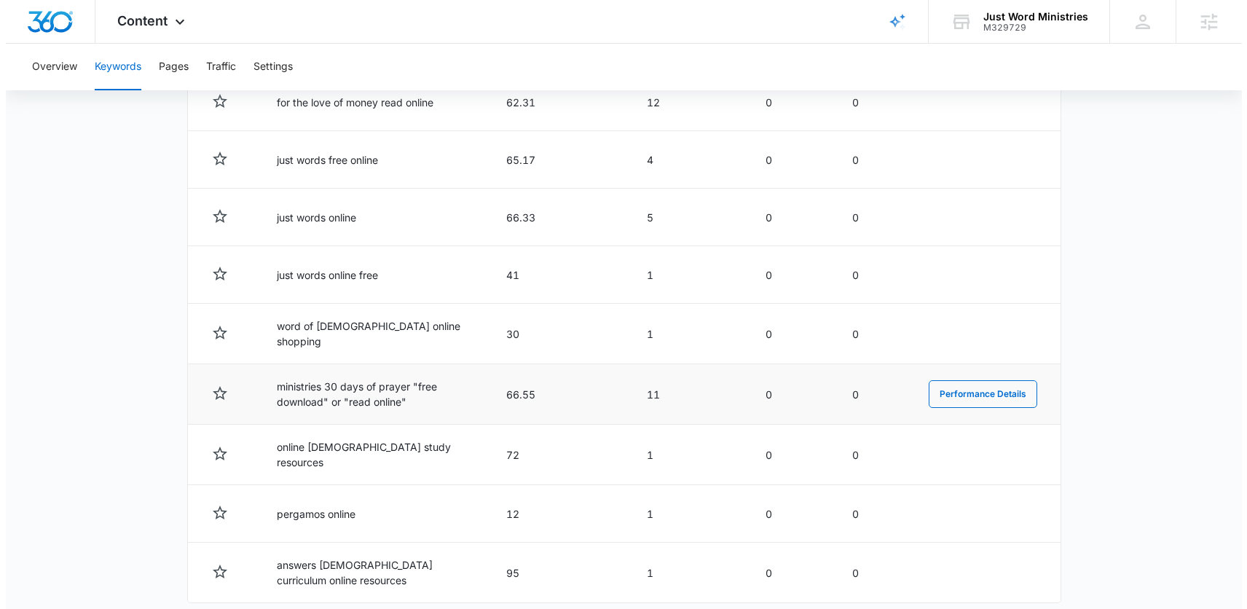
scroll to position [731, 0]
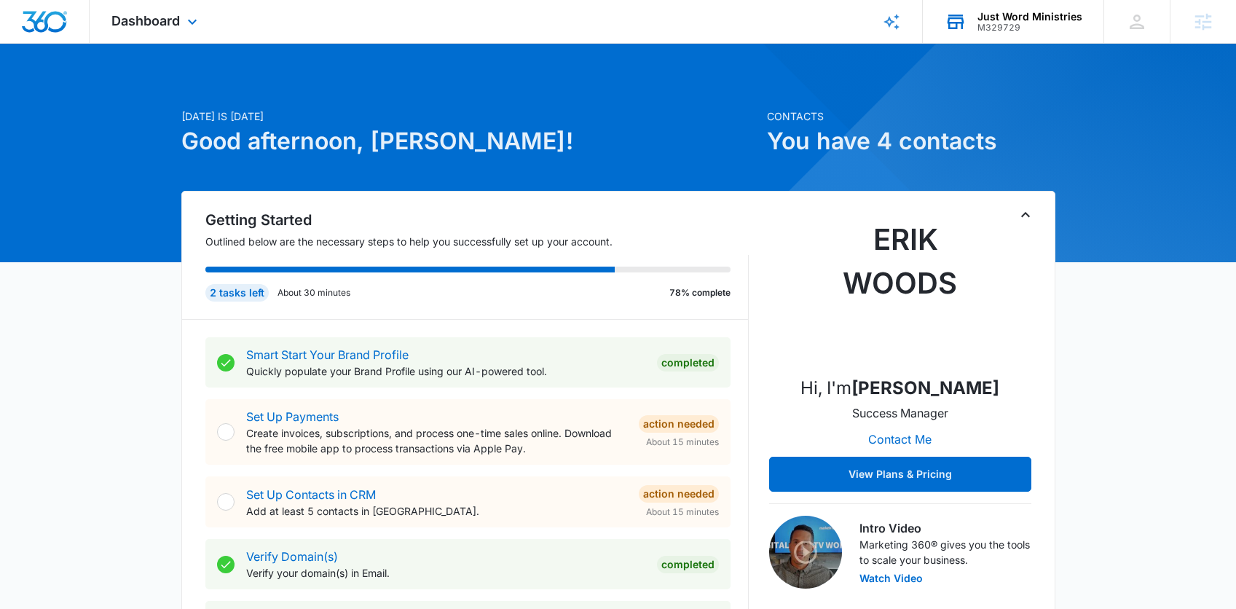
click at [1020, 35] on div "Just Word Ministries M329729 Your Accounts View All" at bounding box center [1013, 21] width 181 height 43
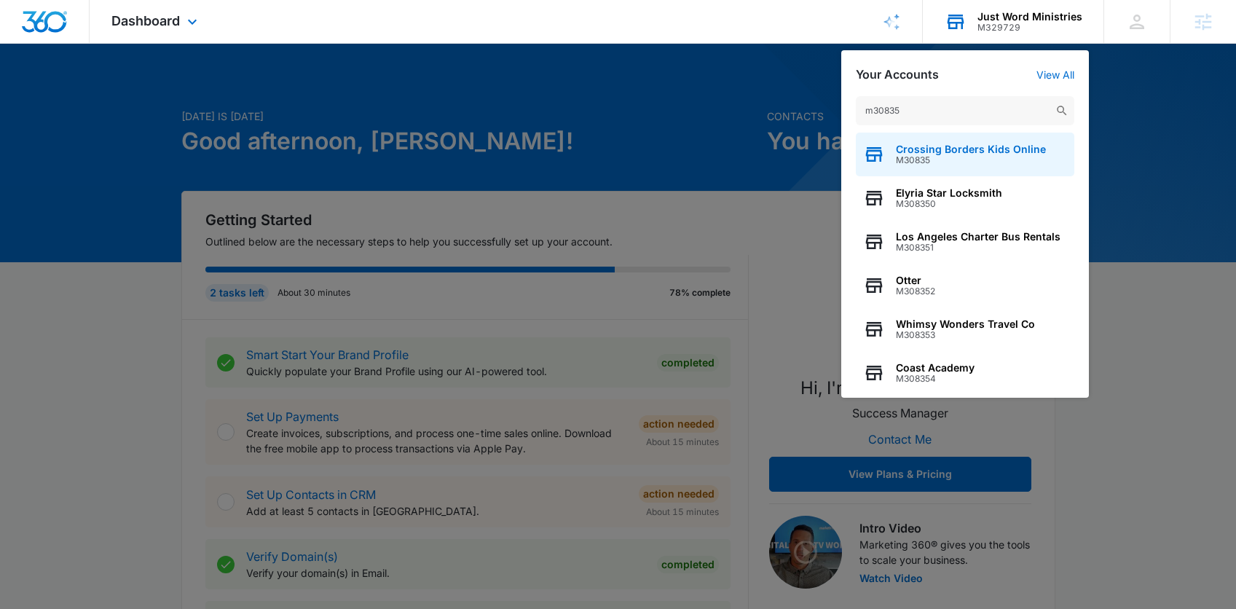
type input "m30835"
click at [918, 149] on span "Crossing Borders Kids Online" at bounding box center [971, 150] width 150 height 12
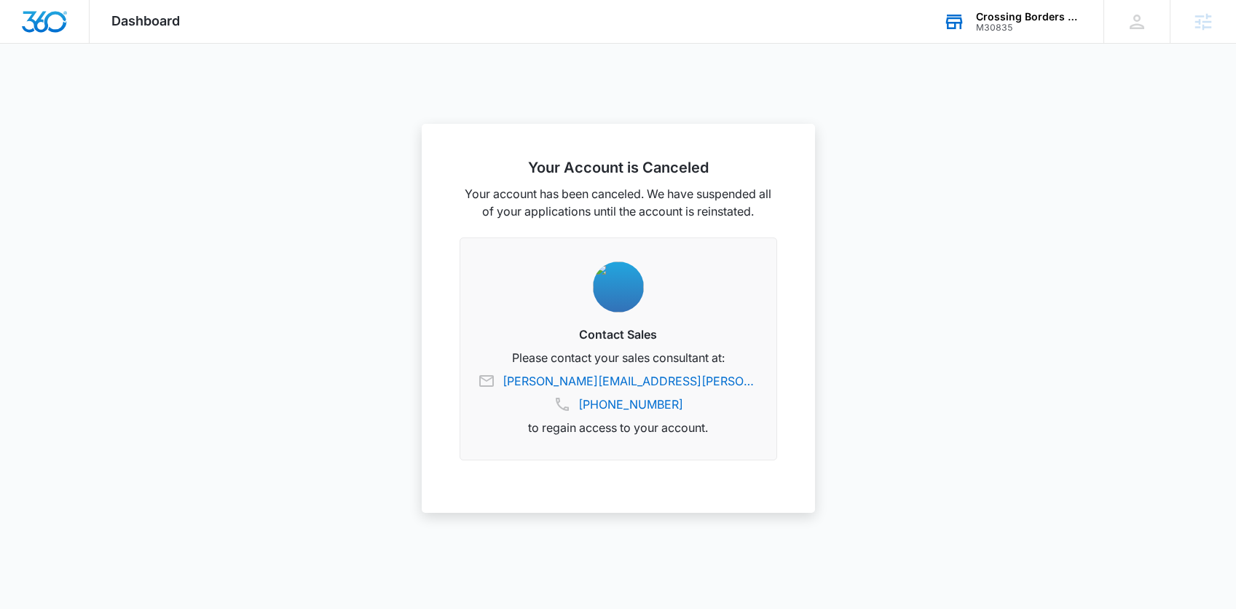
click at [65, 24] on img "Dashboard" at bounding box center [44, 22] width 47 height 22
click at [162, 15] on span "Dashboard" at bounding box center [145, 20] width 68 height 15
drag, startPoint x: 102, startPoint y: 23, endPoint x: 60, endPoint y: 17, distance: 41.9
click at [101, 23] on div "Dashboard Apps Reputation Websites Forms CRM Email Social Shop Payments POS Con…" at bounding box center [146, 21] width 112 height 43
click at [59, 17] on img "Dashboard" at bounding box center [44, 22] width 47 height 22
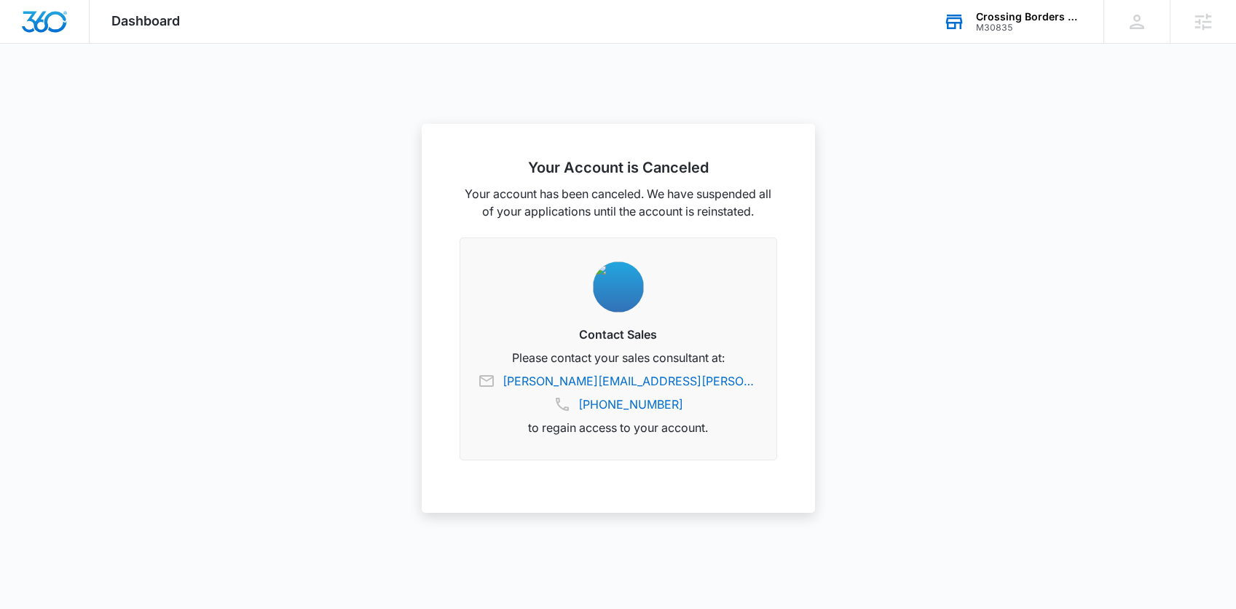
click at [994, 25] on div "M30835" at bounding box center [1029, 28] width 106 height 10
